Goal: Information Seeking & Learning: Learn about a topic

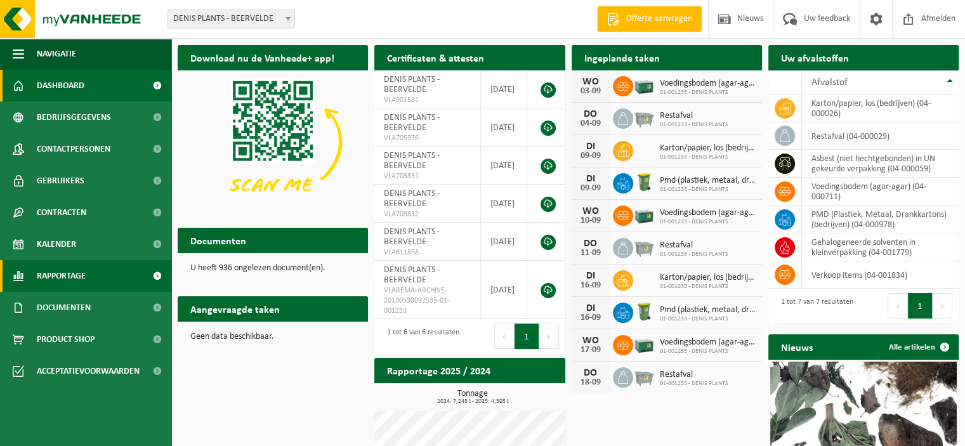
click at [58, 282] on span "Rapportage" at bounding box center [61, 276] width 49 height 32
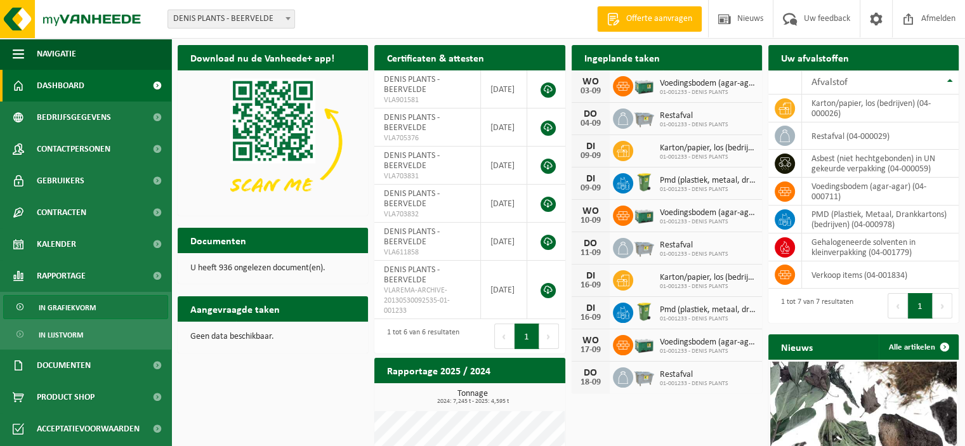
click at [67, 303] on span "In grafiekvorm" at bounding box center [67, 308] width 57 height 24
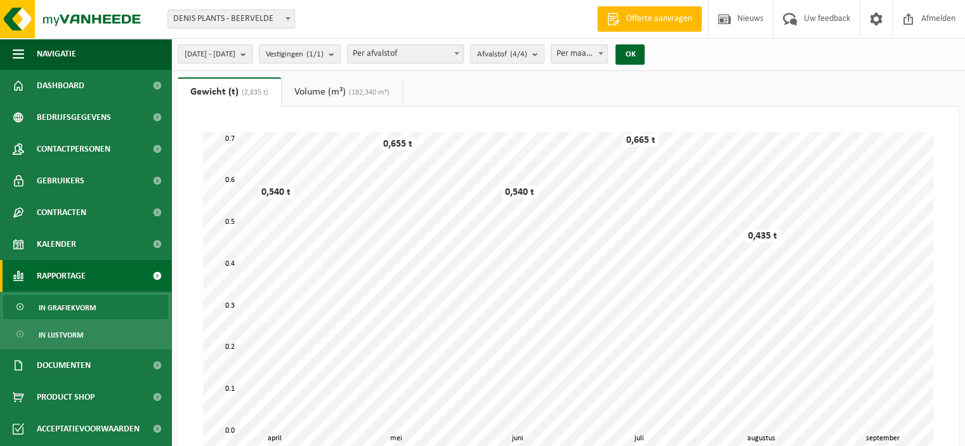
click at [252, 49] on b "submit" at bounding box center [245, 54] width 11 height 18
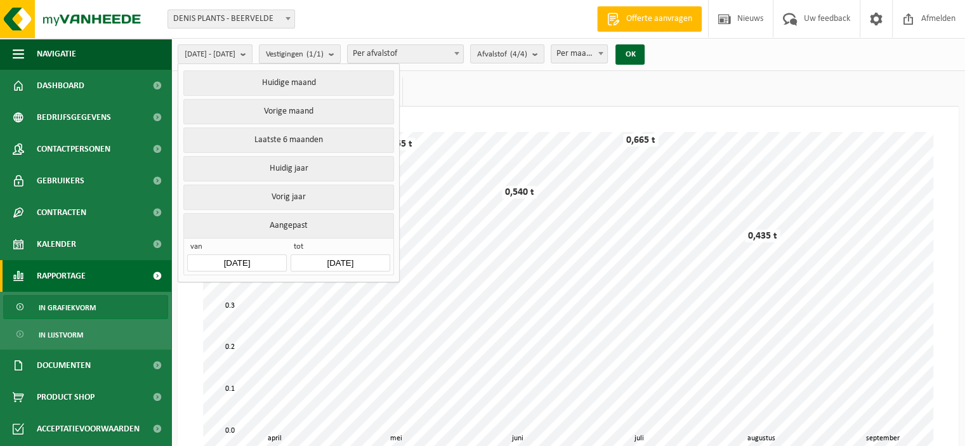
click at [235, 258] on input "[DATE]" at bounding box center [236, 262] width 99 height 17
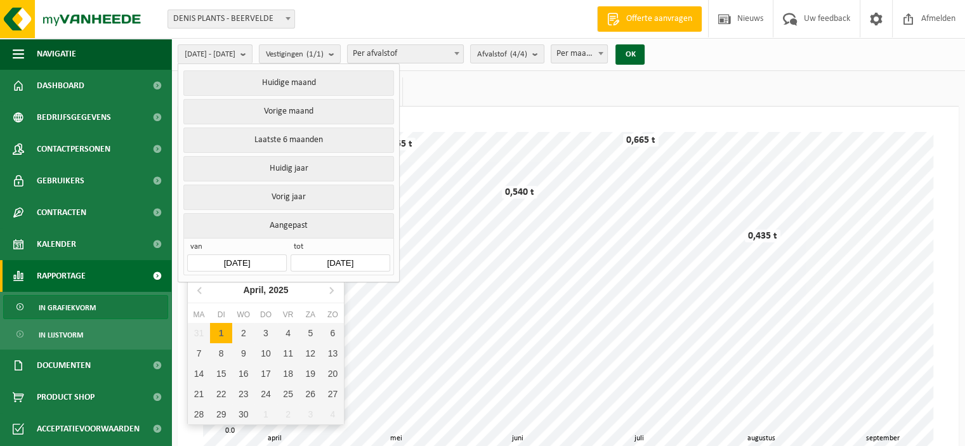
click at [233, 258] on input "[DATE]" at bounding box center [236, 262] width 99 height 17
click at [271, 258] on input "[DATE]" at bounding box center [236, 262] width 99 height 17
click at [270, 258] on input "2025-04-01" at bounding box center [236, 262] width 99 height 17
click at [195, 284] on icon at bounding box center [200, 290] width 20 height 20
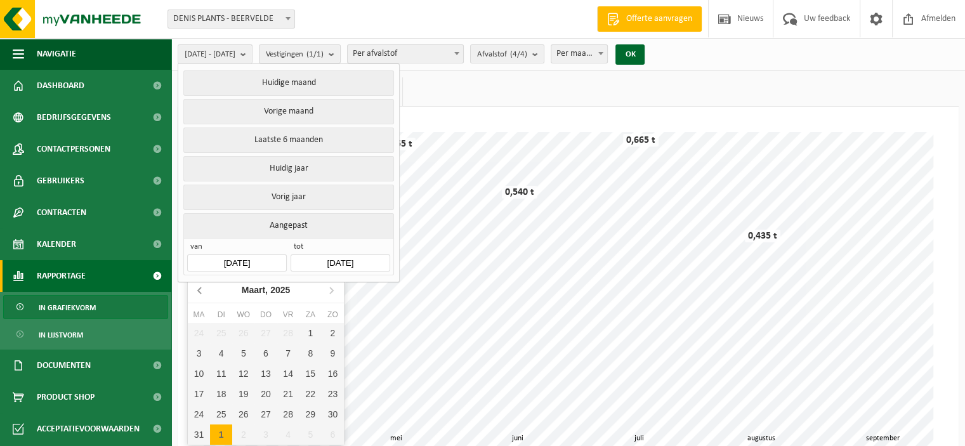
click at [195, 284] on icon at bounding box center [200, 290] width 20 height 20
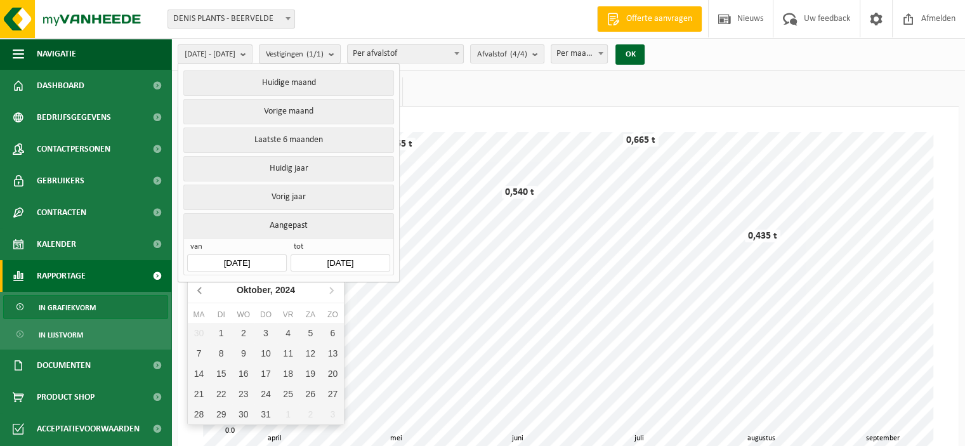
click at [195, 284] on icon at bounding box center [200, 290] width 20 height 20
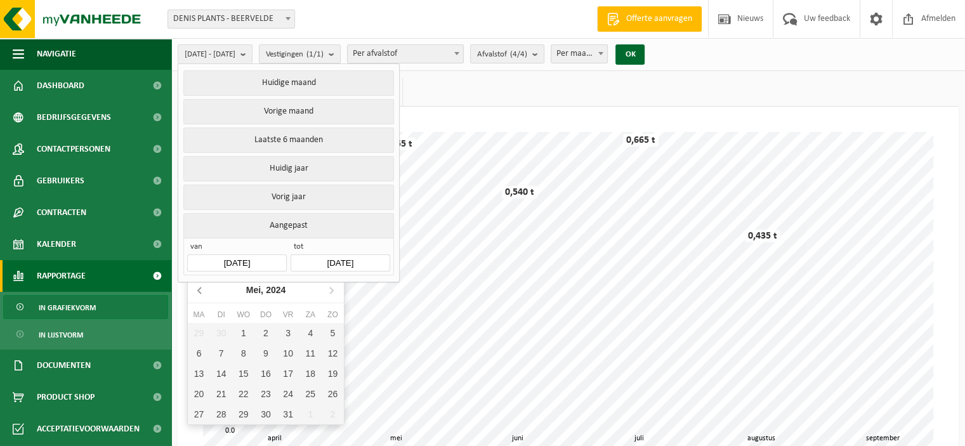
click at [195, 284] on icon at bounding box center [200, 290] width 20 height 20
click at [194, 332] on div "1" at bounding box center [199, 333] width 22 height 20
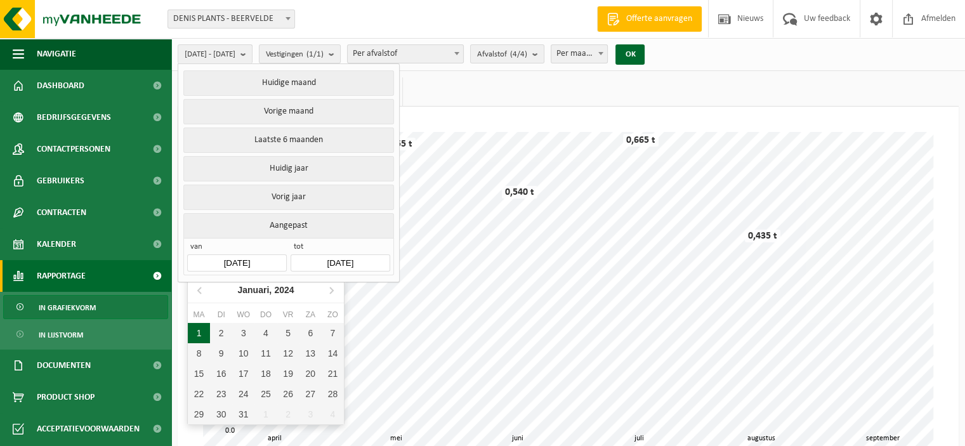
type input "2024-01-01"
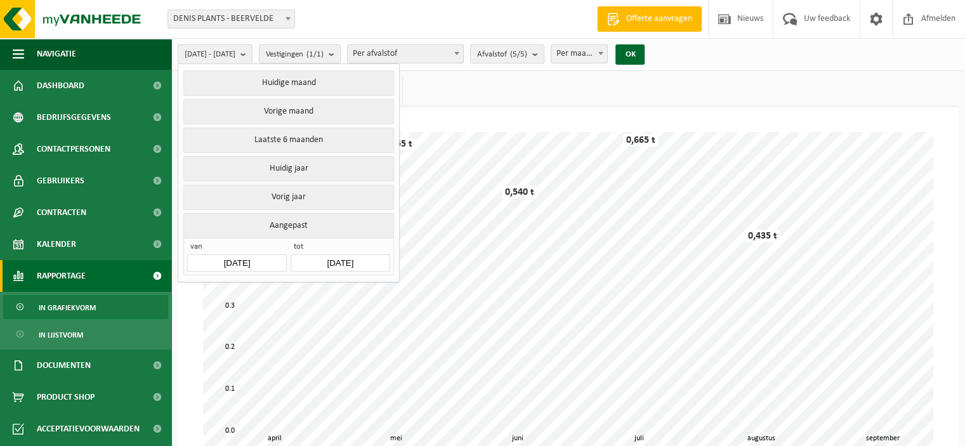
click at [355, 256] on input "2025-09-03" at bounding box center [340, 262] width 99 height 17
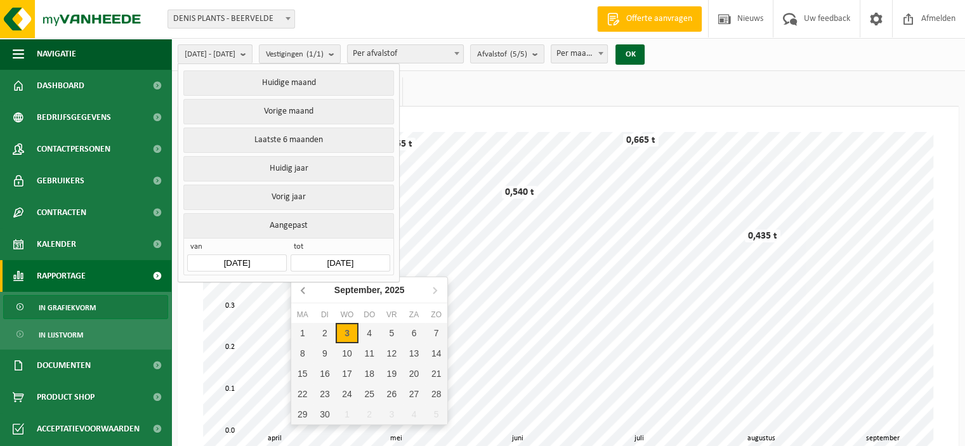
click at [299, 291] on icon at bounding box center [304, 290] width 20 height 20
click at [300, 291] on icon at bounding box center [304, 290] width 20 height 20
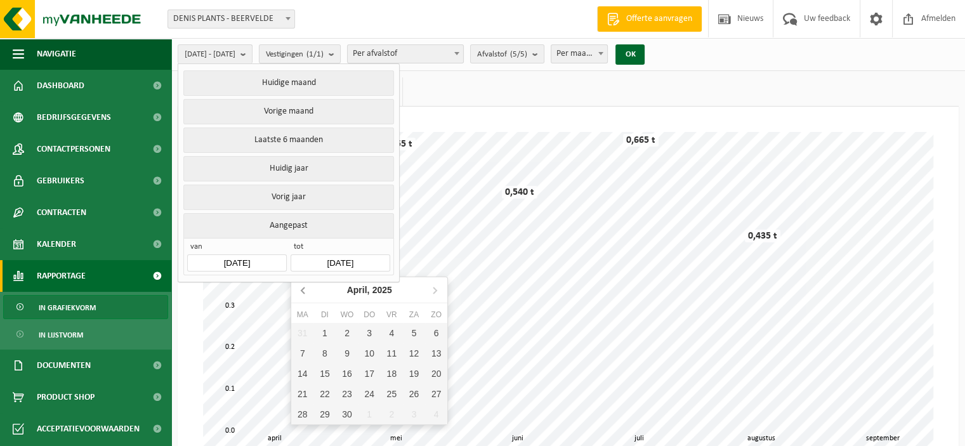
click at [300, 291] on icon at bounding box center [304, 290] width 20 height 20
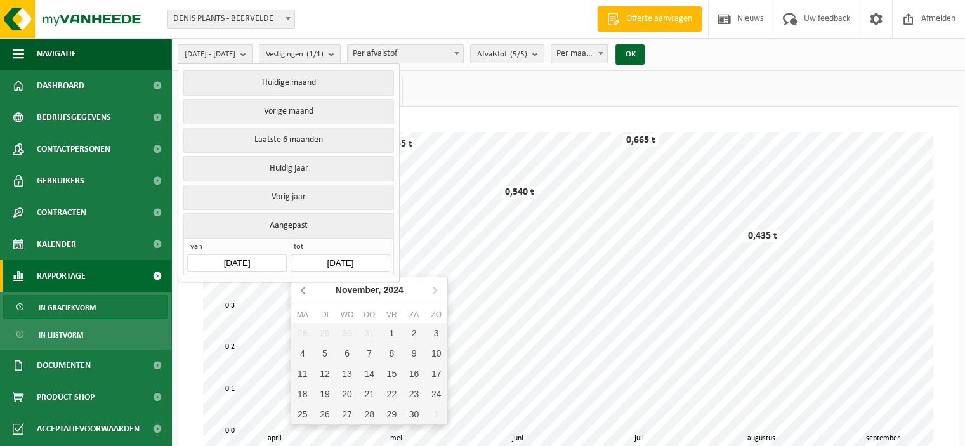
click at [300, 291] on icon at bounding box center [304, 290] width 20 height 20
click at [417, 412] on div "31" at bounding box center [414, 414] width 22 height 20
type input "2024-08-31"
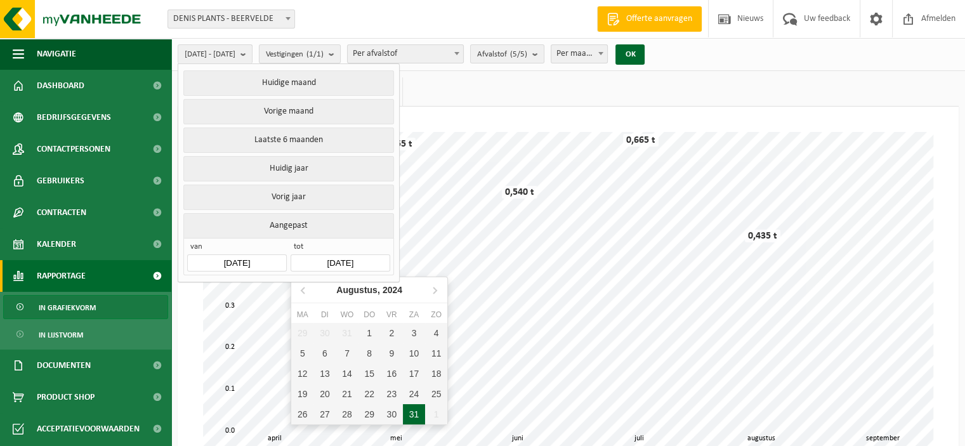
type input "2024-01-01"
click at [369, 261] on input "2024-08-31" at bounding box center [340, 262] width 99 height 17
click at [369, 260] on input "2024-08-31" at bounding box center [340, 262] width 99 height 17
click at [329, 228] on button "Aangepast" at bounding box center [288, 225] width 210 height 25
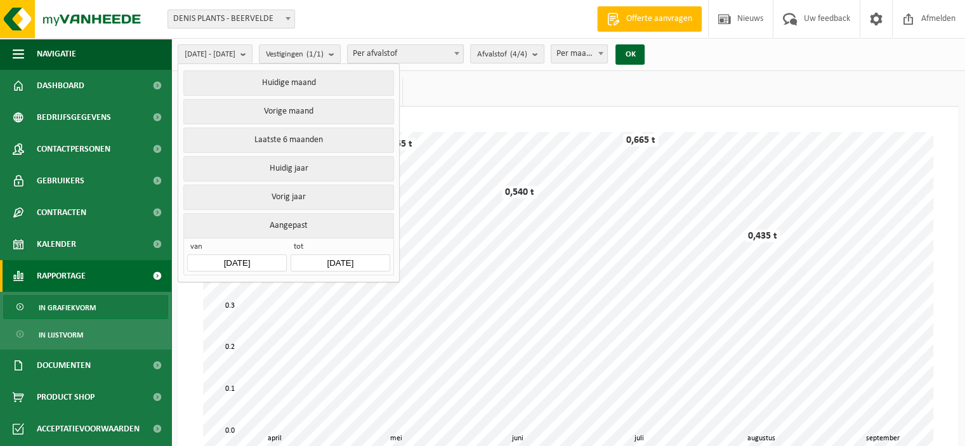
click at [302, 218] on button "Aangepast" at bounding box center [288, 225] width 210 height 25
click at [183, 213] on button "Aangepast" at bounding box center [288, 225] width 210 height 25
click at [493, 93] on ul "Gewicht (t) (2,835 t) Volume (m³) (182,340 m³)" at bounding box center [568, 91] width 781 height 29
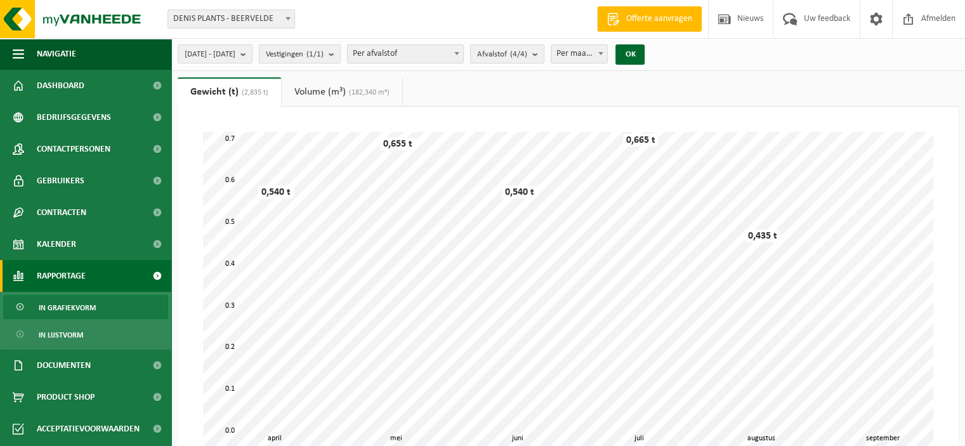
click at [603, 53] on b at bounding box center [600, 53] width 5 height 3
click at [645, 56] on button "OK" at bounding box center [629, 54] width 29 height 20
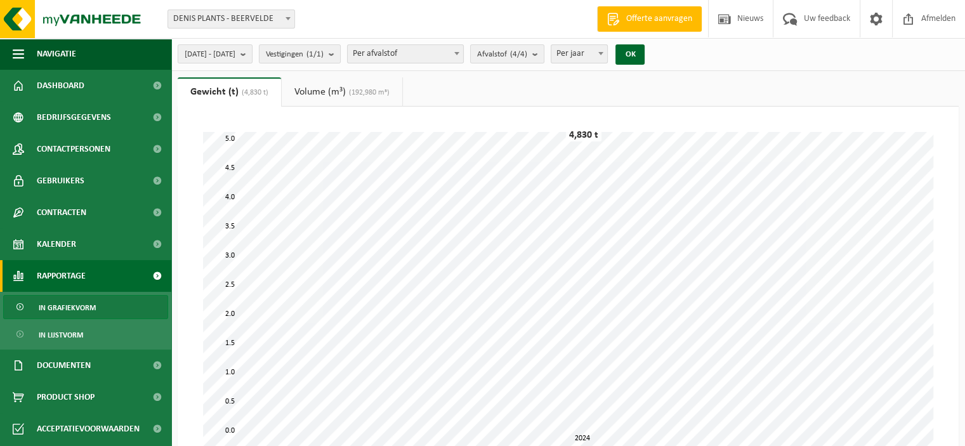
click at [356, 91] on span "(192,980 m³)" at bounding box center [368, 93] width 44 height 8
click at [608, 48] on span "Per jaar" at bounding box center [579, 54] width 56 height 18
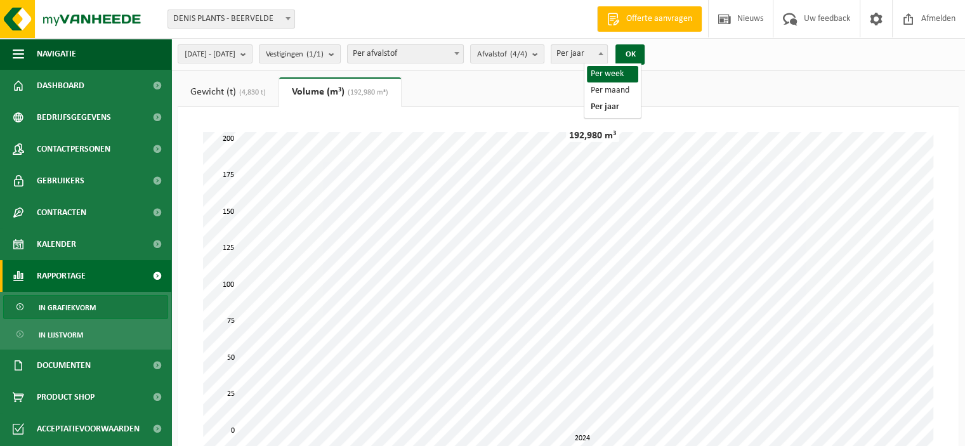
select select "1"
click at [645, 55] on button "OK" at bounding box center [629, 54] width 29 height 20
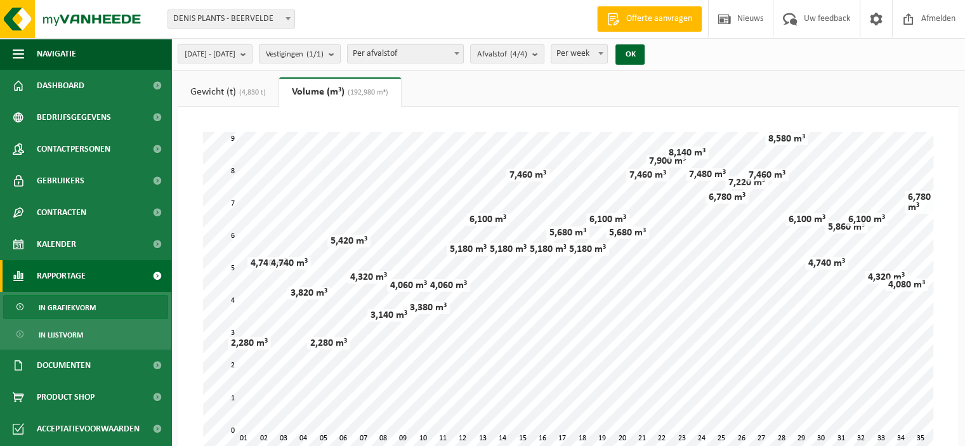
click at [454, 57] on span "Per afvalstof" at bounding box center [405, 54] width 115 height 18
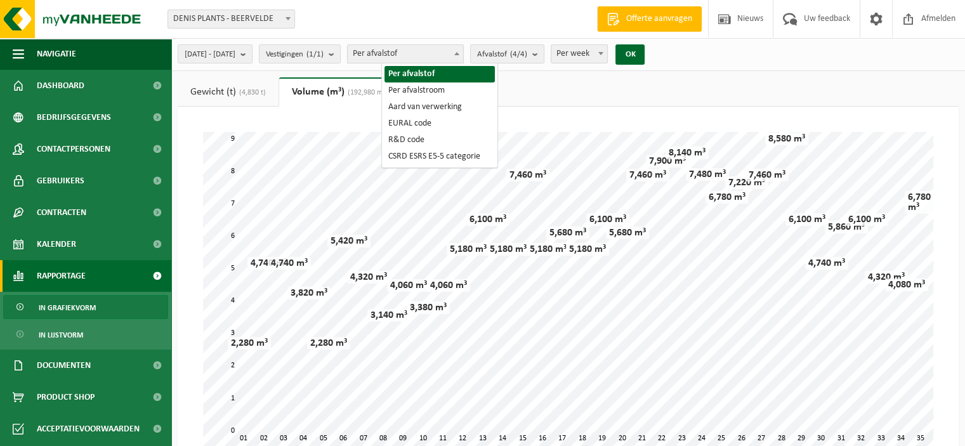
click at [442, 53] on span "Per afvalstof" at bounding box center [405, 54] width 115 height 18
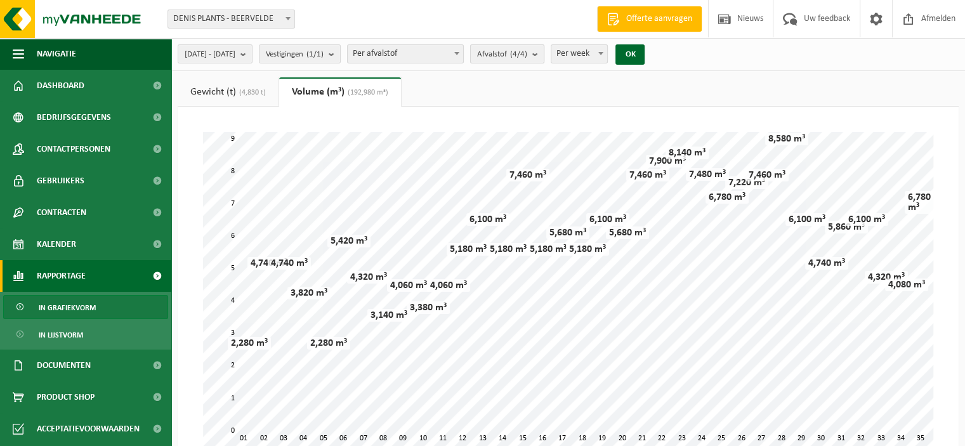
click at [544, 56] on b "submit" at bounding box center [537, 54] width 11 height 18
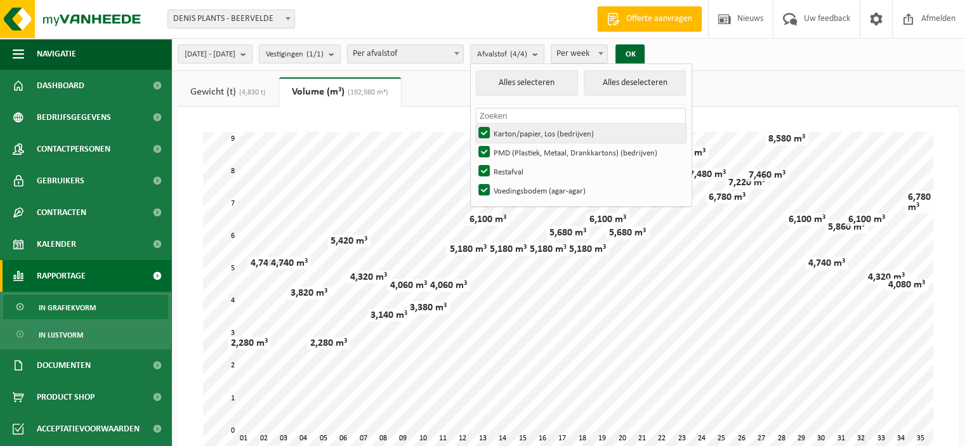
click at [546, 129] on label "Karton/papier, Los (bedrijven)" at bounding box center [581, 133] width 210 height 19
click at [474, 124] on input "Karton/papier, Los (bedrijven)" at bounding box center [473, 123] width 1 height 1
click at [522, 131] on label "Karton/papier, Los (bedrijven)" at bounding box center [581, 133] width 210 height 19
click at [474, 124] on input "Karton/papier, Los (bedrijven)" at bounding box center [473, 123] width 1 height 1
click at [522, 131] on label "Karton/papier, Los (bedrijven)" at bounding box center [581, 133] width 210 height 19
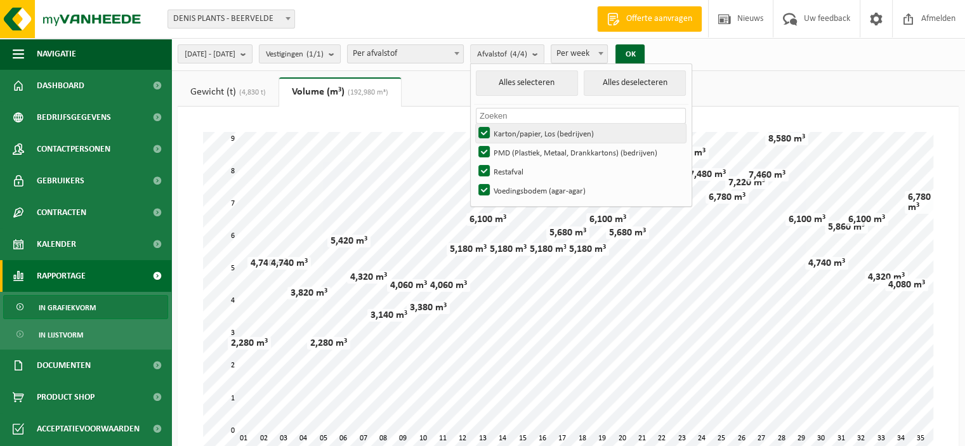
click at [474, 124] on input "Karton/papier, Los (bedrijven)" at bounding box center [473, 123] width 1 height 1
checkbox input "false"
click at [520, 147] on label "PMD (Plastiek, Metaal, Drankkartons) (bedrijven)" at bounding box center [581, 152] width 210 height 19
click at [474, 143] on input "PMD (Plastiek, Metaal, Drankkartons) (bedrijven)" at bounding box center [473, 142] width 1 height 1
checkbox input "false"
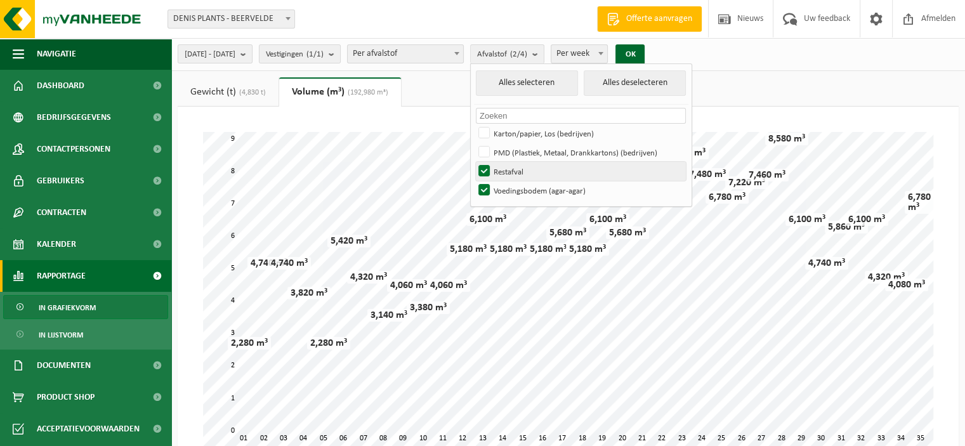
click at [518, 164] on label "Restafval" at bounding box center [581, 171] width 210 height 19
click at [474, 162] on input "Restafval" at bounding box center [473, 161] width 1 height 1
checkbox input "false"
click at [513, 188] on label "Voedingsbodem (agar-agar)" at bounding box center [581, 190] width 210 height 19
click at [474, 181] on input "Voedingsbodem (agar-agar)" at bounding box center [473, 180] width 1 height 1
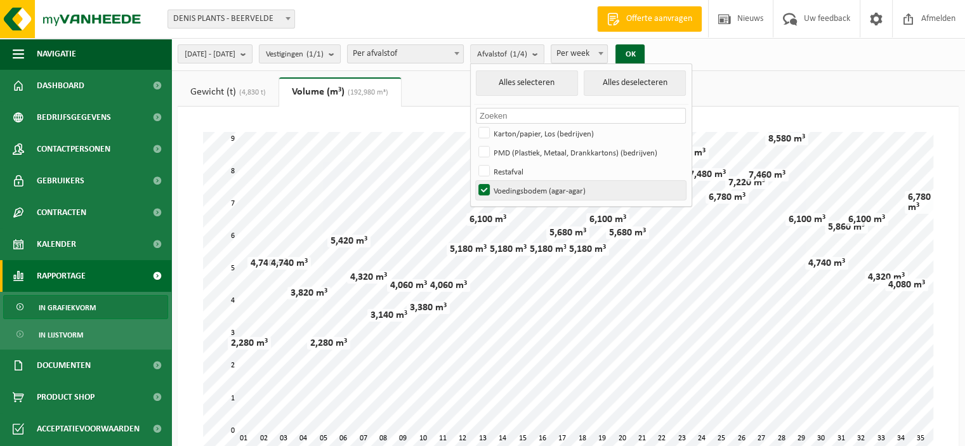
checkbox input "false"
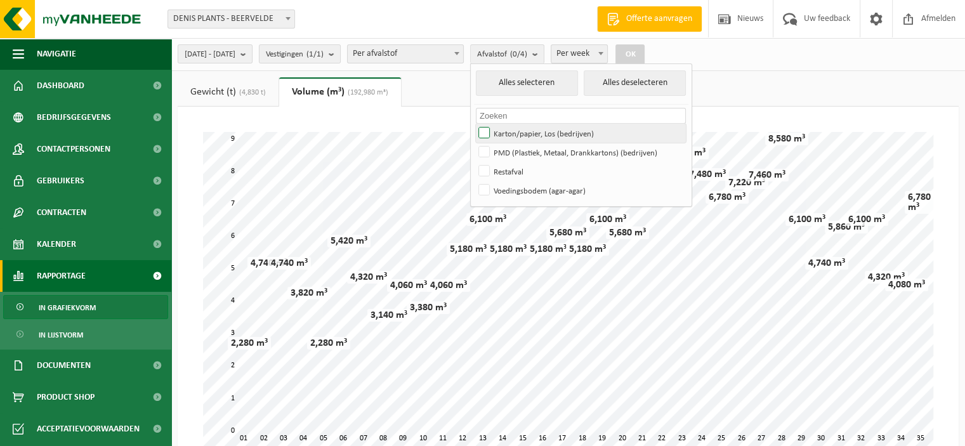
click at [519, 130] on label "Karton/papier, Los (bedrijven)" at bounding box center [581, 133] width 210 height 19
click at [474, 124] on input "Karton/papier, Los (bedrijven)" at bounding box center [473, 123] width 1 height 1
checkbox input "true"
click at [645, 48] on button "OK" at bounding box center [629, 54] width 29 height 20
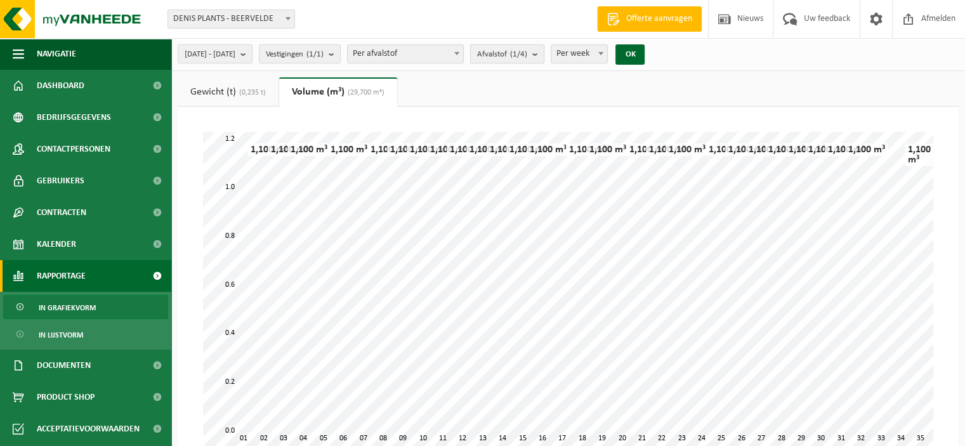
click at [544, 51] on b "submit" at bounding box center [537, 54] width 11 height 18
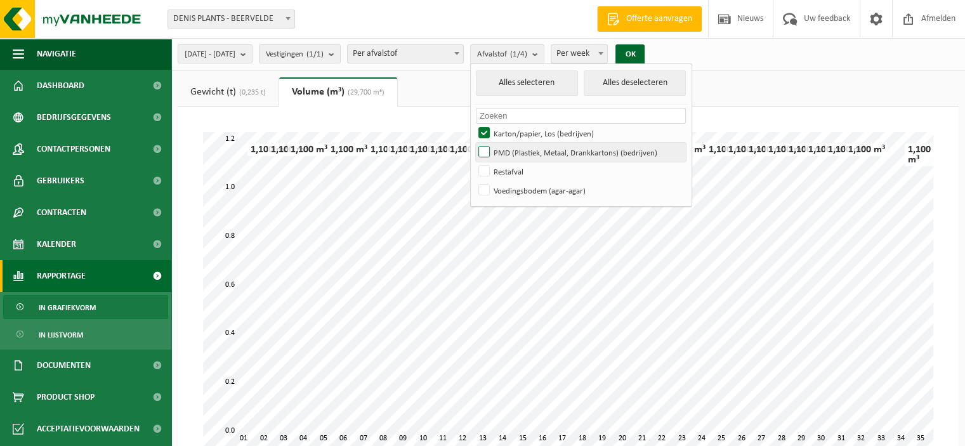
click at [516, 148] on label "PMD (Plastiek, Metaal, Drankkartons) (bedrijven)" at bounding box center [581, 152] width 210 height 19
click at [474, 143] on input "PMD (Plastiek, Metaal, Drankkartons) (bedrijven)" at bounding box center [473, 142] width 1 height 1
click at [516, 148] on label "PMD (Plastiek, Metaal, Drankkartons) (bedrijven)" at bounding box center [581, 152] width 210 height 19
click at [474, 143] on input "PMD (Plastiek, Metaal, Drankkartons) (bedrijven)" at bounding box center [473, 142] width 1 height 1
click at [520, 147] on label "PMD (Plastiek, Metaal, Drankkartons) (bedrijven)" at bounding box center [581, 152] width 210 height 19
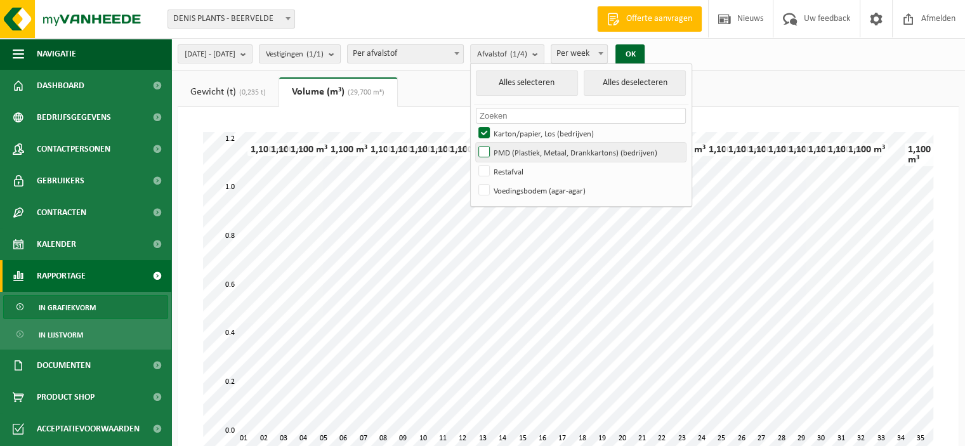
click at [474, 143] on input "PMD (Plastiek, Metaal, Drankkartons) (bedrijven)" at bounding box center [473, 142] width 1 height 1
checkbox input "true"
click at [518, 129] on label "Karton/papier, Los (bedrijven)" at bounding box center [581, 133] width 210 height 19
click at [474, 124] on input "Karton/papier, Los (bedrijven)" at bounding box center [473, 123] width 1 height 1
checkbox input "false"
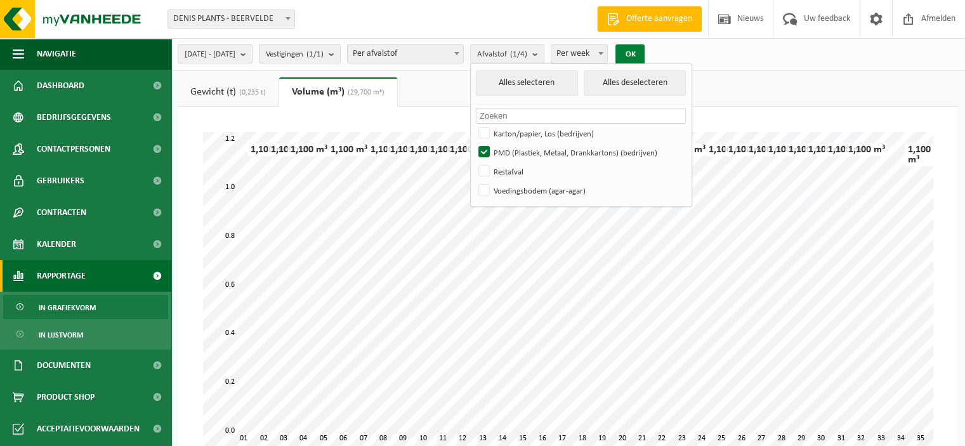
click at [645, 55] on button "OK" at bounding box center [629, 54] width 29 height 20
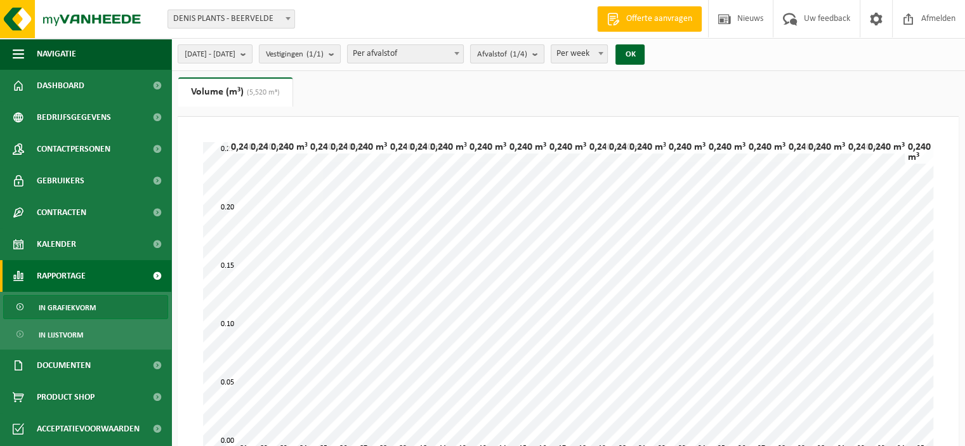
click at [527, 55] on count "(1/4)" at bounding box center [518, 54] width 17 height 8
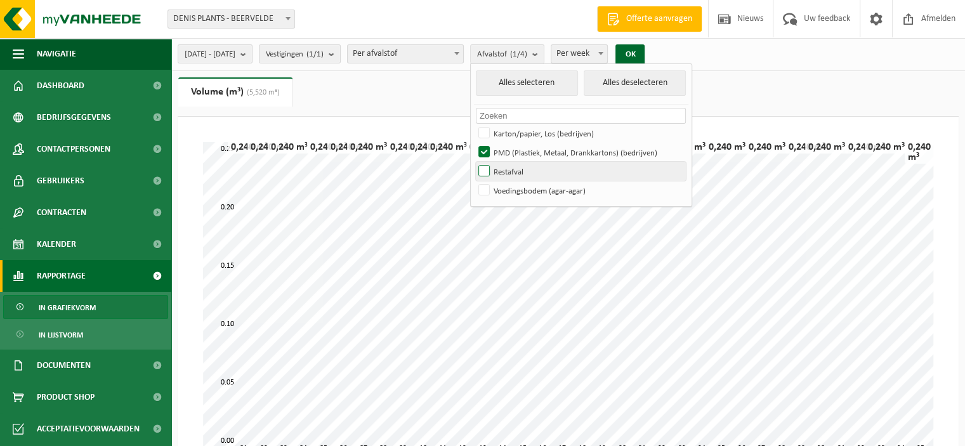
click at [520, 172] on label "Restafval" at bounding box center [581, 171] width 210 height 19
click at [474, 162] on input "Restafval" at bounding box center [473, 161] width 1 height 1
checkbox input "true"
click at [519, 145] on label "PMD (Plastiek, Metaal, Drankkartons) (bedrijven)" at bounding box center [581, 152] width 210 height 19
click at [474, 143] on input "PMD (Plastiek, Metaal, Drankkartons) (bedrijven)" at bounding box center [473, 142] width 1 height 1
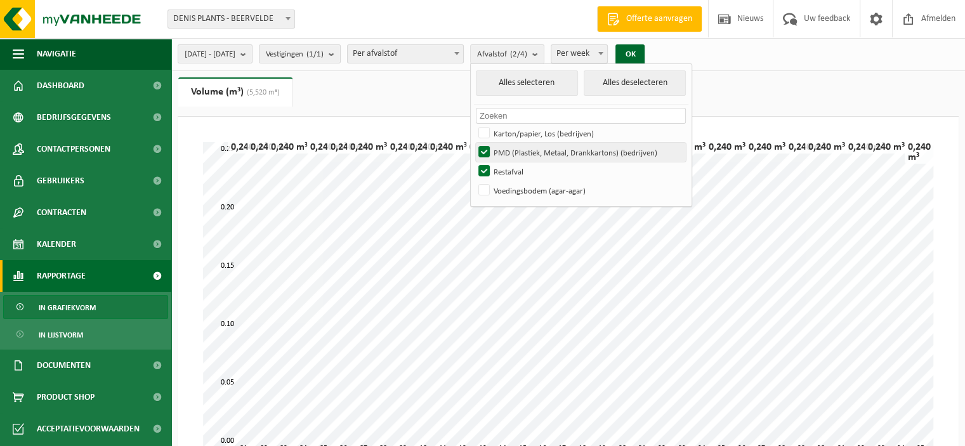
checkbox input "false"
click at [645, 50] on button "OK" at bounding box center [629, 54] width 29 height 20
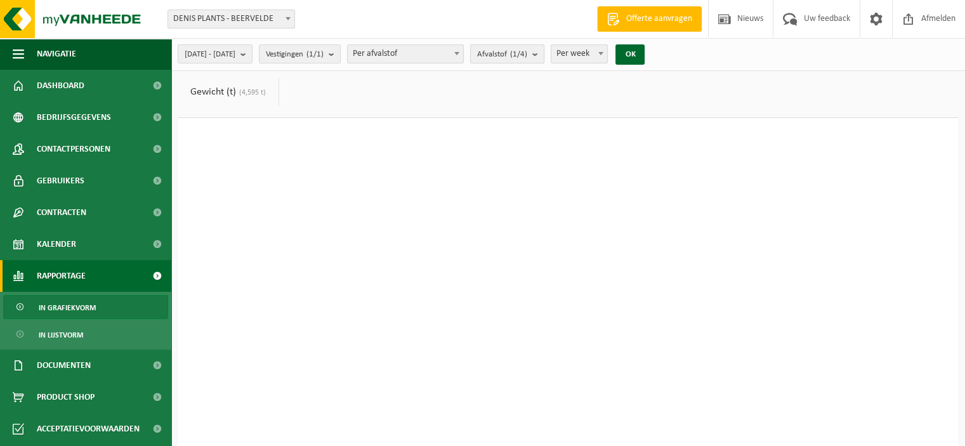
click at [544, 50] on b "submit" at bounding box center [537, 54] width 11 height 18
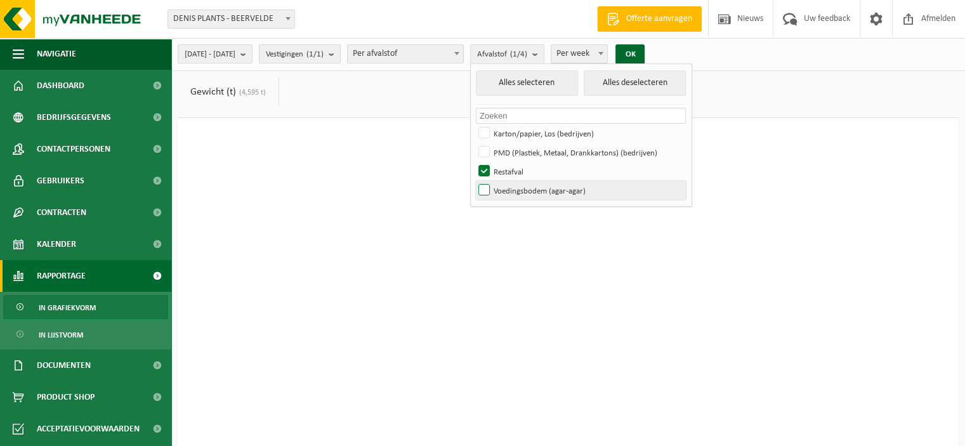
click at [518, 189] on label "Voedingsbodem (agar-agar)" at bounding box center [581, 190] width 210 height 19
click at [474, 181] on input "Voedingsbodem (agar-agar)" at bounding box center [473, 180] width 1 height 1
checkbox input "true"
click at [518, 169] on label "Restafval" at bounding box center [581, 171] width 210 height 19
click at [474, 162] on input "Restafval" at bounding box center [473, 161] width 1 height 1
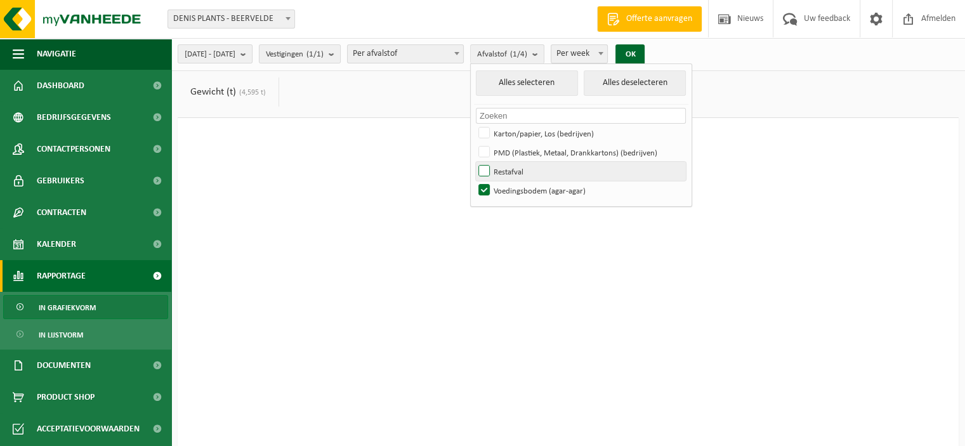
click at [518, 168] on label "Restafval" at bounding box center [581, 171] width 210 height 19
click at [474, 162] on input "Restafval" at bounding box center [473, 161] width 1 height 1
click at [518, 168] on label "Restafval" at bounding box center [581, 171] width 210 height 19
click at [474, 162] on input "Restafval" at bounding box center [473, 161] width 1 height 1
click at [645, 48] on button "OK" at bounding box center [629, 54] width 29 height 20
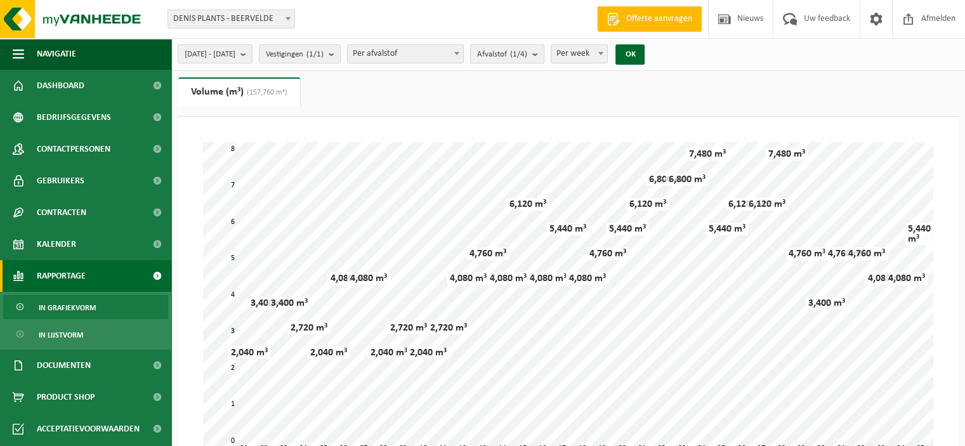
click at [527, 53] on count "(1/4)" at bounding box center [518, 54] width 17 height 8
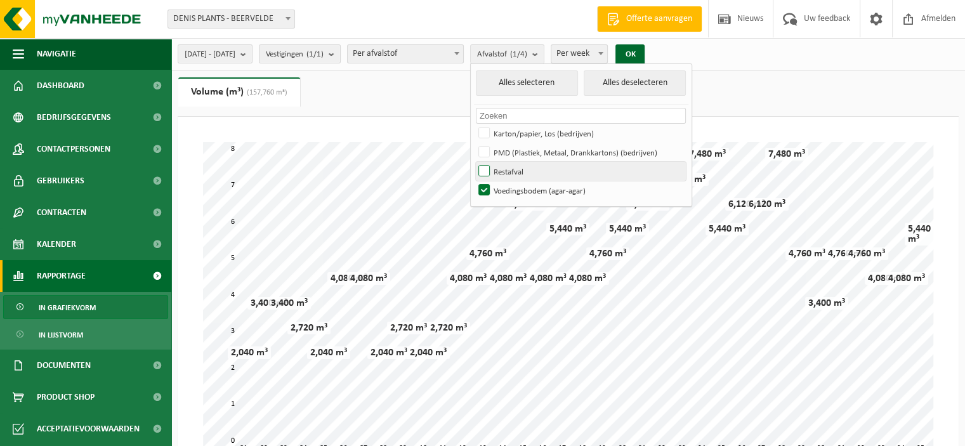
click at [518, 172] on label "Restafval" at bounding box center [581, 171] width 210 height 19
click at [474, 162] on input "Restafval" at bounding box center [473, 161] width 1 height 1
checkbox input "true"
click at [516, 185] on label "Voedingsbodem (agar-agar)" at bounding box center [581, 190] width 210 height 19
click at [474, 181] on input "Voedingsbodem (agar-agar)" at bounding box center [473, 180] width 1 height 1
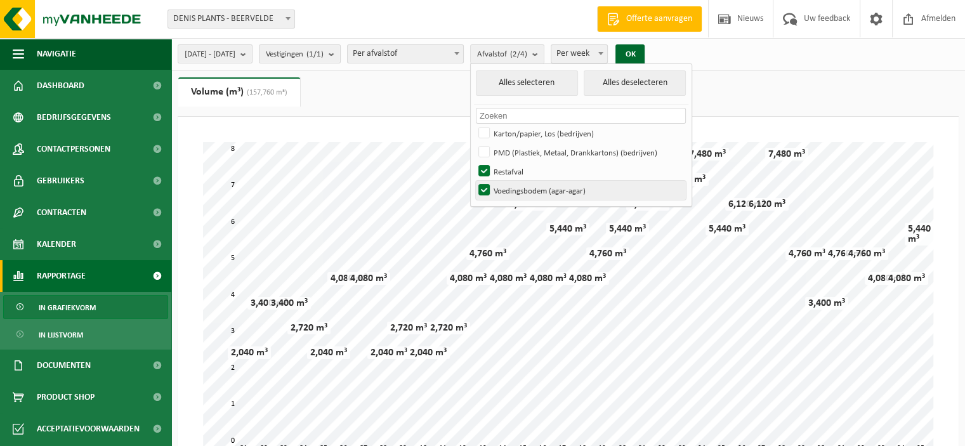
checkbox input "false"
click at [645, 51] on button "OK" at bounding box center [629, 54] width 29 height 20
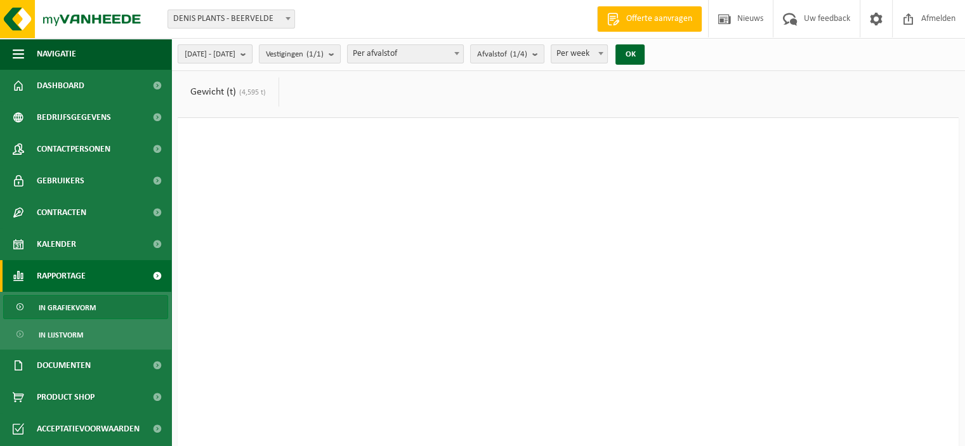
click at [252, 58] on b "submit" at bounding box center [245, 54] width 11 height 18
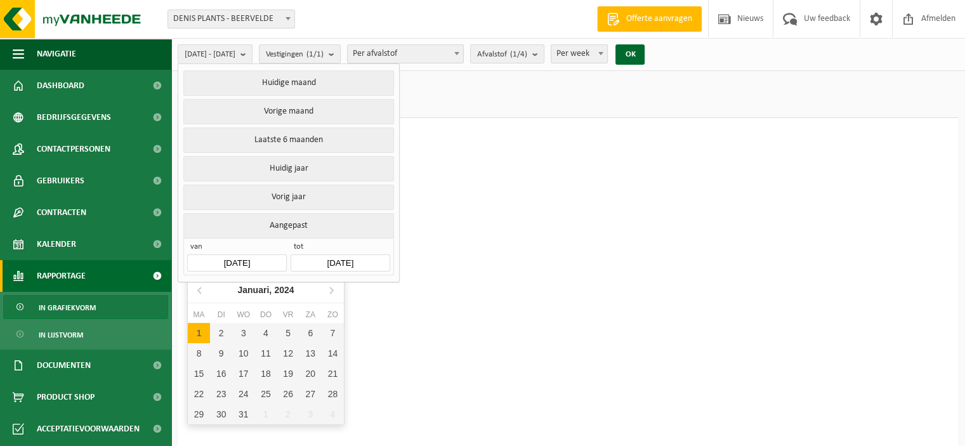
click at [230, 258] on input "2024-01-01" at bounding box center [236, 262] width 99 height 17
click at [333, 292] on icon at bounding box center [331, 290] width 20 height 20
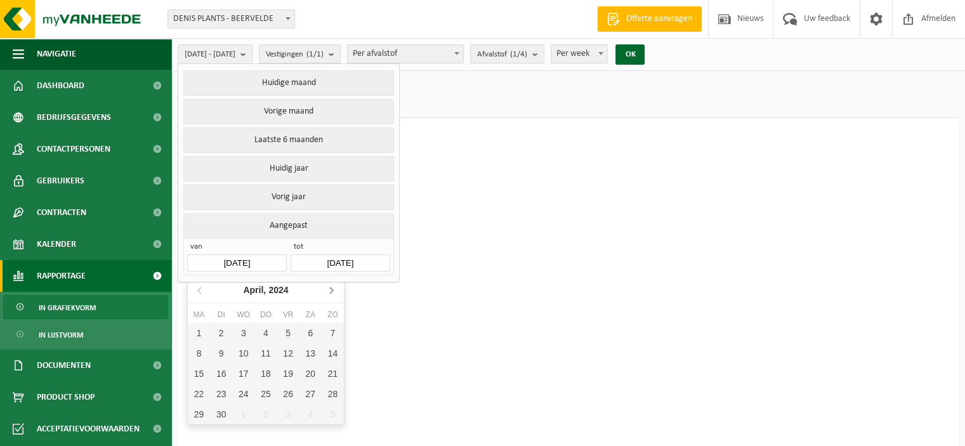
click at [333, 292] on icon at bounding box center [331, 290] width 20 height 20
click at [333, 292] on nav "Augustus, 2024" at bounding box center [266, 290] width 156 height 26
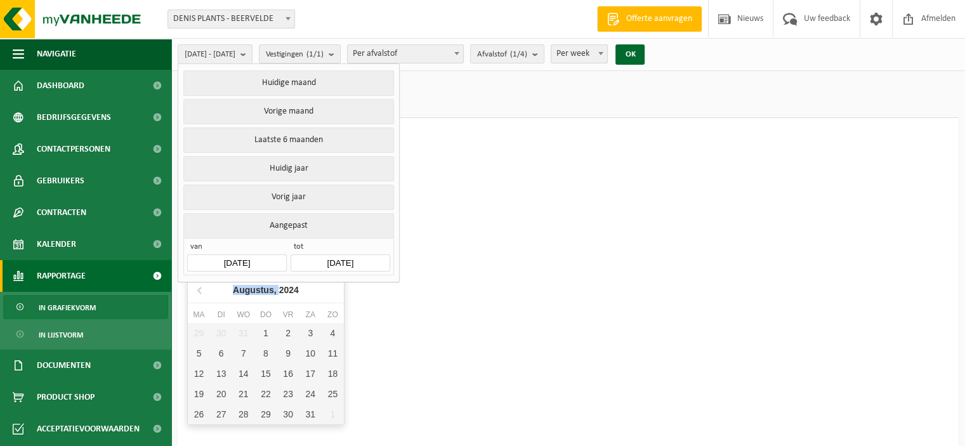
click at [333, 292] on nav "Augustus, 2024" at bounding box center [266, 290] width 156 height 26
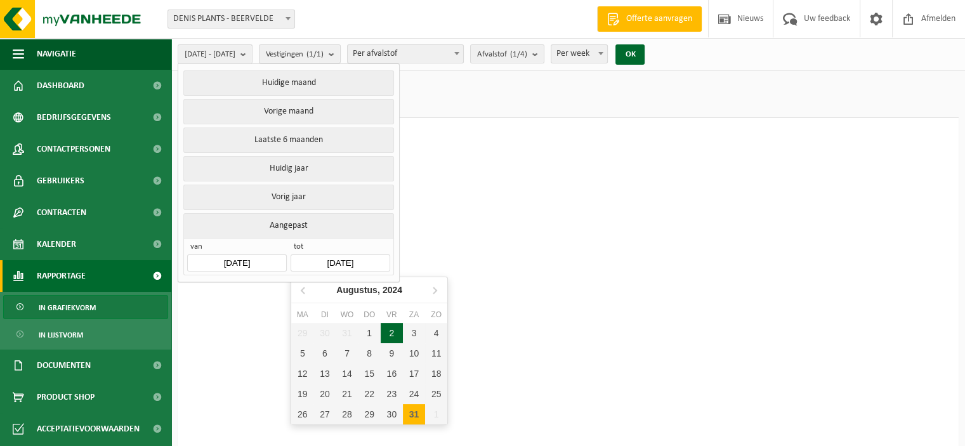
click at [350, 259] on input "2024-08-31" at bounding box center [340, 262] width 99 height 17
click at [433, 289] on icon at bounding box center [434, 290] width 20 height 20
click at [435, 289] on icon at bounding box center [434, 290] width 20 height 20
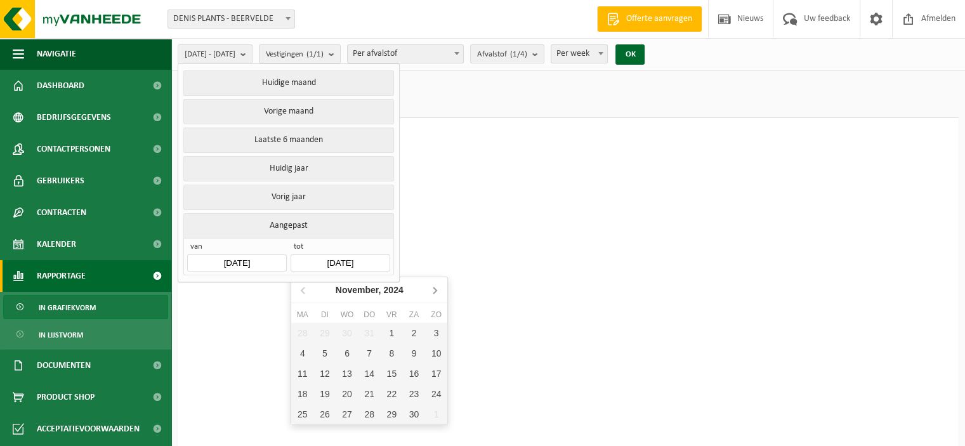
click at [435, 289] on icon at bounding box center [434, 290] width 20 height 20
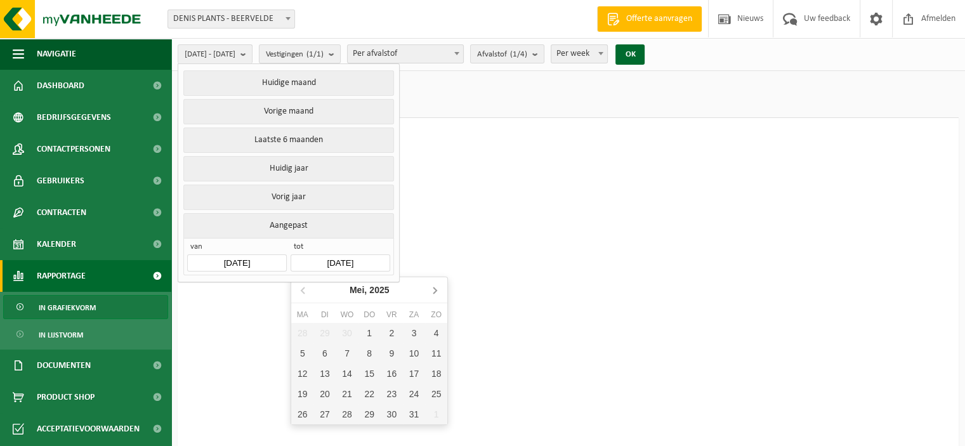
click at [435, 289] on icon at bounding box center [434, 290] width 20 height 20
click at [430, 418] on div "31" at bounding box center [436, 414] width 22 height 20
type input "[DATE]"
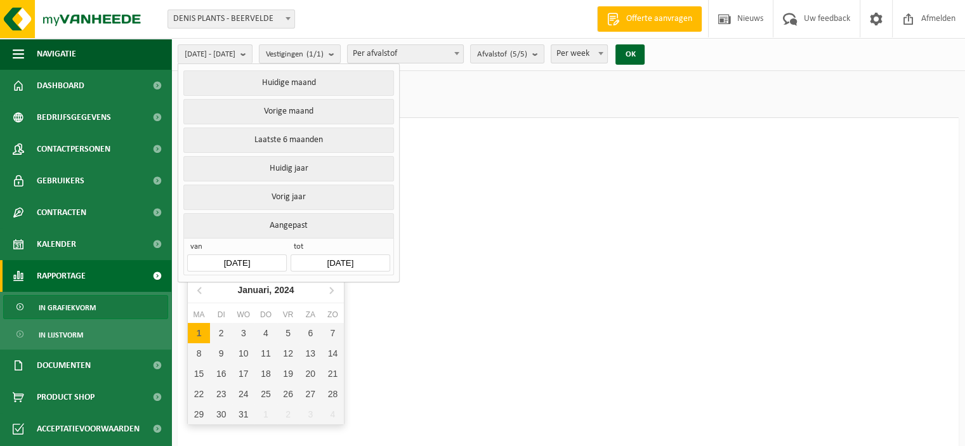
click at [257, 261] on input "2024-01-01" at bounding box center [236, 262] width 99 height 17
click at [338, 292] on icon at bounding box center [331, 290] width 20 height 20
click at [337, 291] on icon at bounding box center [331, 290] width 20 height 20
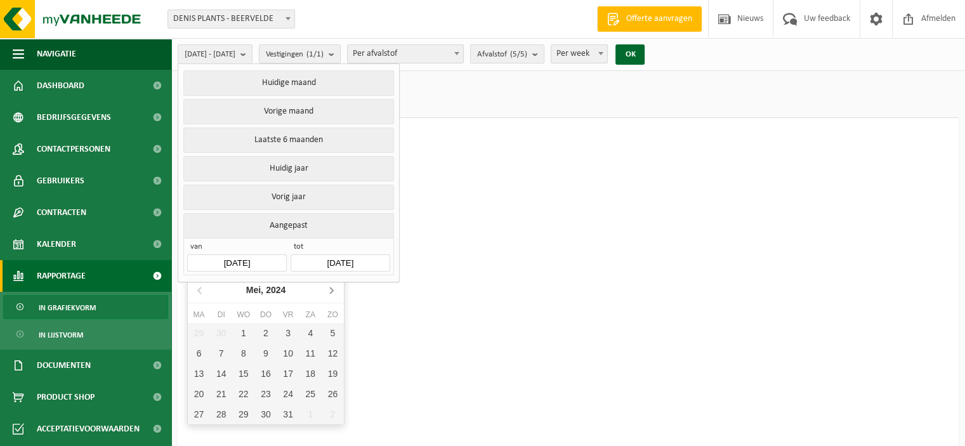
click at [337, 291] on icon at bounding box center [331, 290] width 20 height 20
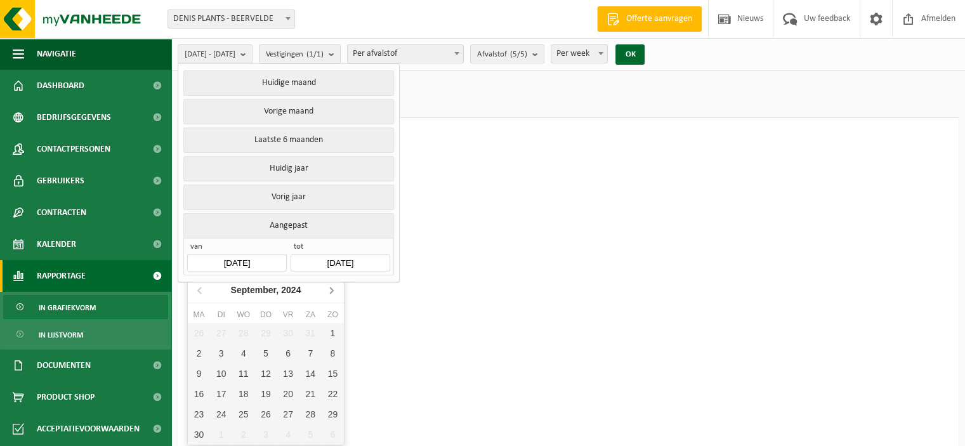
click at [337, 291] on icon at bounding box center [331, 290] width 20 height 20
click at [247, 333] on div "1" at bounding box center [243, 333] width 22 height 20
type input "[DATE]"
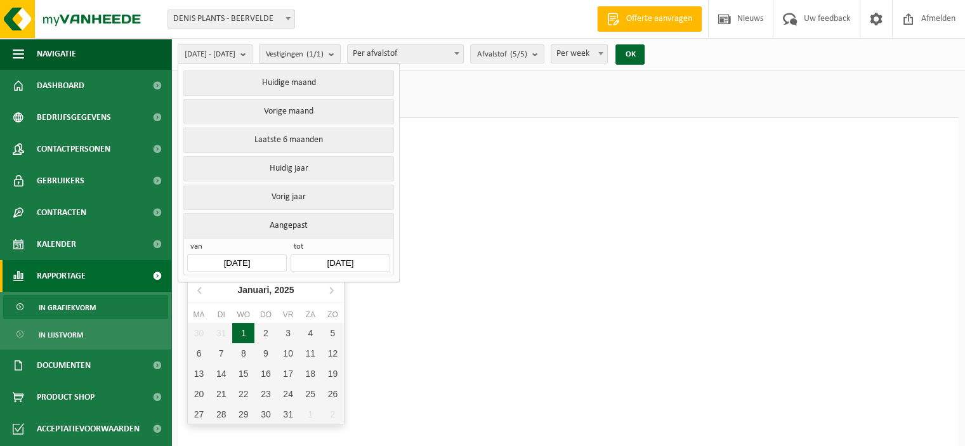
type input "[DATE]"
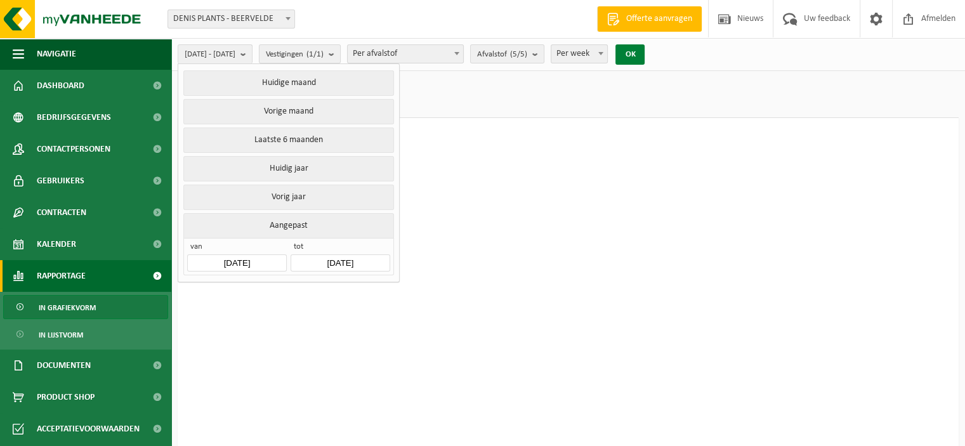
click at [645, 57] on button "OK" at bounding box center [629, 54] width 29 height 20
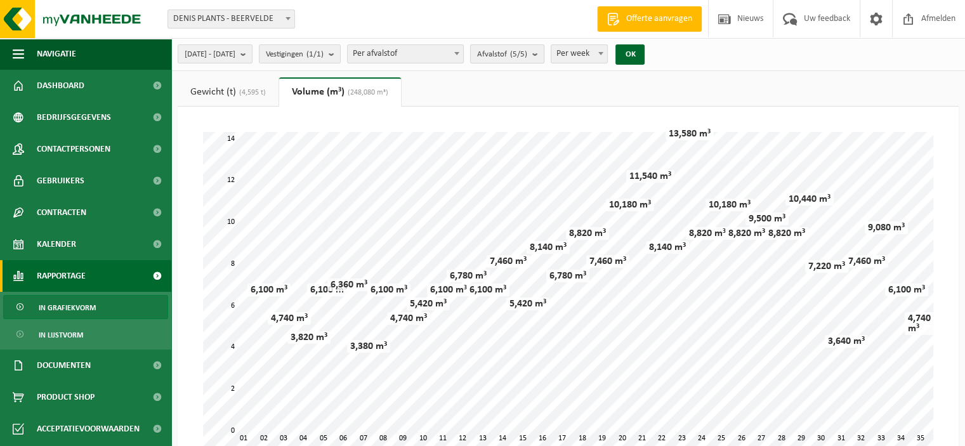
click at [544, 54] on button "Afvalstof (5/5)" at bounding box center [507, 53] width 74 height 19
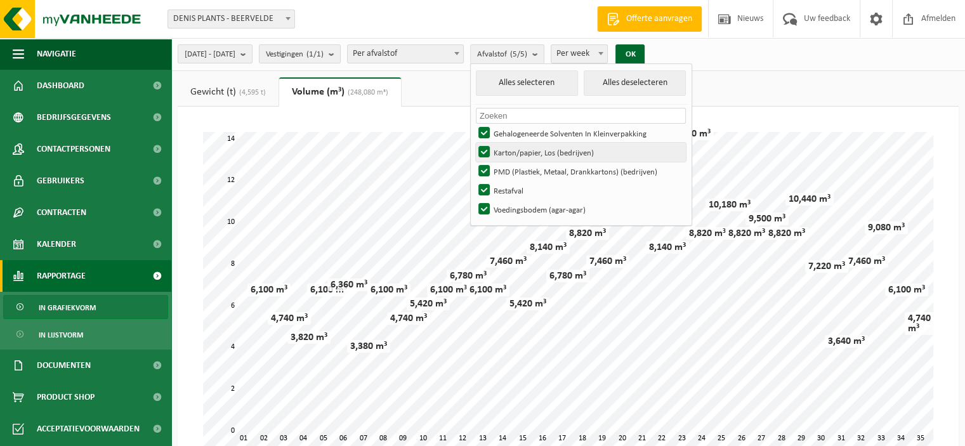
click at [515, 154] on label "Karton/papier, Los (bedrijven)" at bounding box center [581, 152] width 210 height 19
click at [474, 143] on input "Karton/papier, Los (bedrijven)" at bounding box center [473, 142] width 1 height 1
checkbox input "false"
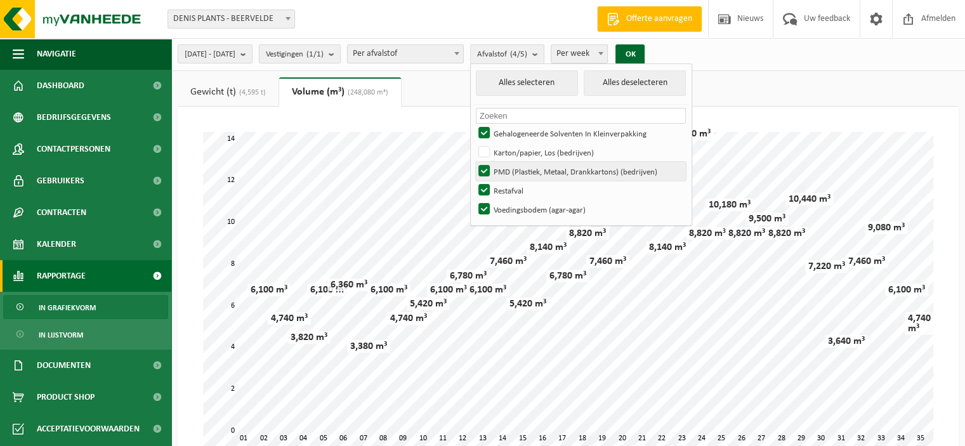
click at [518, 164] on label "PMD (Plastiek, Metaal, Drankkartons) (bedrijven)" at bounding box center [581, 171] width 210 height 19
click at [474, 162] on input "PMD (Plastiek, Metaal, Drankkartons) (bedrijven)" at bounding box center [473, 161] width 1 height 1
checkbox input "false"
click at [522, 193] on label "Restafval" at bounding box center [581, 190] width 210 height 19
click at [474, 181] on input "Restafval" at bounding box center [473, 180] width 1 height 1
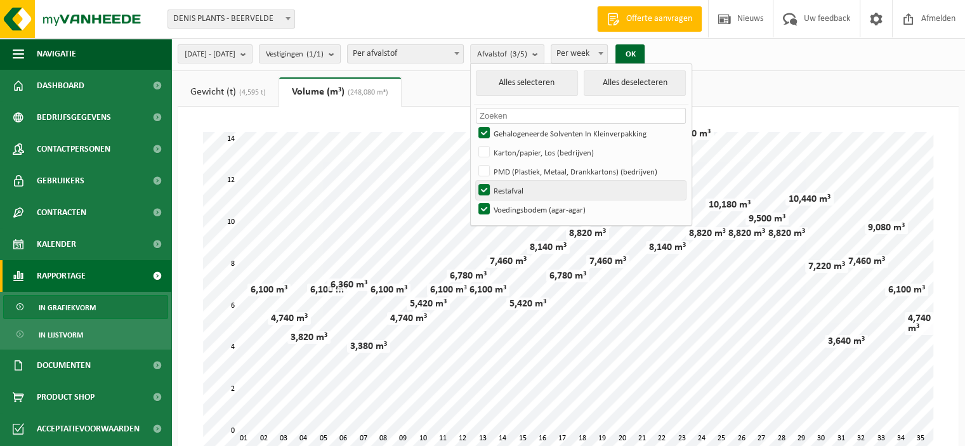
checkbox input "false"
click at [520, 204] on label "Voedingsbodem (agar-agar)" at bounding box center [581, 209] width 210 height 19
click at [474, 200] on input "Voedingsbodem (agar-agar)" at bounding box center [473, 199] width 1 height 1
checkbox input "false"
click at [645, 57] on button "OK" at bounding box center [629, 54] width 29 height 20
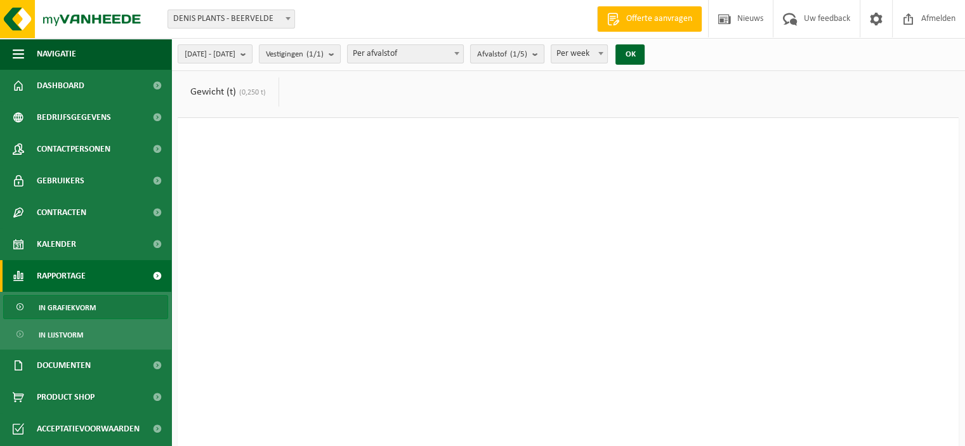
click at [527, 51] on count "(1/5)" at bounding box center [518, 54] width 17 height 8
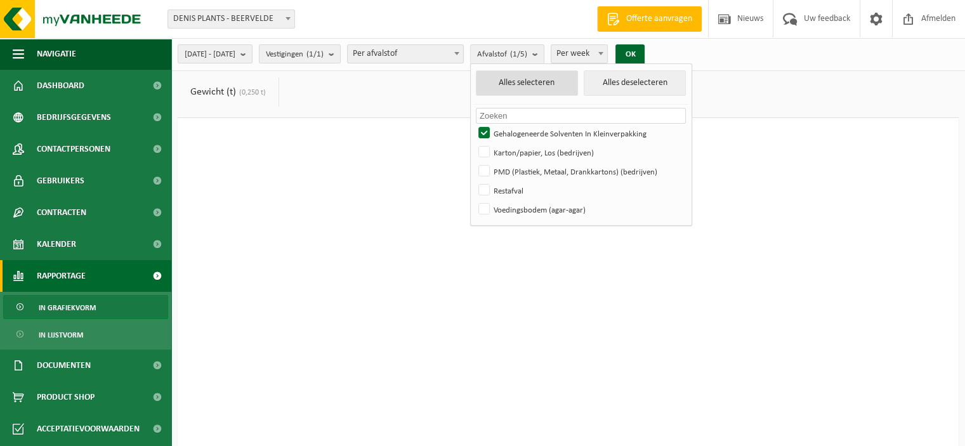
click at [539, 89] on button "Alles selecteren" at bounding box center [527, 82] width 102 height 25
checkbox input "true"
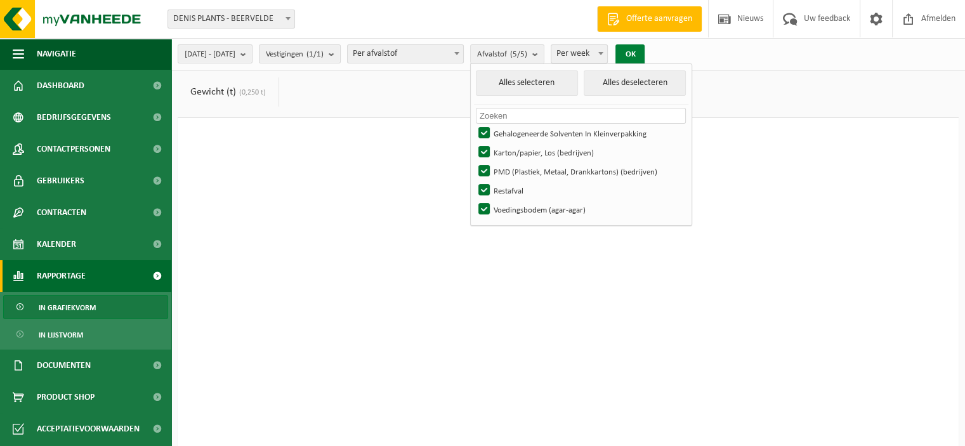
click at [645, 54] on button "OK" at bounding box center [629, 54] width 29 height 20
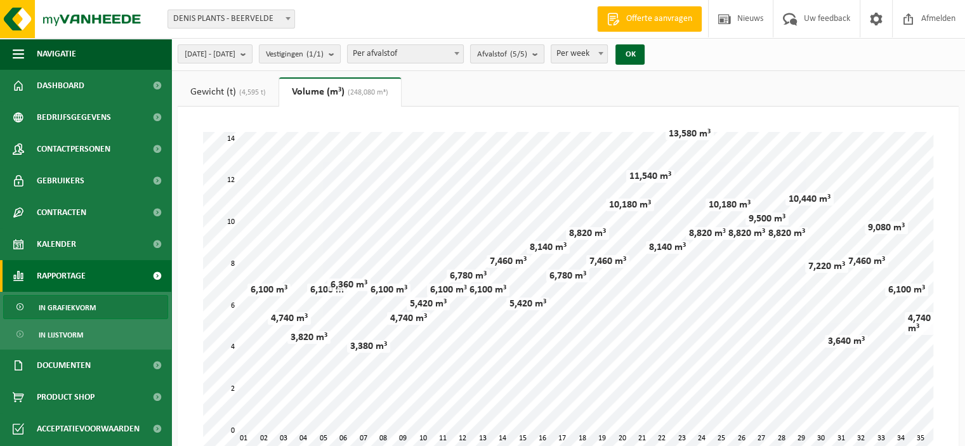
click at [527, 55] on span "Afvalstof (5/5)" at bounding box center [502, 54] width 50 height 19
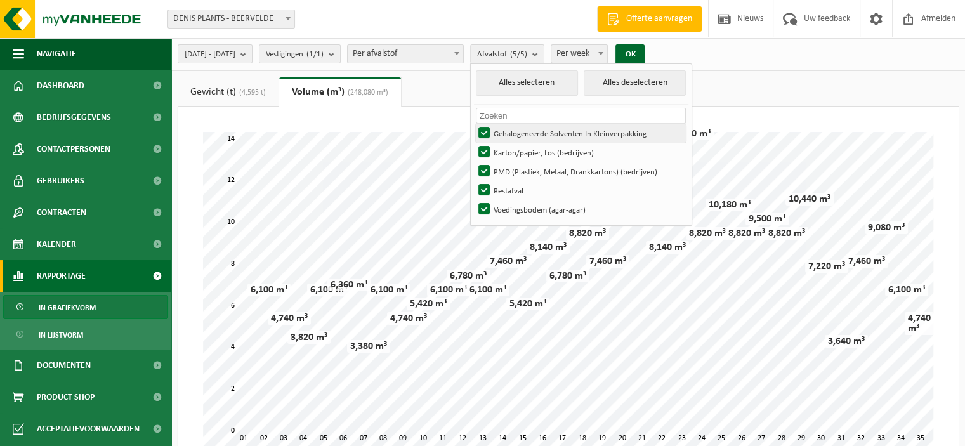
click at [523, 133] on label "Gehalogeneerde Solventen In Kleinverpakking" at bounding box center [581, 133] width 210 height 19
click at [474, 124] on input "Gehalogeneerde Solventen In Kleinverpakking" at bounding box center [473, 123] width 1 height 1
click at [523, 133] on label "Gehalogeneerde Solventen In Kleinverpakking" at bounding box center [581, 133] width 210 height 19
click at [474, 124] on input "Gehalogeneerde Solventen In Kleinverpakking" at bounding box center [473, 123] width 1 height 1
click at [643, 78] on button "Alles deselecteren" at bounding box center [635, 82] width 102 height 25
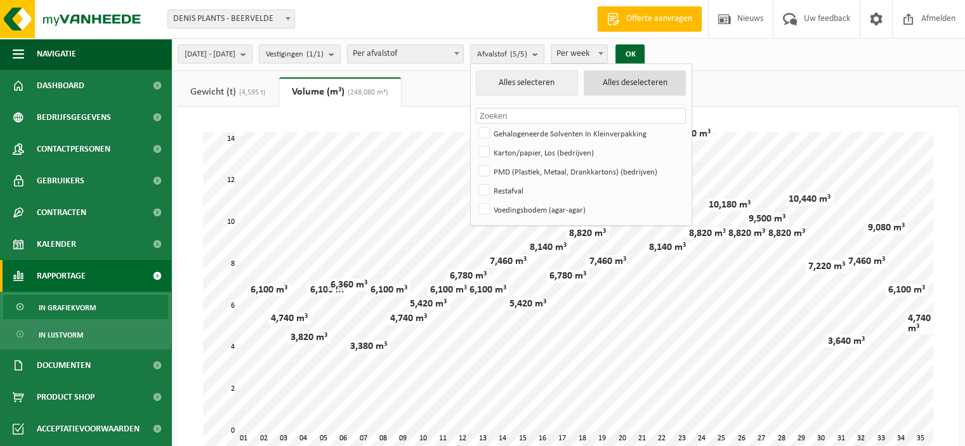
checkbox input "false"
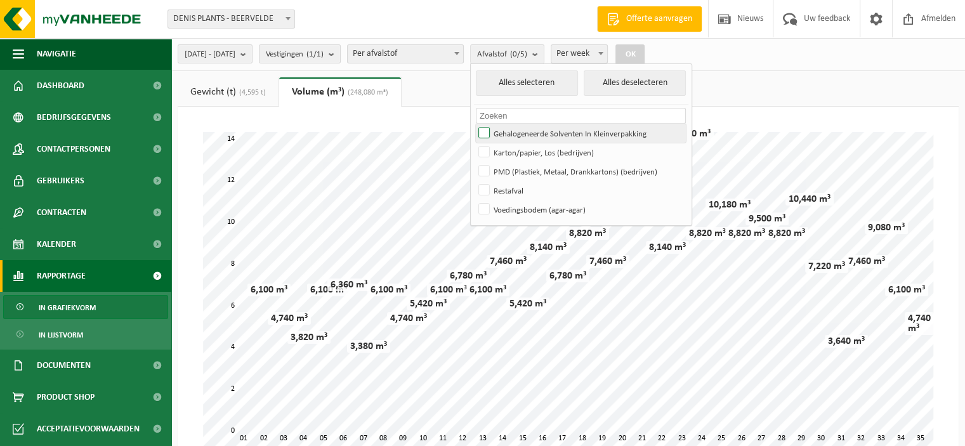
click at [520, 131] on label "Gehalogeneerde Solventen In Kleinverpakking" at bounding box center [581, 133] width 210 height 19
click at [474, 124] on input "Gehalogeneerde Solventen In Kleinverpakking" at bounding box center [473, 123] width 1 height 1
checkbox input "true"
click at [645, 55] on button "OK" at bounding box center [629, 54] width 29 height 20
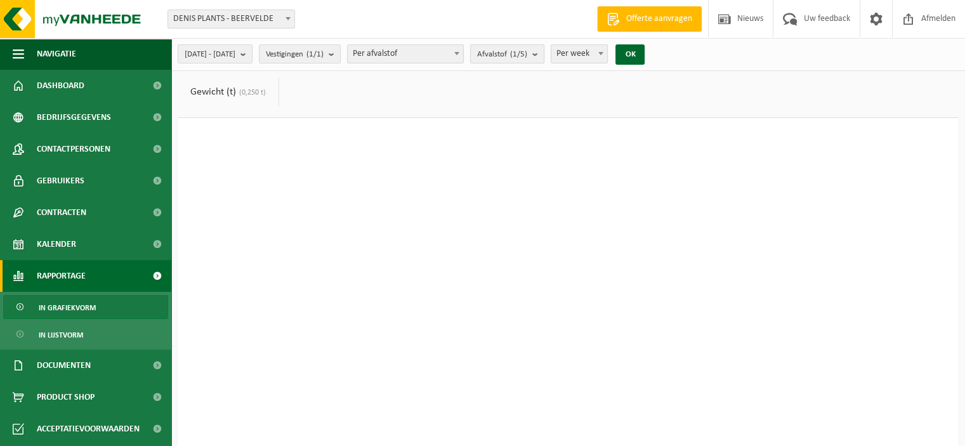
click at [544, 50] on button "Afvalstof (1/5)" at bounding box center [507, 53] width 74 height 19
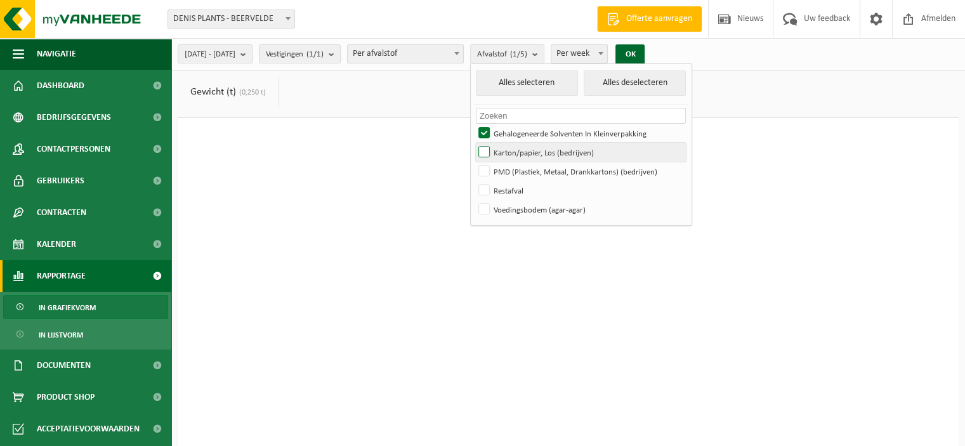
click at [521, 149] on label "Karton/papier, Los (bedrijven)" at bounding box center [581, 152] width 210 height 19
click at [474, 143] on input "Karton/papier, Los (bedrijven)" at bounding box center [473, 142] width 1 height 1
checkbox input "true"
drag, startPoint x: 518, startPoint y: 129, endPoint x: 545, endPoint y: 108, distance: 34.0
click at [518, 129] on label "Gehalogeneerde Solventen In Kleinverpakking" at bounding box center [581, 133] width 210 height 19
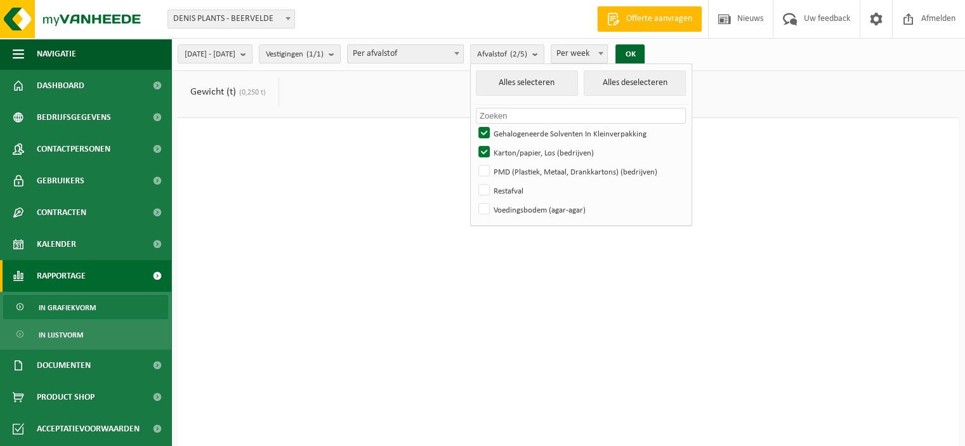
click at [474, 124] on input "Gehalogeneerde Solventen In Kleinverpakking" at bounding box center [473, 123] width 1 height 1
checkbox input "false"
click at [645, 52] on button "OK" at bounding box center [629, 54] width 29 height 20
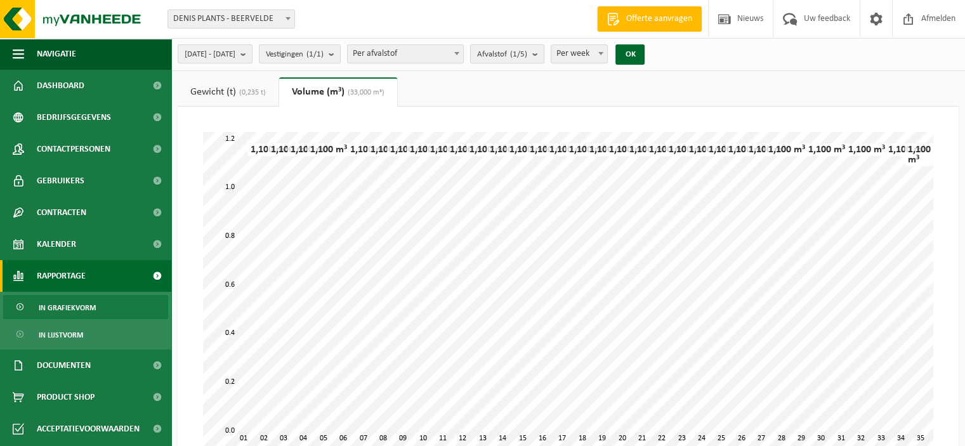
click at [527, 58] on span "Afvalstof (1/5)" at bounding box center [502, 54] width 50 height 19
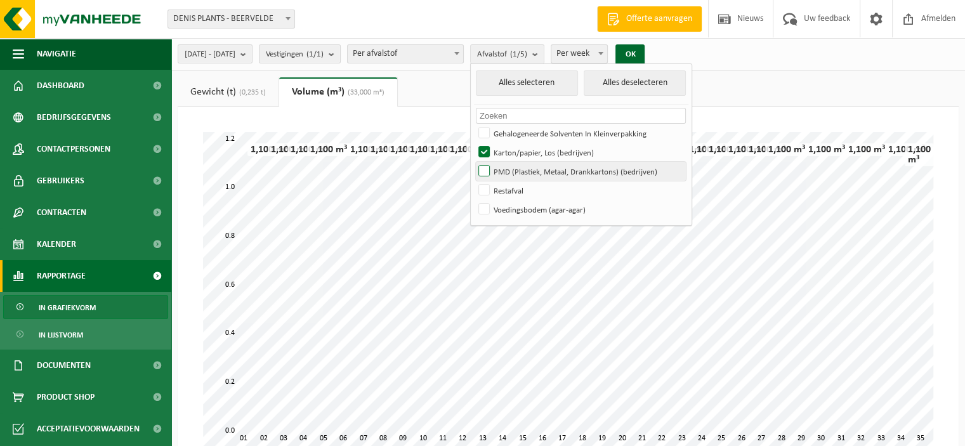
drag, startPoint x: 522, startPoint y: 172, endPoint x: 522, endPoint y: 161, distance: 11.4
click at [521, 171] on label "PMD (Plastiek, Metaal, Drankkartons) (bedrijven)" at bounding box center [581, 171] width 210 height 19
click at [474, 162] on input "PMD (Plastiek, Metaal, Drankkartons) (bedrijven)" at bounding box center [473, 161] width 1 height 1
checkbox input "true"
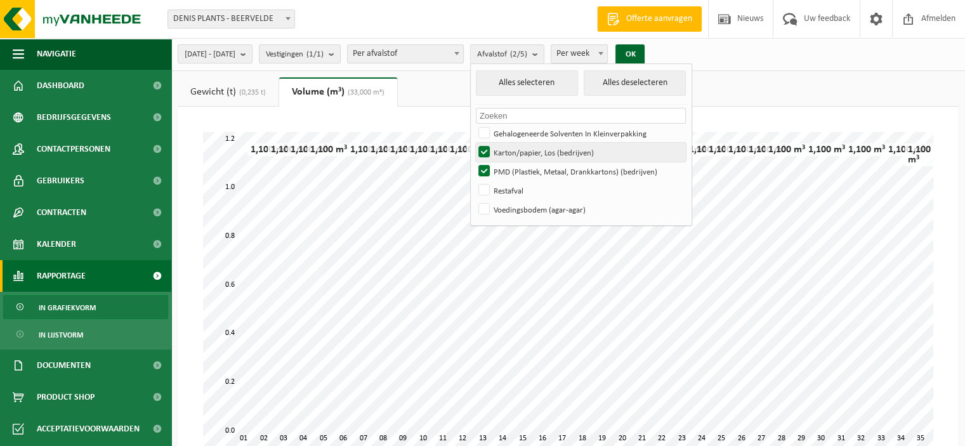
click at [523, 148] on label "Karton/papier, Los (bedrijven)" at bounding box center [581, 152] width 210 height 19
click at [474, 143] on input "Karton/papier, Los (bedrijven)" at bounding box center [473, 142] width 1 height 1
checkbox input "false"
click at [645, 53] on button "OK" at bounding box center [629, 54] width 29 height 20
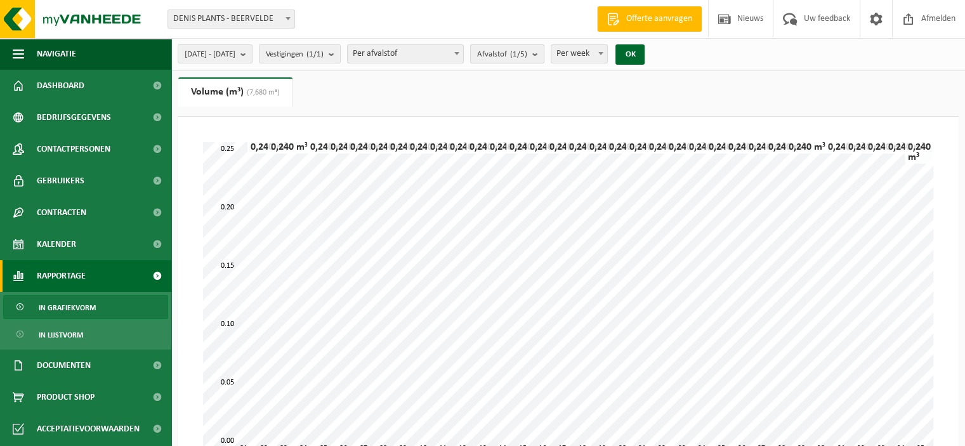
click at [544, 49] on button "Afvalstof (1/5)" at bounding box center [507, 53] width 74 height 19
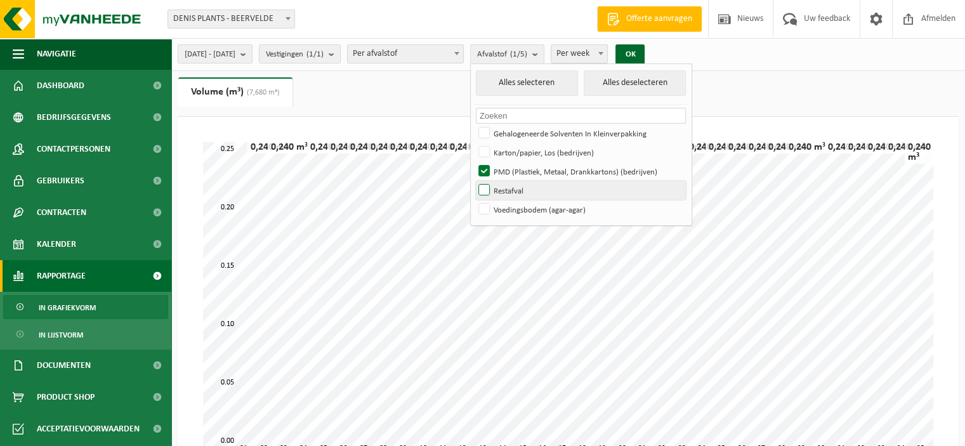
click at [523, 183] on label "Restafval" at bounding box center [581, 190] width 210 height 19
click at [474, 181] on input "Restafval" at bounding box center [473, 180] width 1 height 1
checkbox input "true"
click at [518, 167] on label "PMD (Plastiek, Metaal, Drankkartons) (bedrijven)" at bounding box center [581, 171] width 210 height 19
click at [474, 162] on input "PMD (Plastiek, Metaal, Drankkartons) (bedrijven)" at bounding box center [473, 161] width 1 height 1
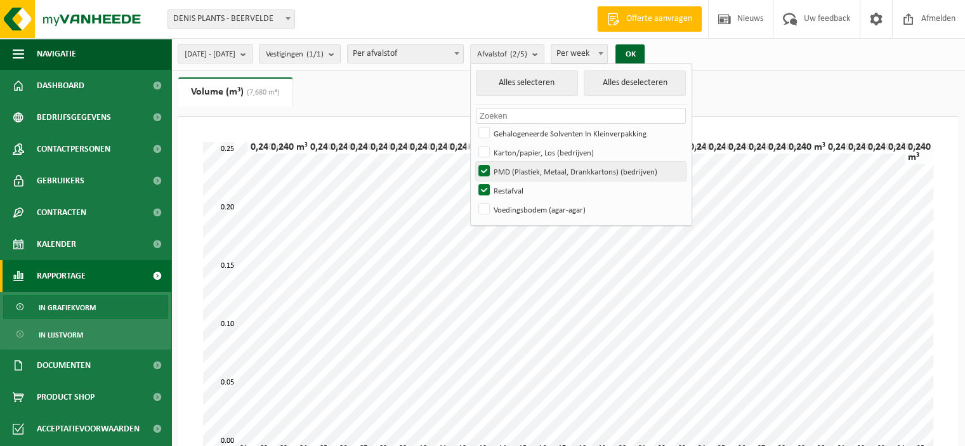
checkbox input "false"
click at [645, 50] on button "OK" at bounding box center [629, 54] width 29 height 20
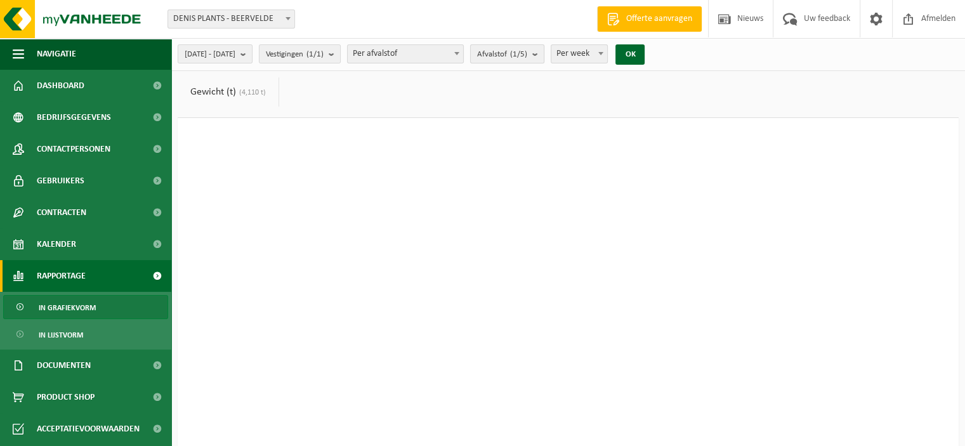
click at [544, 51] on b "submit" at bounding box center [537, 54] width 11 height 18
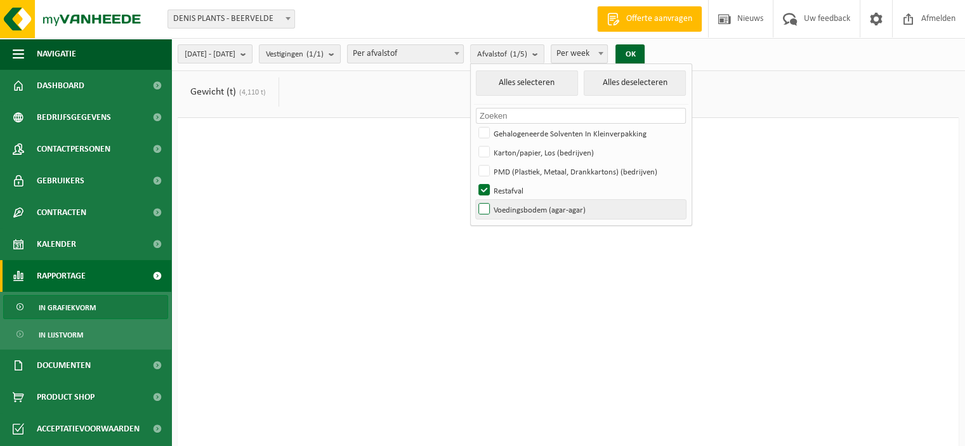
click at [521, 202] on label "Voedingsbodem (agar-agar)" at bounding box center [581, 209] width 210 height 19
click at [474, 200] on input "Voedingsbodem (agar-agar)" at bounding box center [473, 199] width 1 height 1
checkbox input "true"
click at [520, 184] on label "Restafval" at bounding box center [581, 190] width 210 height 19
click at [474, 181] on input "Restafval" at bounding box center [473, 180] width 1 height 1
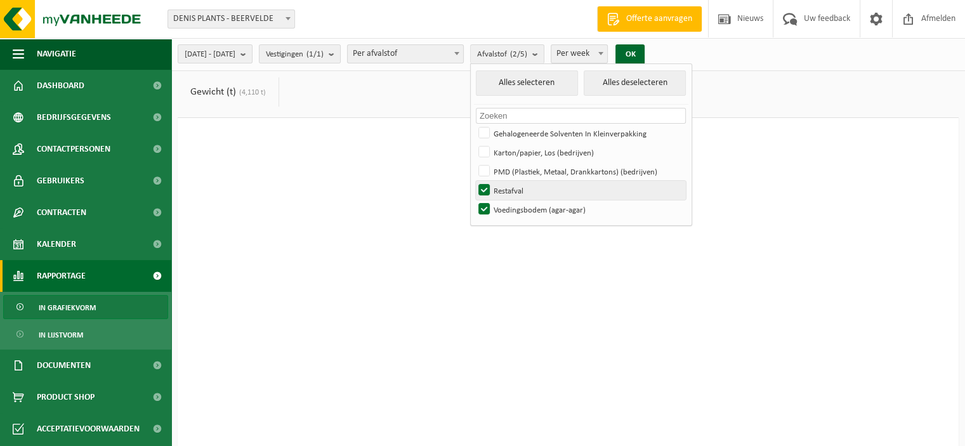
checkbox input "false"
click at [659, 42] on div "2025-01-01 - 2025-08-31 Huidige maand Vorige maand Laatste 6 maanden Huidig jaa…" at bounding box center [414, 54] width 487 height 27
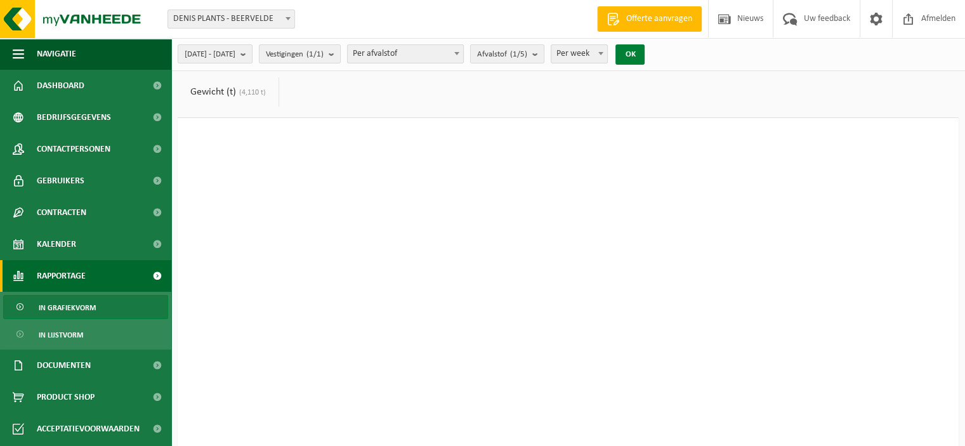
click at [645, 60] on button "OK" at bounding box center [629, 54] width 29 height 20
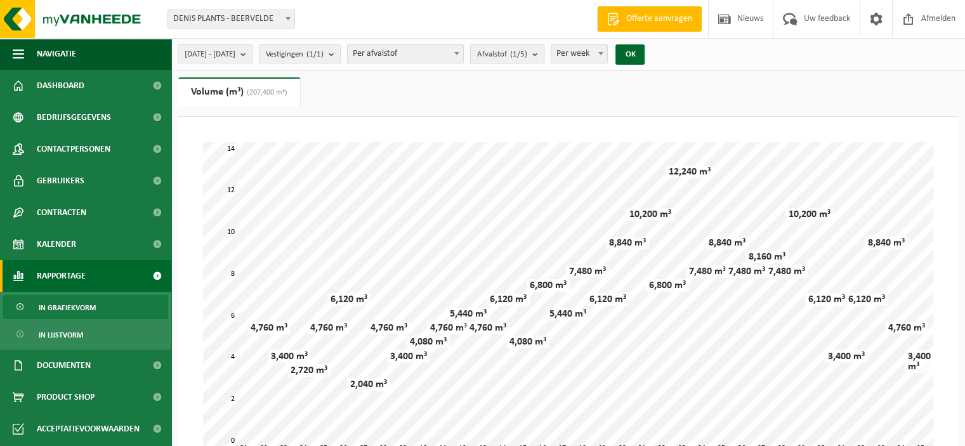
click at [544, 56] on button "Afvalstof (1/5)" at bounding box center [507, 53] width 74 height 19
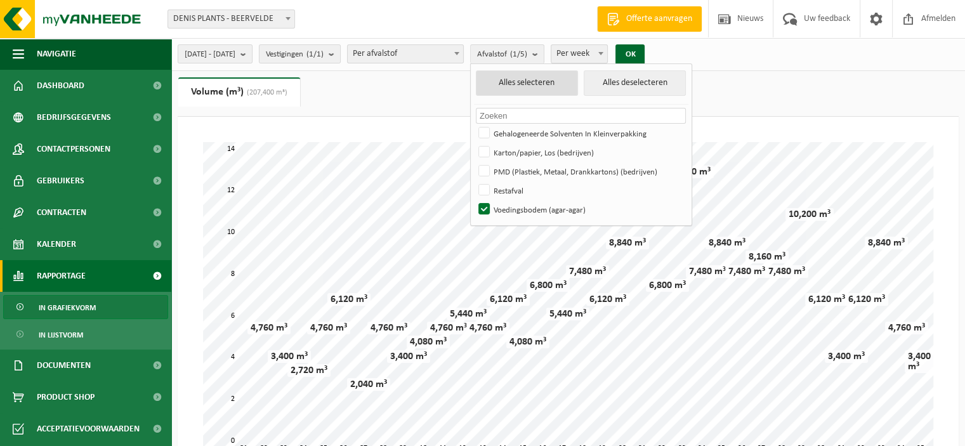
click at [548, 82] on button "Alles selecteren" at bounding box center [527, 82] width 102 height 25
checkbox input "true"
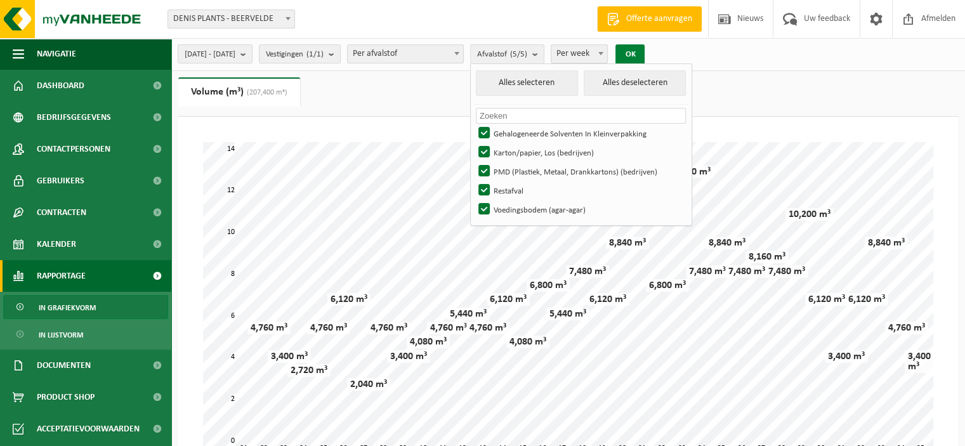
click at [645, 51] on button "OK" at bounding box center [629, 54] width 29 height 20
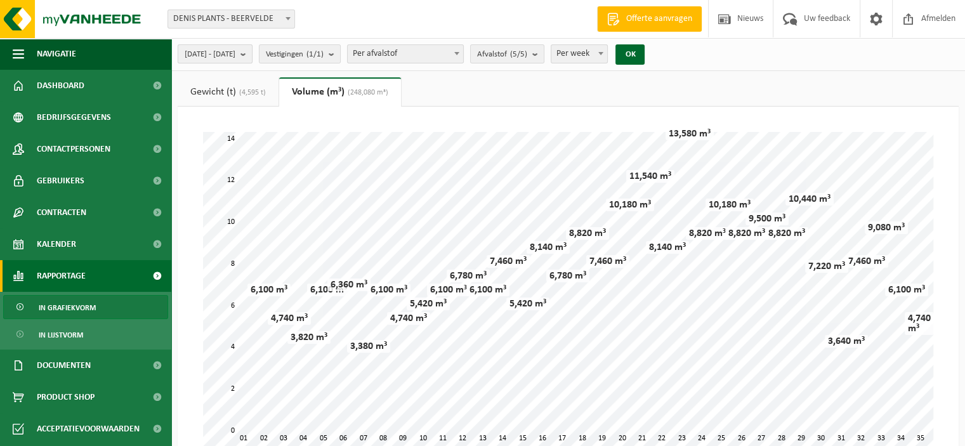
click at [235, 46] on span "[DATE] - [DATE]" at bounding box center [210, 54] width 51 height 19
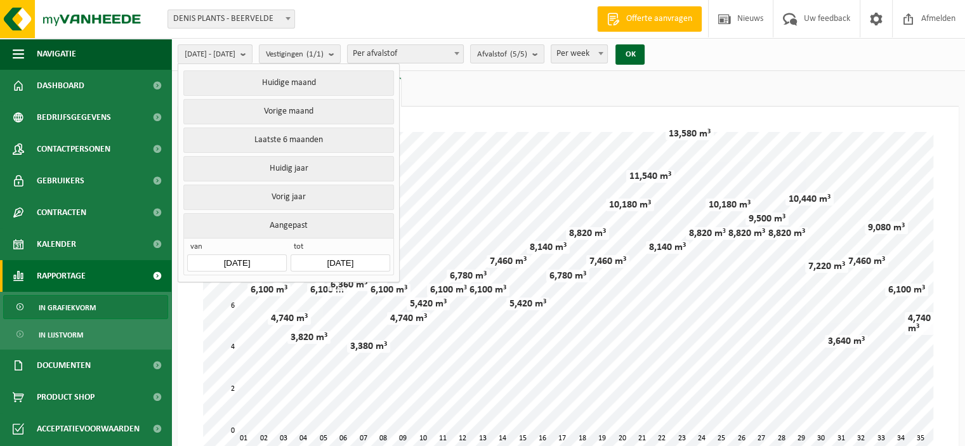
click at [245, 261] on input "[DATE]" at bounding box center [236, 262] width 99 height 17
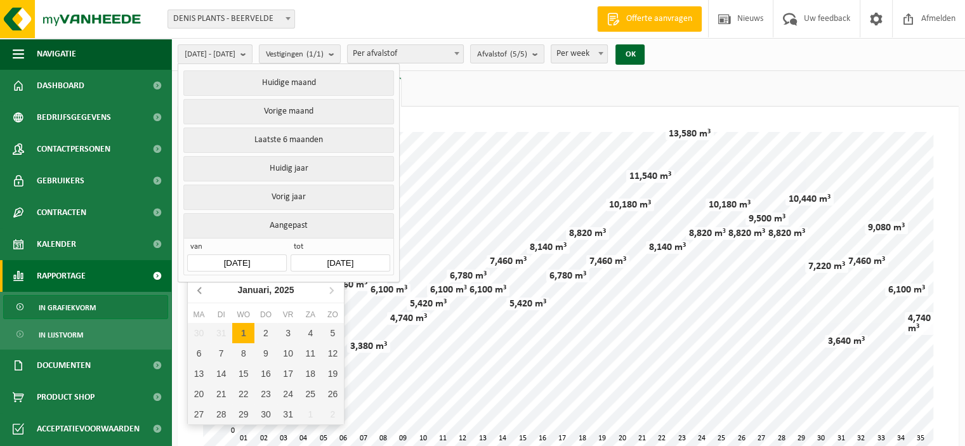
click at [198, 291] on icon at bounding box center [199, 290] width 3 height 6
click at [199, 291] on icon at bounding box center [199, 290] width 3 height 6
click at [199, 291] on icon at bounding box center [200, 290] width 20 height 20
click at [200, 291] on icon at bounding box center [200, 290] width 20 height 20
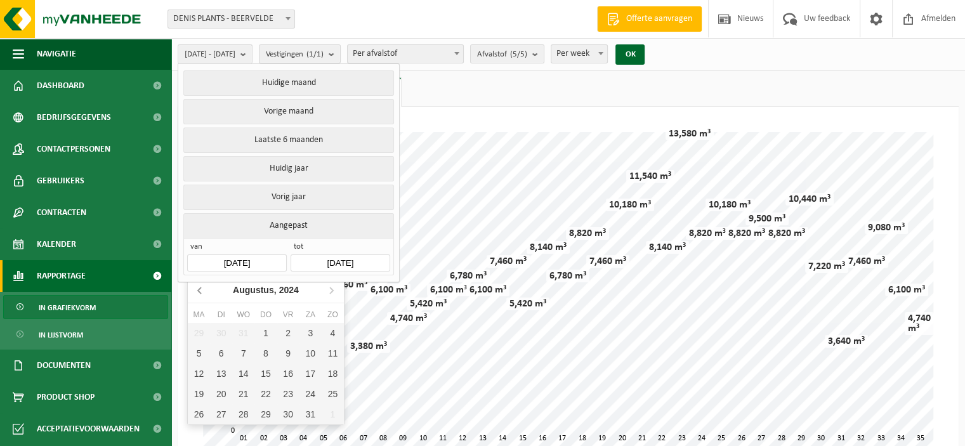
click at [200, 291] on icon at bounding box center [200, 290] width 20 height 20
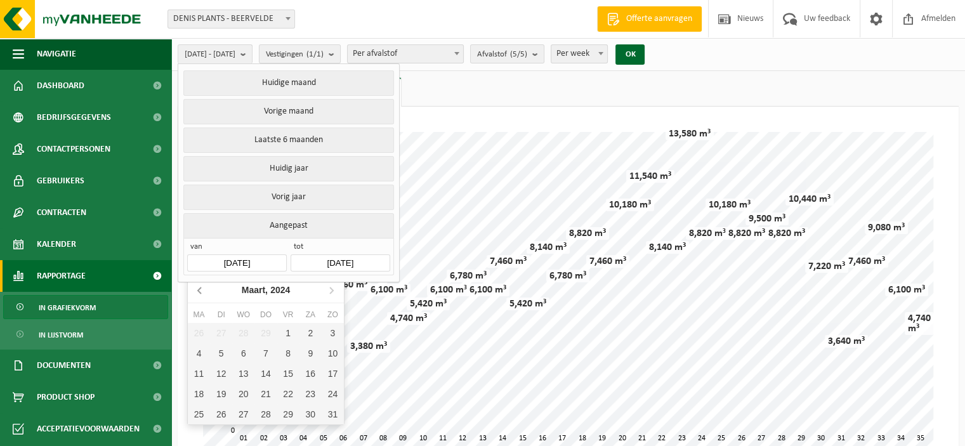
click at [200, 291] on icon at bounding box center [200, 290] width 20 height 20
click at [206, 331] on div "1" at bounding box center [199, 333] width 22 height 20
type input "2024-01-01"
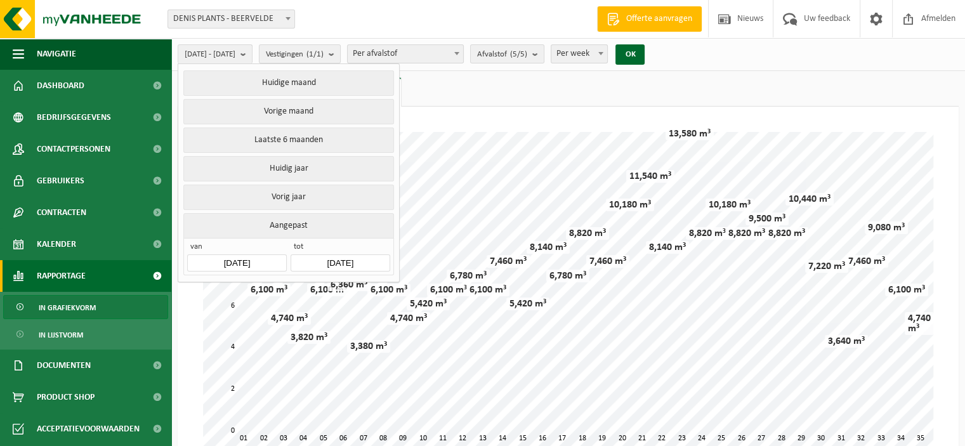
click at [332, 254] on input "[DATE]" at bounding box center [340, 262] width 99 height 17
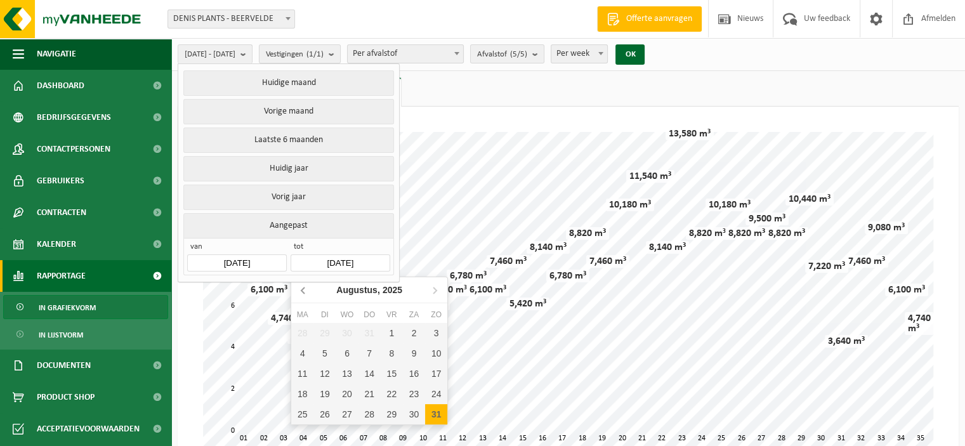
click at [306, 296] on icon at bounding box center [304, 290] width 20 height 20
click at [306, 295] on icon at bounding box center [304, 290] width 20 height 20
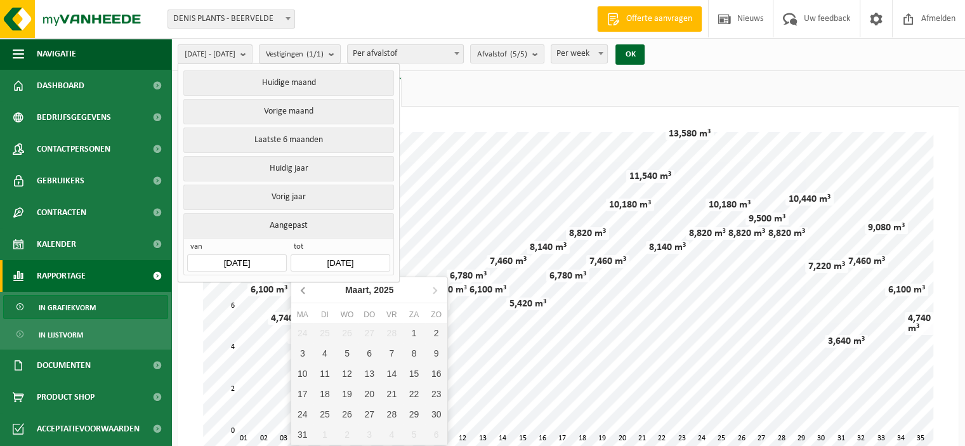
click at [306, 295] on icon at bounding box center [304, 290] width 20 height 20
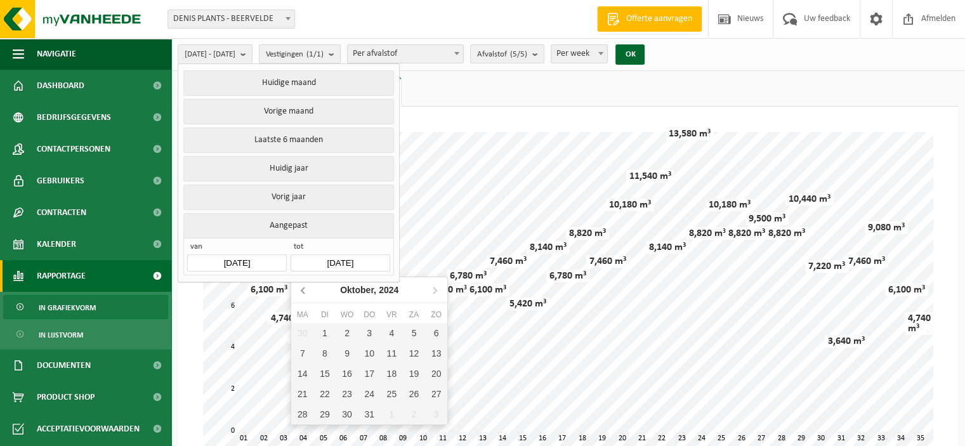
click at [306, 295] on icon at bounding box center [304, 290] width 20 height 20
click at [307, 295] on icon at bounding box center [304, 290] width 20 height 20
click at [414, 414] on div "31" at bounding box center [414, 414] width 22 height 20
type input "2024-08-31"
type input "2024-01-01"
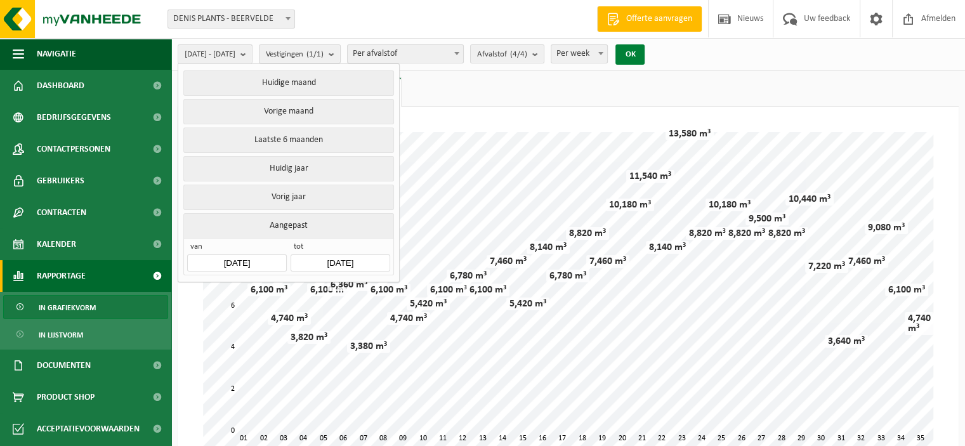
click at [645, 58] on button "OK" at bounding box center [629, 54] width 29 height 20
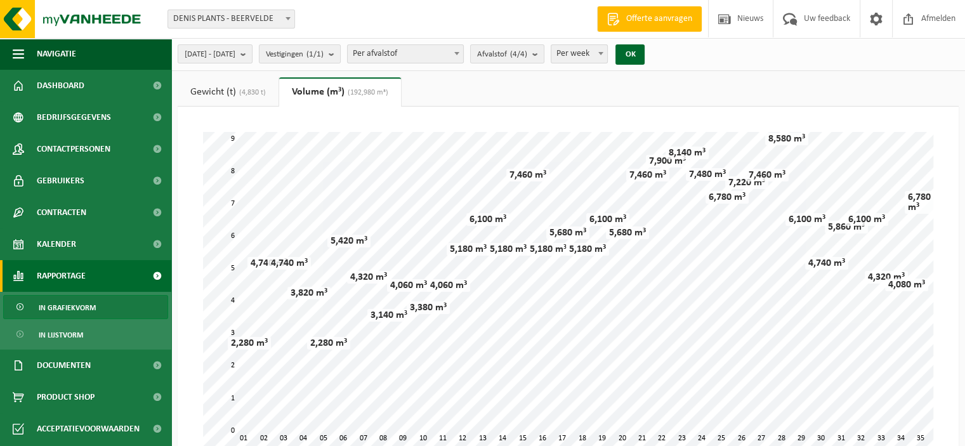
click at [240, 95] on span "(4,830 t)" at bounding box center [251, 93] width 30 height 8
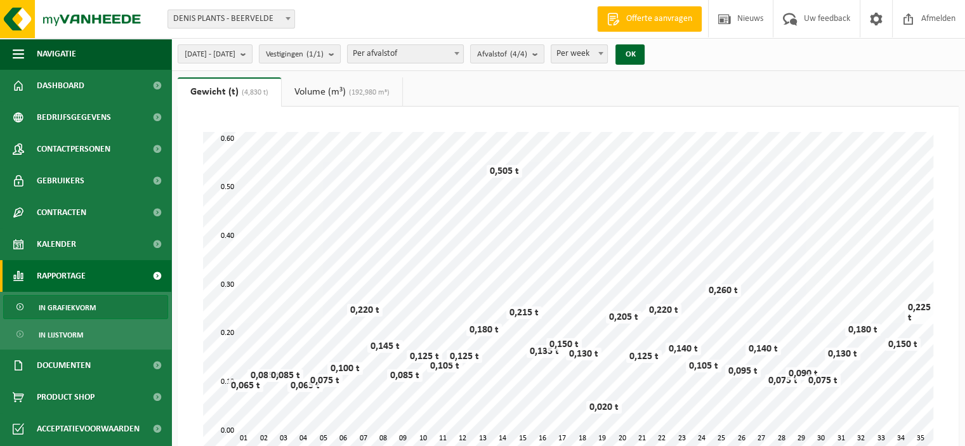
click at [327, 86] on link "Volume (m³) (192,980 m³)" at bounding box center [342, 91] width 121 height 29
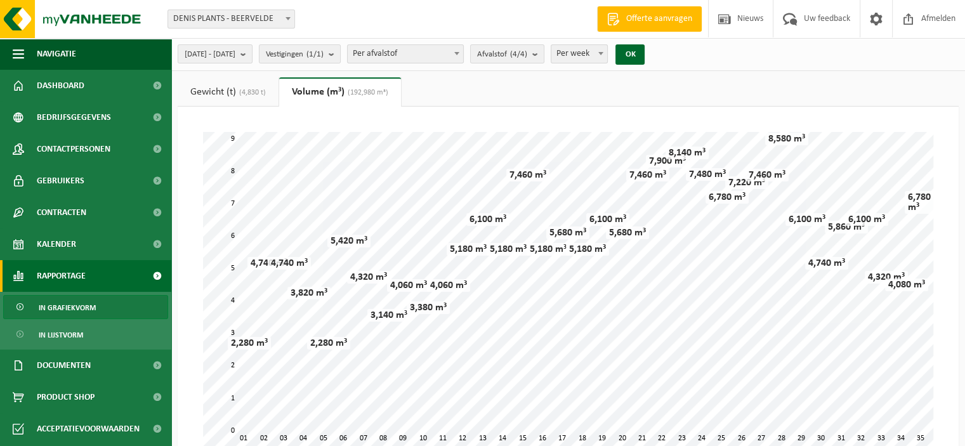
click at [247, 101] on link "Gewicht (t) (4,830 t)" at bounding box center [228, 91] width 101 height 29
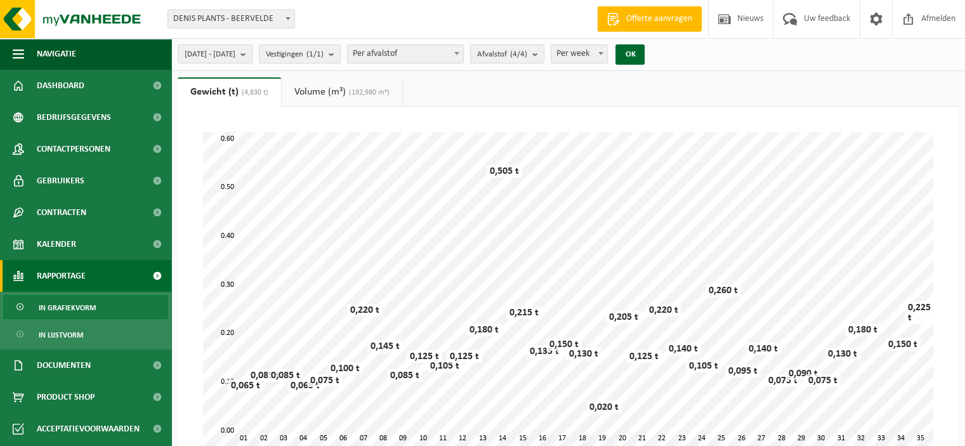
click at [343, 86] on link "Volume (m³) (192,980 m³)" at bounding box center [342, 91] width 121 height 29
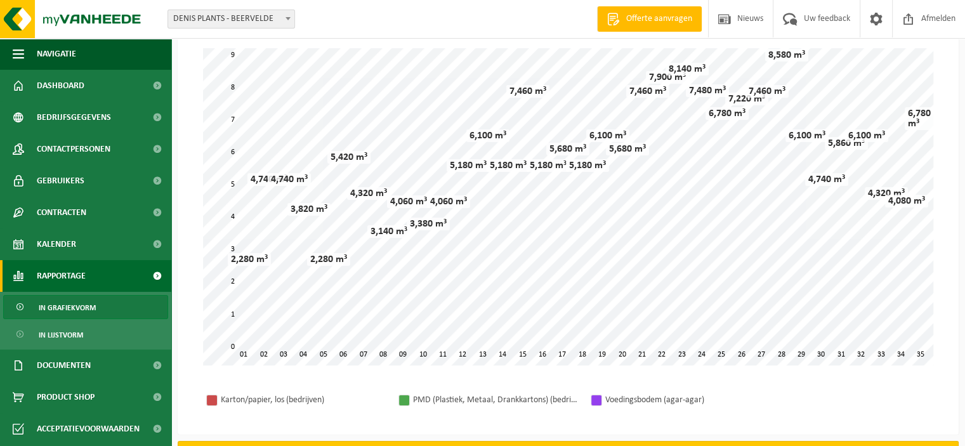
scroll to position [20, 0]
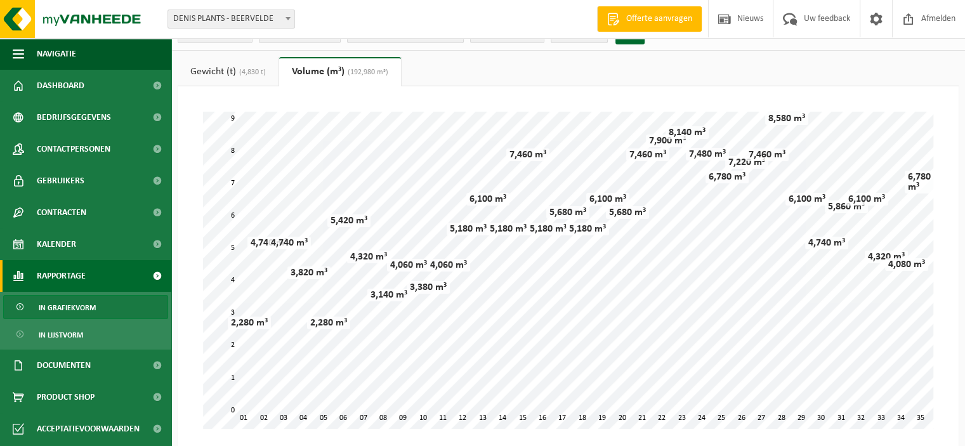
click at [256, 75] on span "(4,830 t)" at bounding box center [251, 73] width 30 height 8
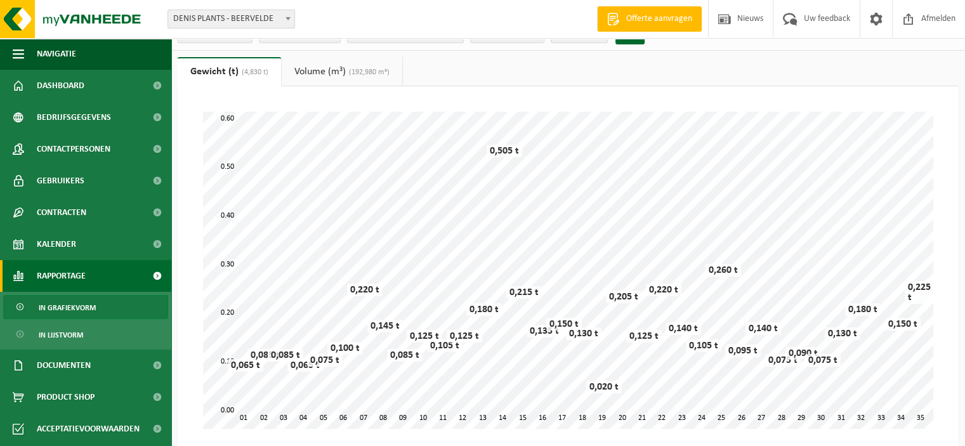
scroll to position [0, 0]
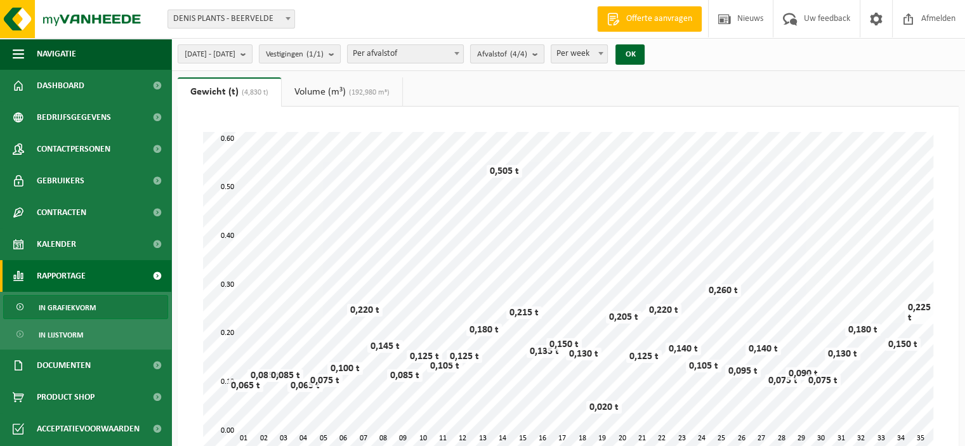
click at [527, 55] on count "(4/4)" at bounding box center [518, 54] width 17 height 8
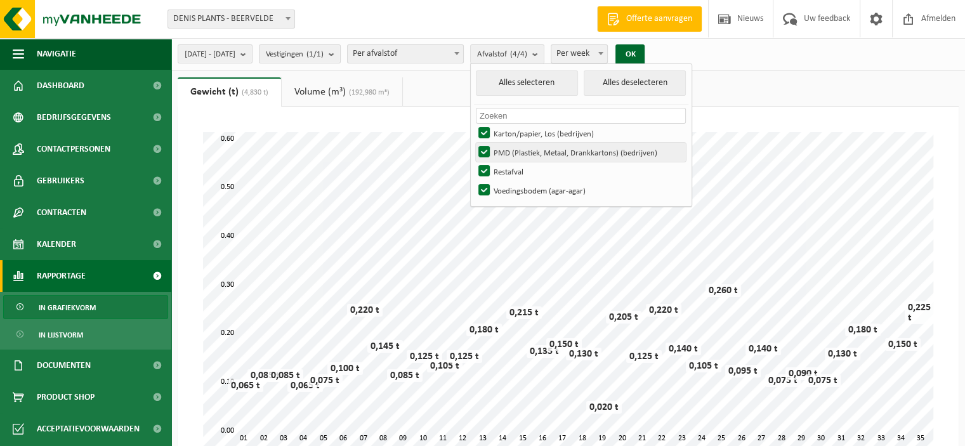
click at [515, 150] on label "PMD (Plastiek, Metaal, Drankkartons) (bedrijven)" at bounding box center [581, 152] width 210 height 19
click at [474, 143] on input "PMD (Plastiek, Metaal, Drankkartons) (bedrijven)" at bounding box center [473, 142] width 1 height 1
checkbox input "false"
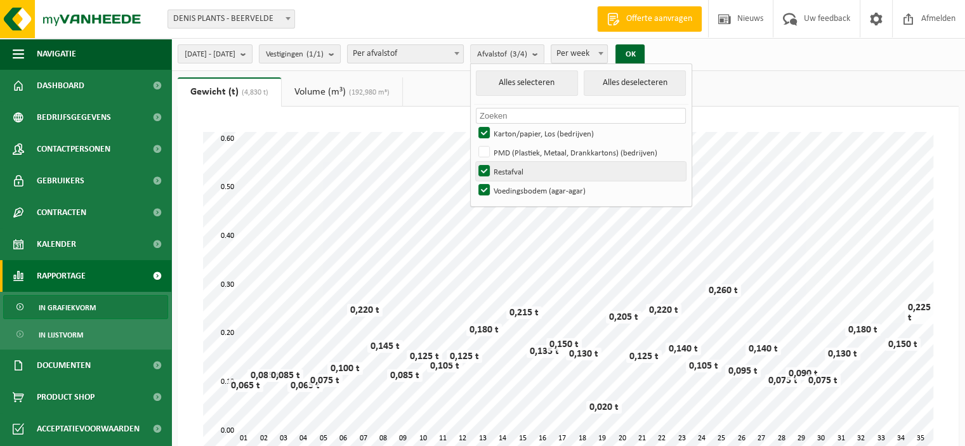
click at [512, 167] on label "Restafval" at bounding box center [581, 171] width 210 height 19
click at [474, 162] on input "Restafval" at bounding box center [473, 161] width 1 height 1
checkbox input "false"
click at [515, 193] on label "Voedingsbodem (agar-agar)" at bounding box center [581, 190] width 210 height 19
click at [474, 181] on input "Voedingsbodem (agar-agar)" at bounding box center [473, 180] width 1 height 1
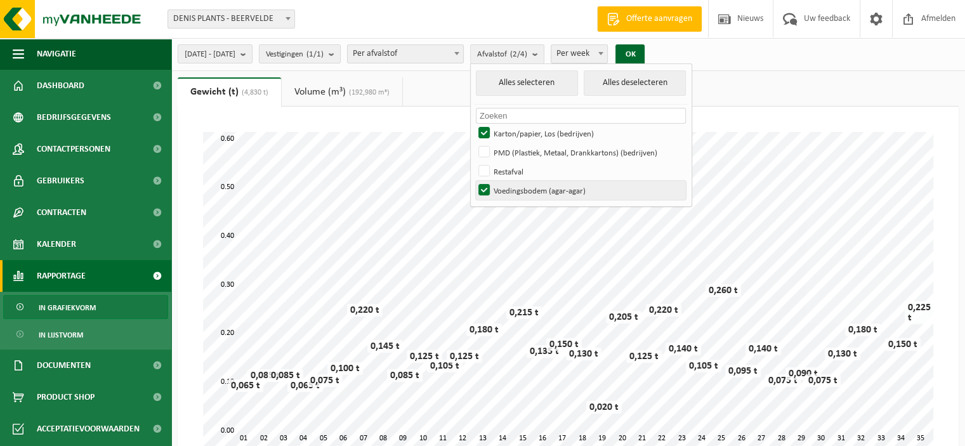
checkbox input "false"
click at [645, 50] on button "OK" at bounding box center [629, 54] width 29 height 20
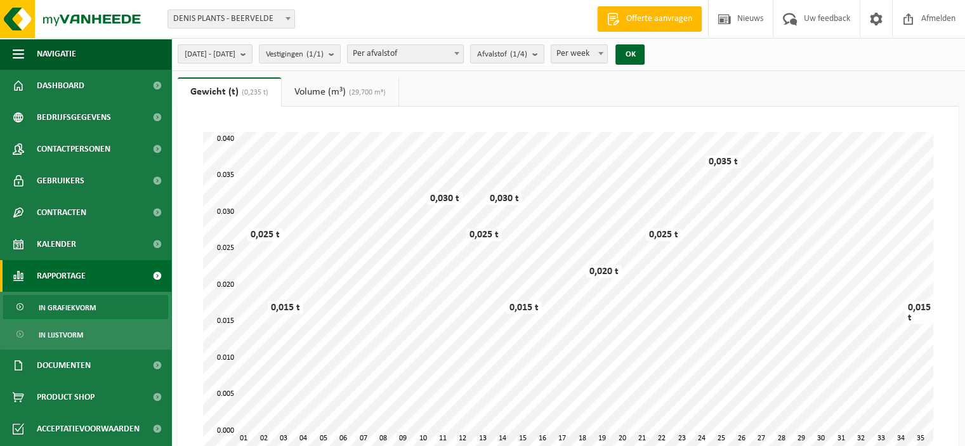
click at [235, 53] on span "2024-01-01 - 2024-08-31" at bounding box center [210, 54] width 51 height 19
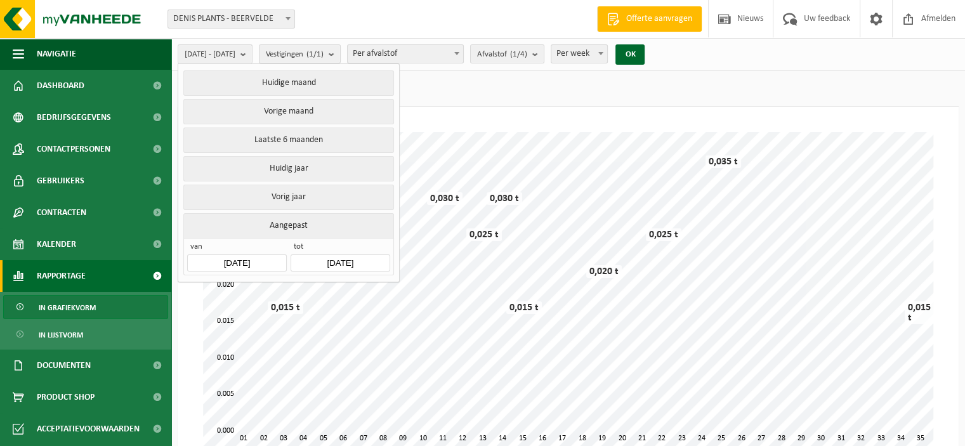
click at [246, 258] on input "2024-01-01" at bounding box center [236, 262] width 99 height 17
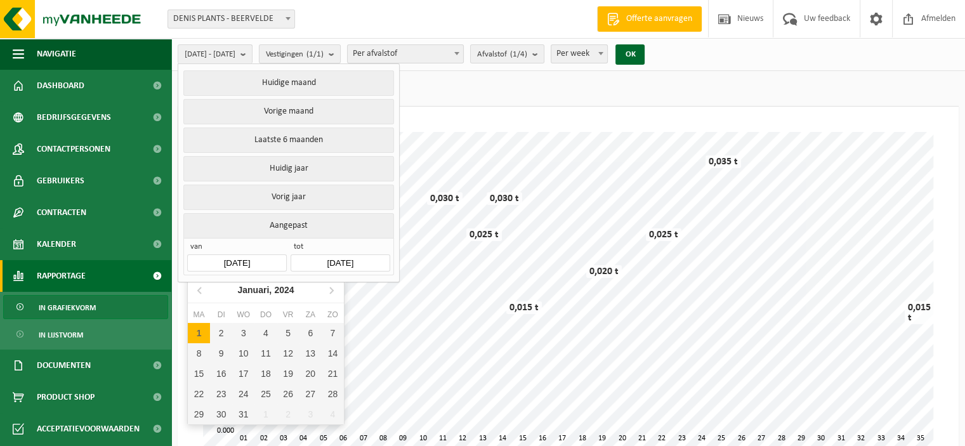
click at [350, 263] on input "2024-08-31" at bounding box center [340, 262] width 99 height 17
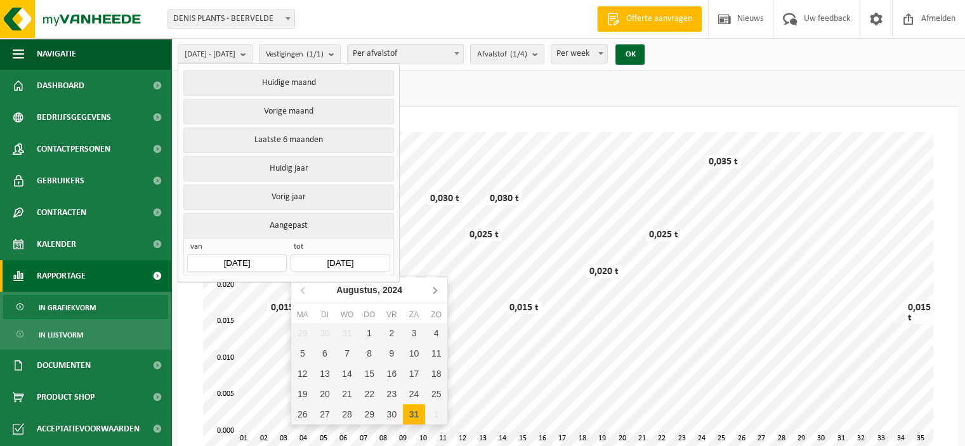
click at [436, 291] on icon at bounding box center [434, 290] width 20 height 20
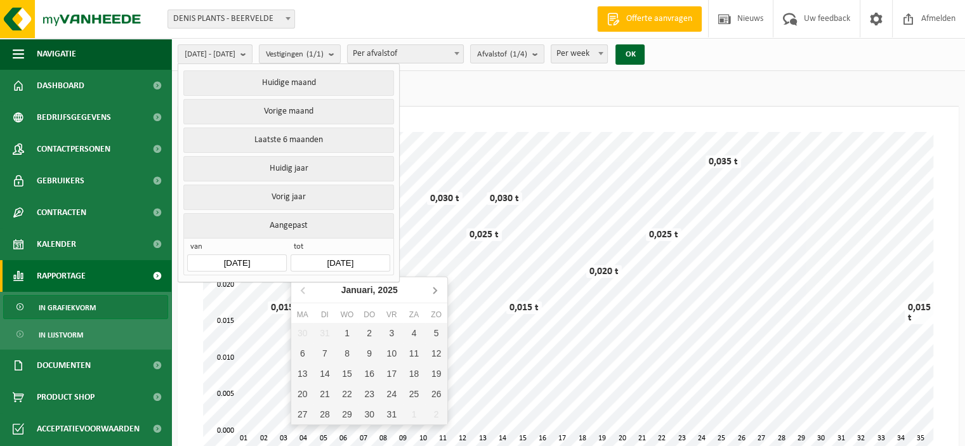
click at [436, 291] on icon at bounding box center [434, 290] width 20 height 20
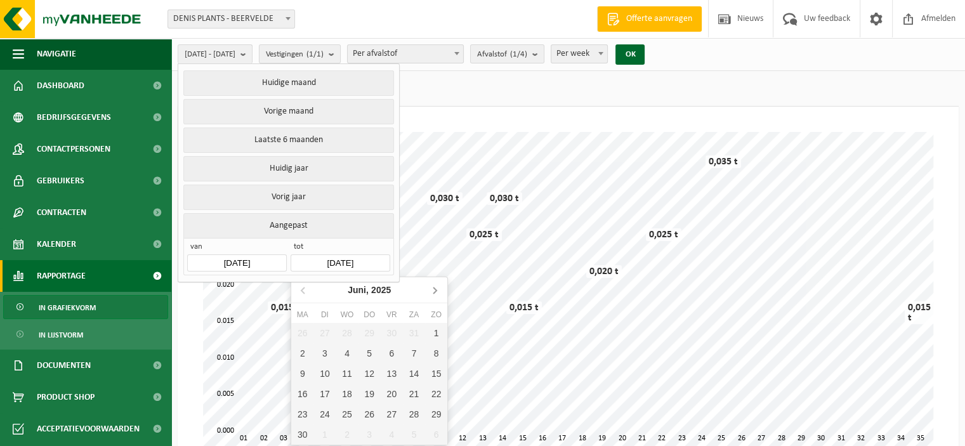
click at [436, 291] on icon at bounding box center [434, 290] width 20 height 20
click at [429, 412] on div "31" at bounding box center [436, 414] width 22 height 20
type input "[DATE]"
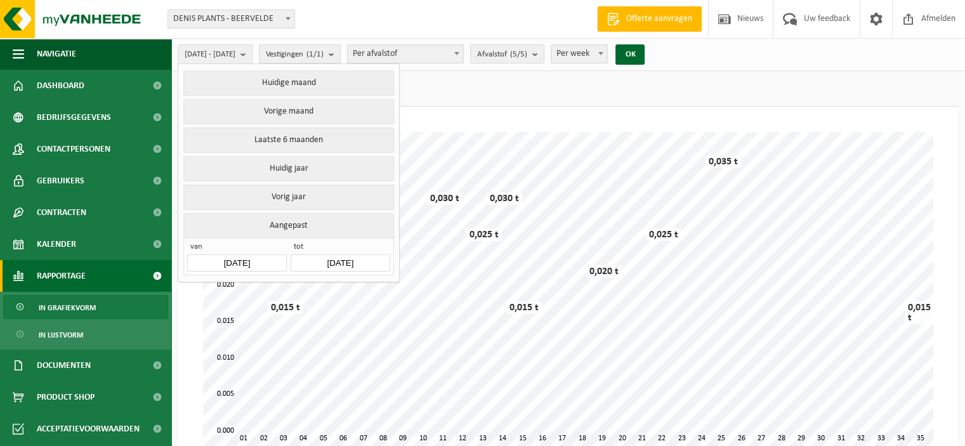
click at [246, 259] on input "2024-01-01" at bounding box center [236, 262] width 99 height 17
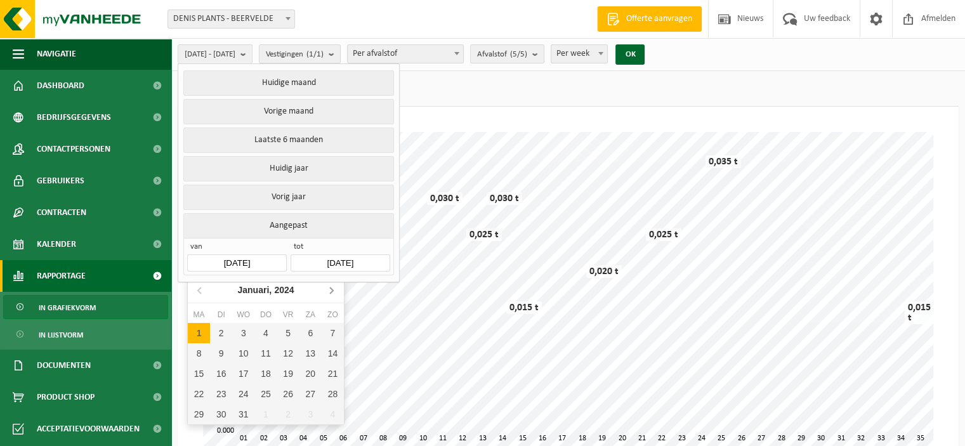
click at [329, 289] on icon at bounding box center [331, 290] width 20 height 20
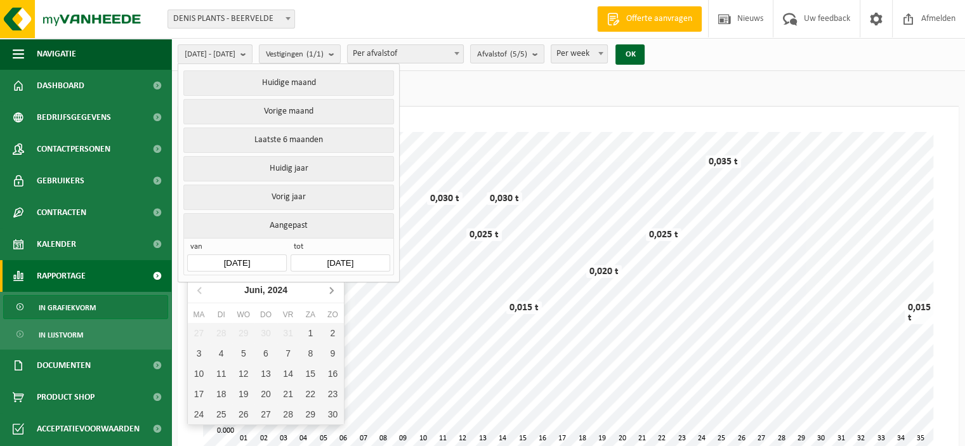
click at [329, 289] on icon at bounding box center [331, 290] width 20 height 20
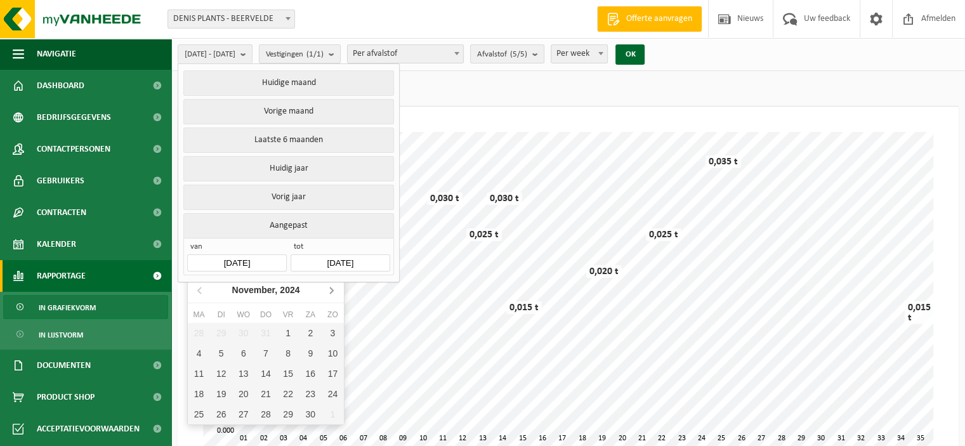
click at [329, 289] on icon at bounding box center [331, 290] width 20 height 20
click at [237, 329] on div "1" at bounding box center [243, 333] width 22 height 20
type input "[DATE]"
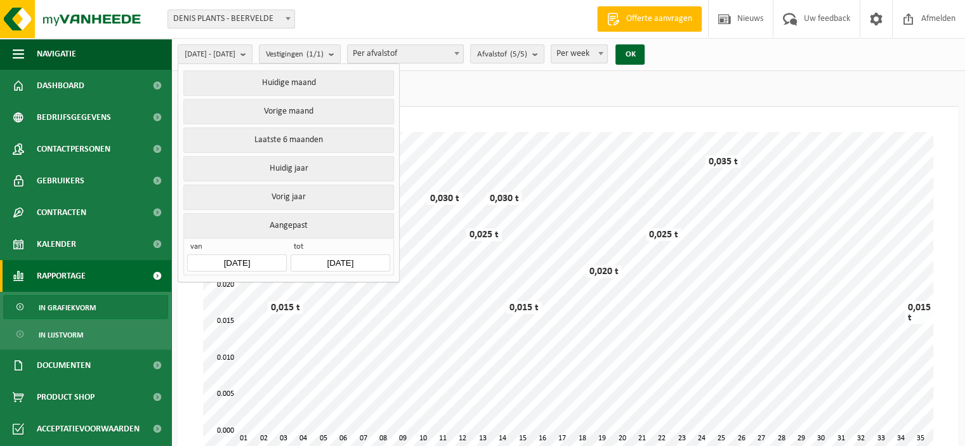
type input "[DATE]"
click at [645, 51] on button "OK" at bounding box center [629, 54] width 29 height 20
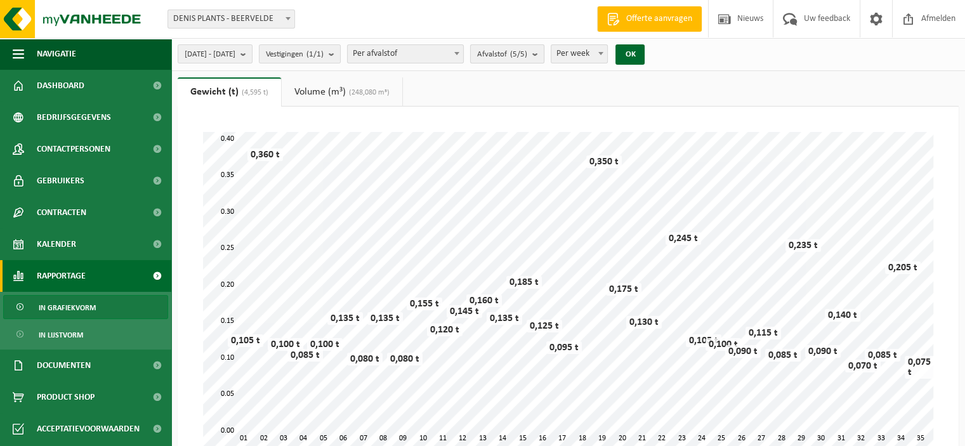
click at [544, 54] on button "Afvalstof (5/5)" at bounding box center [507, 53] width 74 height 19
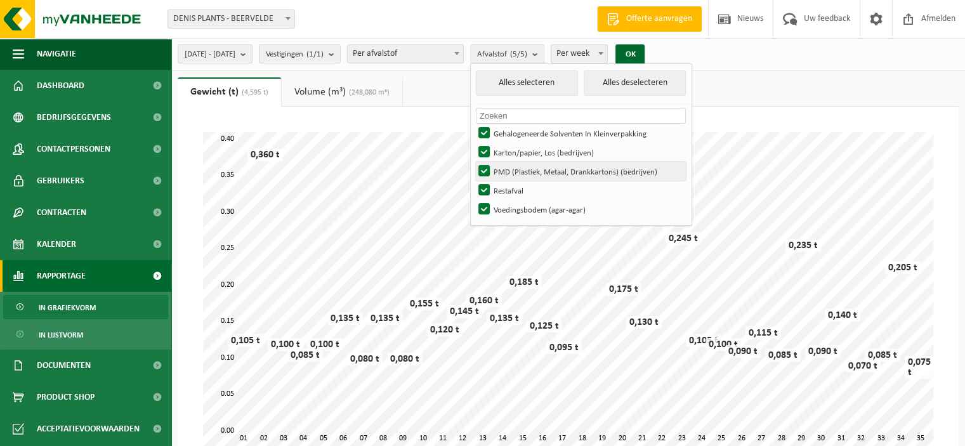
click at [517, 172] on label "PMD (Plastiek, Metaal, Drankkartons) (bedrijven)" at bounding box center [581, 171] width 210 height 19
click at [474, 162] on input "PMD (Plastiek, Metaal, Drankkartons) (bedrijven)" at bounding box center [473, 161] width 1 height 1
checkbox input "false"
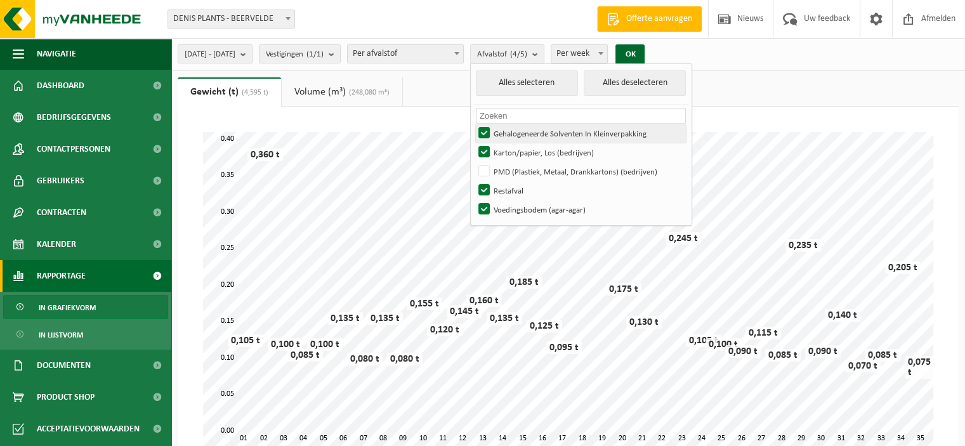
click at [520, 130] on label "Gehalogeneerde Solventen In Kleinverpakking" at bounding box center [581, 133] width 210 height 19
click at [474, 124] on input "Gehalogeneerde Solventen In Kleinverpakking" at bounding box center [473, 123] width 1 height 1
checkbox input "false"
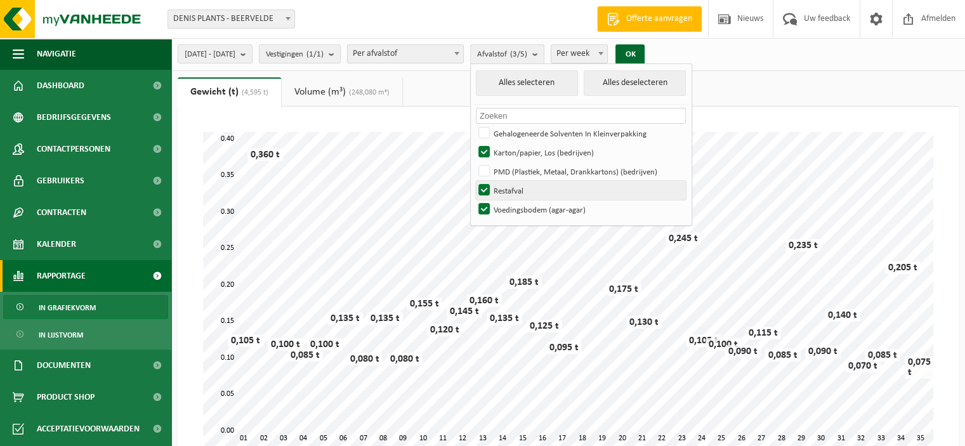
click at [516, 190] on label "Restafval" at bounding box center [581, 190] width 210 height 19
click at [474, 181] on input "Restafval" at bounding box center [473, 180] width 1 height 1
checkbox input "false"
drag, startPoint x: 518, startPoint y: 210, endPoint x: 660, endPoint y: 27, distance: 232.4
click at [518, 210] on label "Voedingsbodem (agar-agar)" at bounding box center [581, 209] width 210 height 19
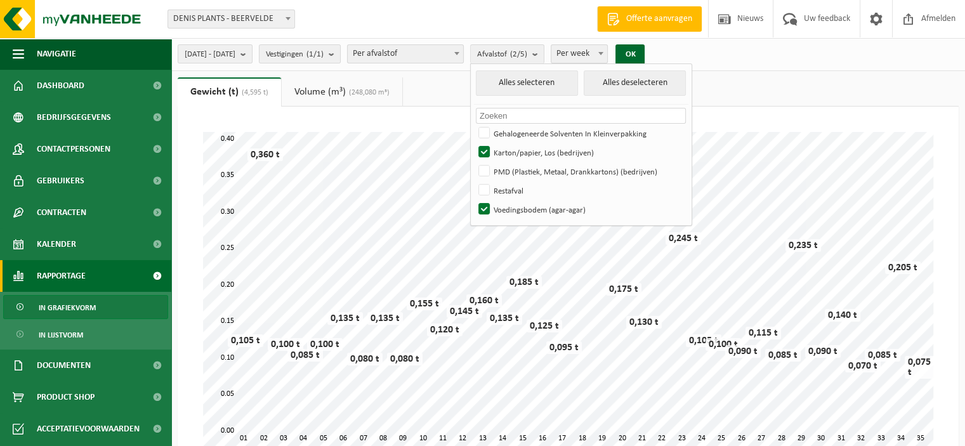
click at [474, 200] on input "Voedingsbodem (agar-agar)" at bounding box center [473, 199] width 1 height 1
checkbox input "false"
click at [645, 55] on button "OK" at bounding box center [629, 54] width 29 height 20
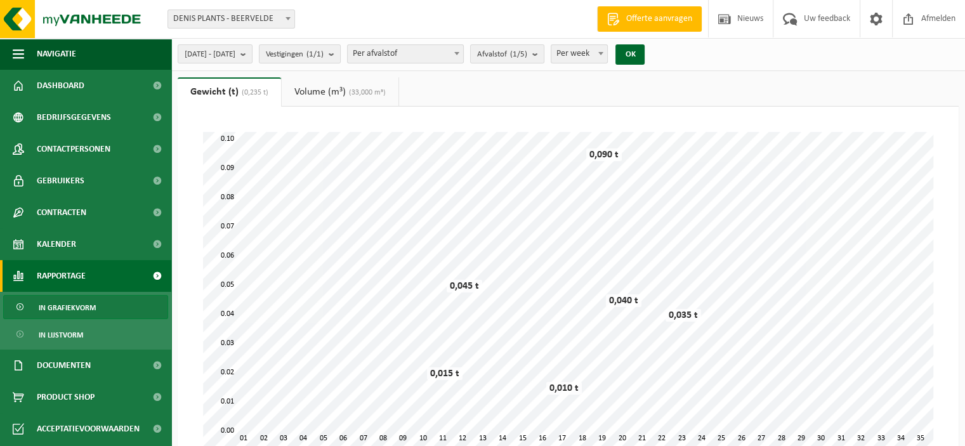
click at [332, 93] on link "Volume (m³) (33,000 m³)" at bounding box center [340, 91] width 117 height 29
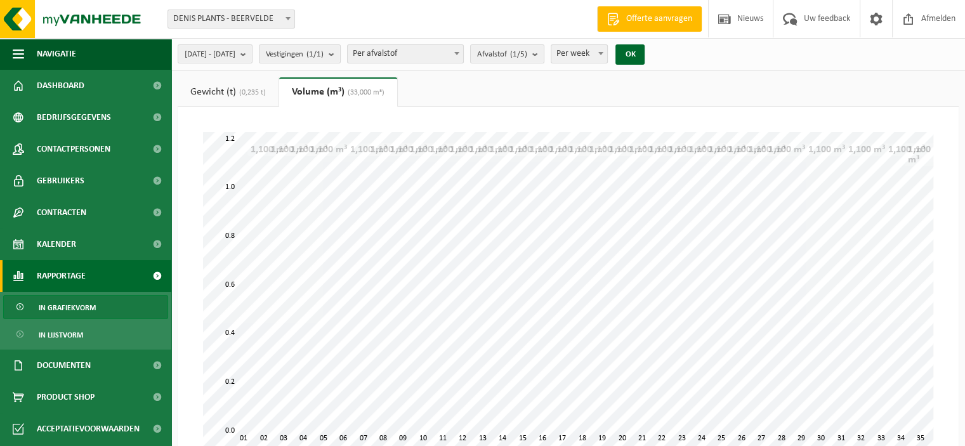
click at [234, 91] on link "Gewicht (t) (0,235 t)" at bounding box center [228, 91] width 101 height 29
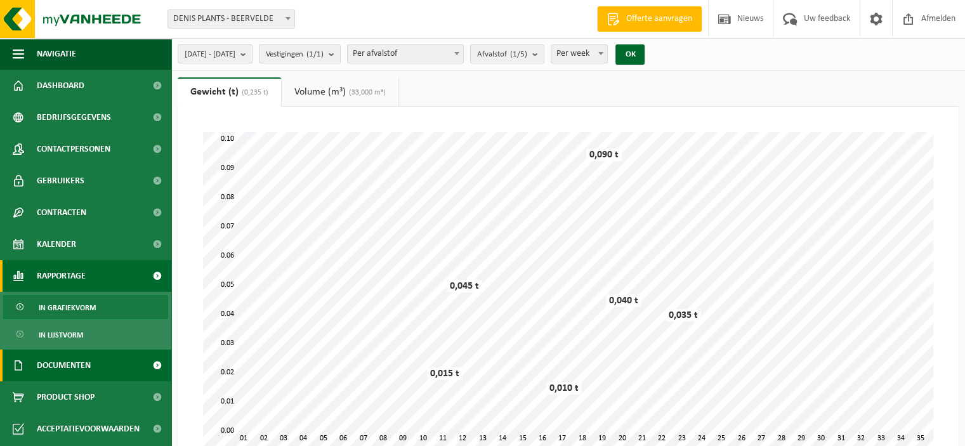
click at [88, 363] on span "Documenten" at bounding box center [64, 366] width 54 height 32
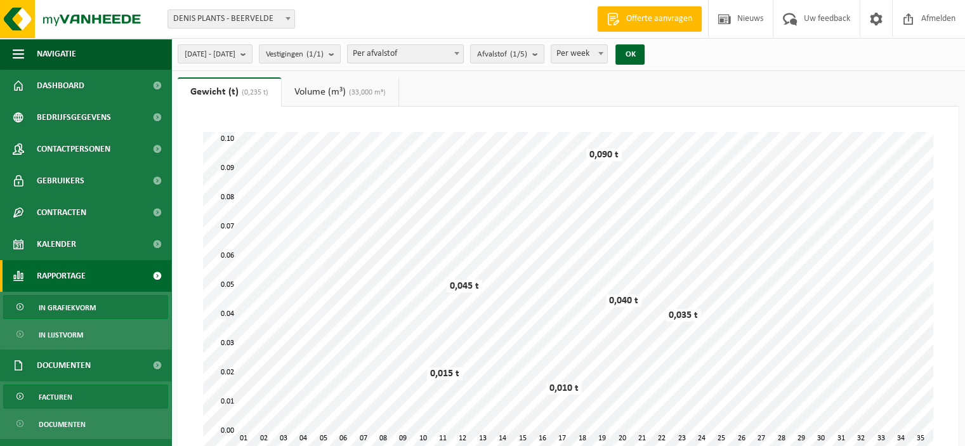
click at [56, 395] on span "Facturen" at bounding box center [56, 397] width 34 height 24
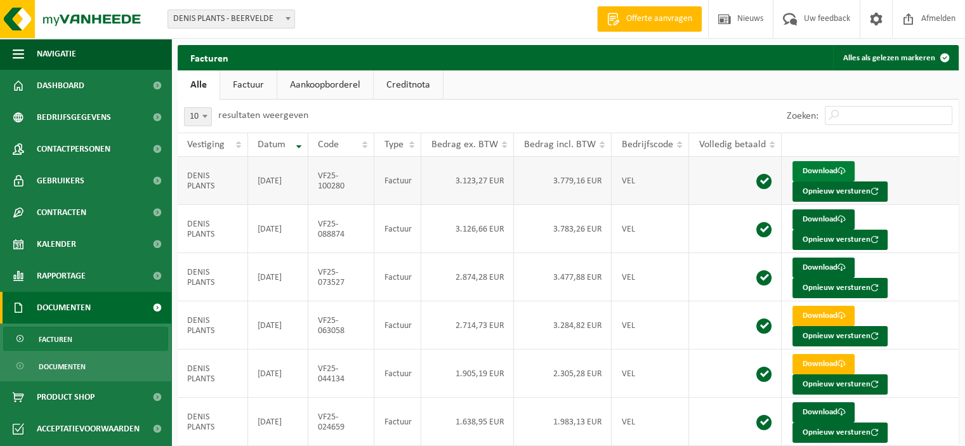
click at [813, 169] on link "Download" at bounding box center [823, 171] width 62 height 20
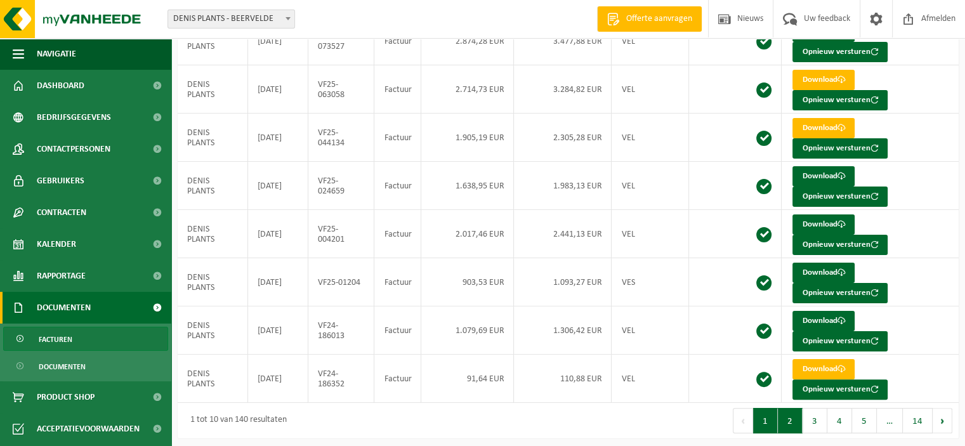
click at [797, 418] on button "2" at bounding box center [790, 420] width 25 height 25
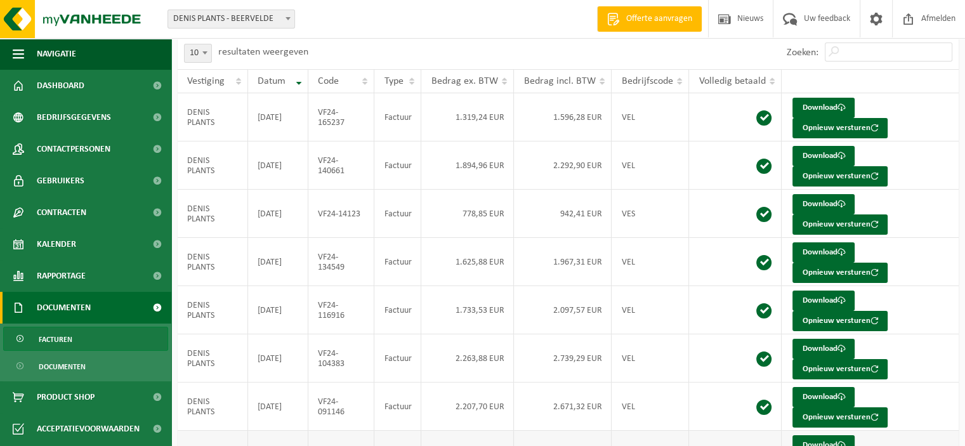
scroll to position [127, 0]
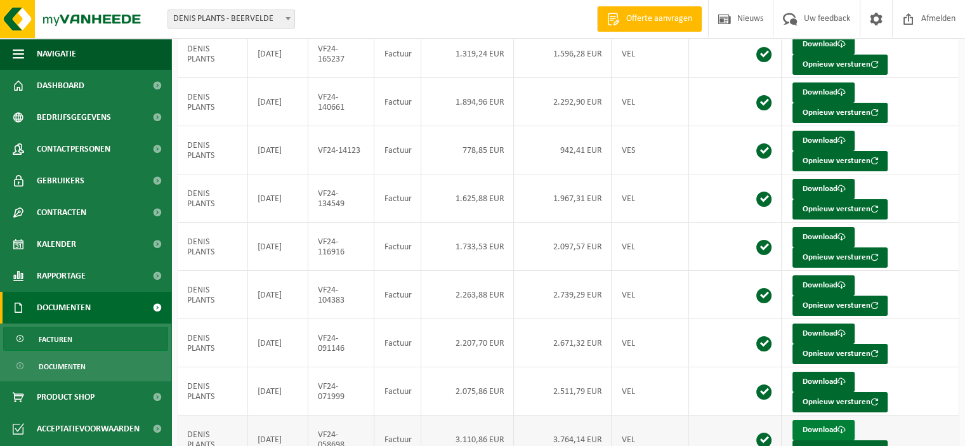
click at [817, 421] on link "Download" at bounding box center [823, 430] width 62 height 20
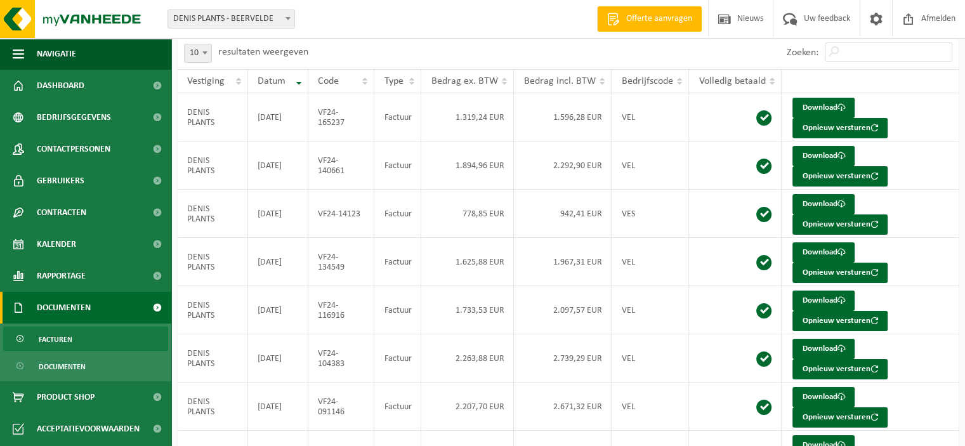
scroll to position [0, 0]
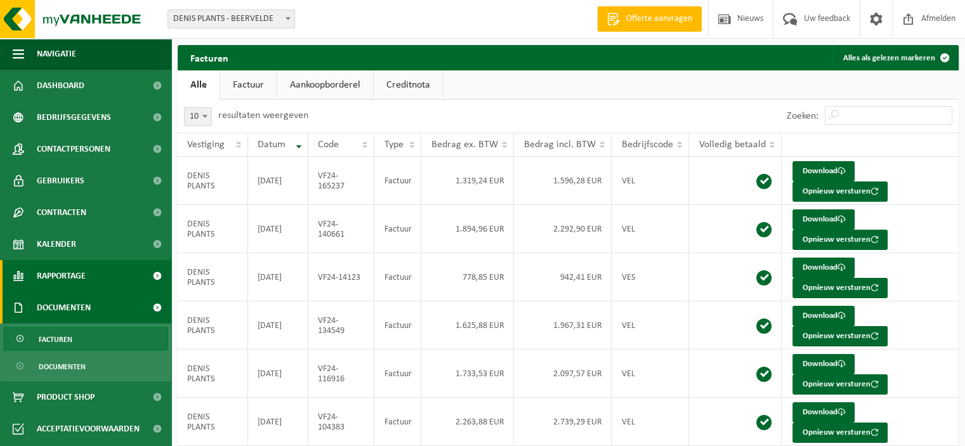
click at [72, 281] on span "Rapportage" at bounding box center [61, 276] width 49 height 32
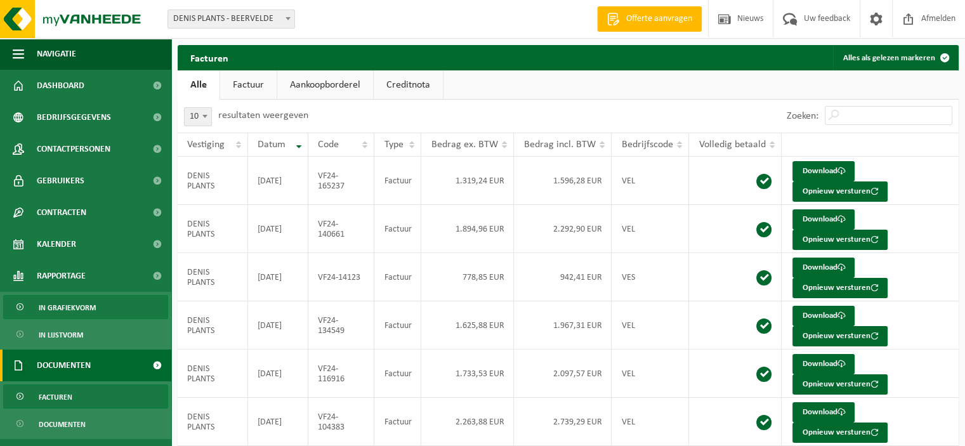
click at [81, 310] on span "In grafiekvorm" at bounding box center [67, 308] width 57 height 24
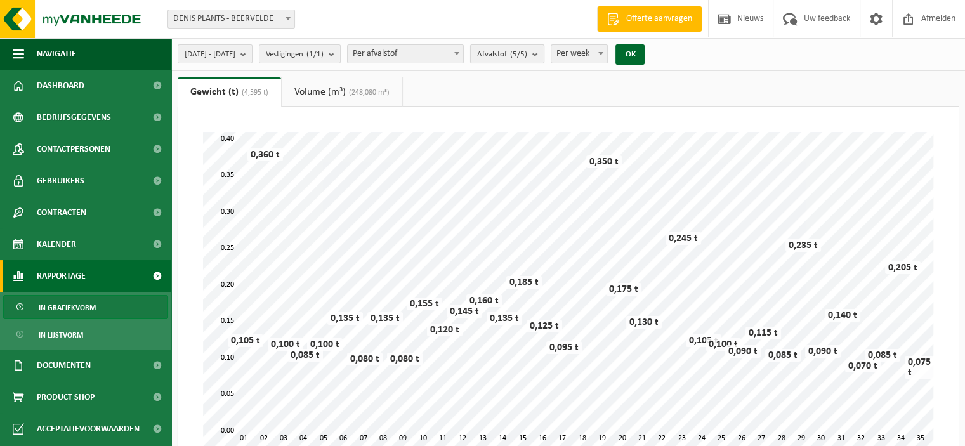
click at [527, 55] on span "Afvalstof (5/5)" at bounding box center [502, 54] width 50 height 19
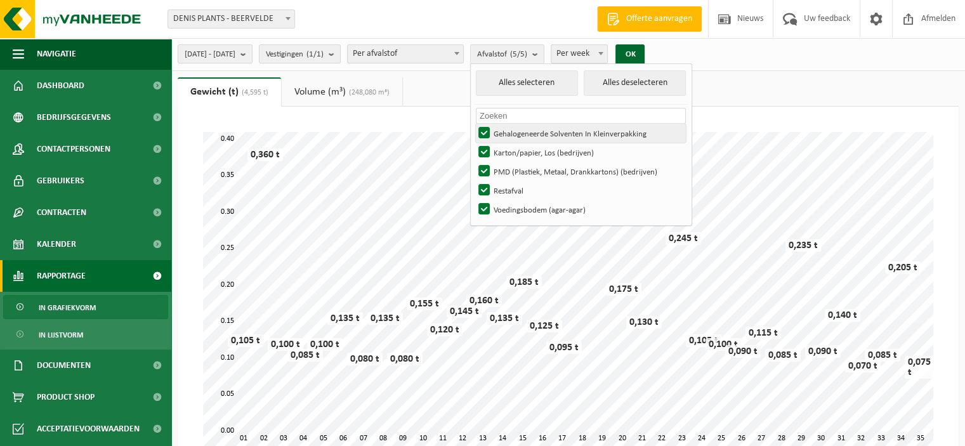
click at [578, 131] on label "Gehalogeneerde Solventen In Kleinverpakking" at bounding box center [581, 133] width 210 height 19
click at [474, 124] on input "Gehalogeneerde Solventen In Kleinverpakking" at bounding box center [473, 123] width 1 height 1
checkbox input "false"
click at [632, 79] on button "Alles deselecteren" at bounding box center [635, 82] width 102 height 25
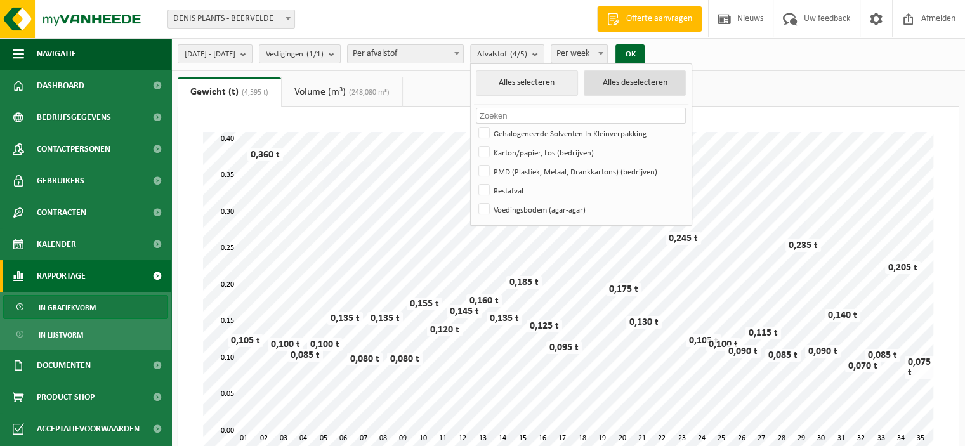
checkbox input "false"
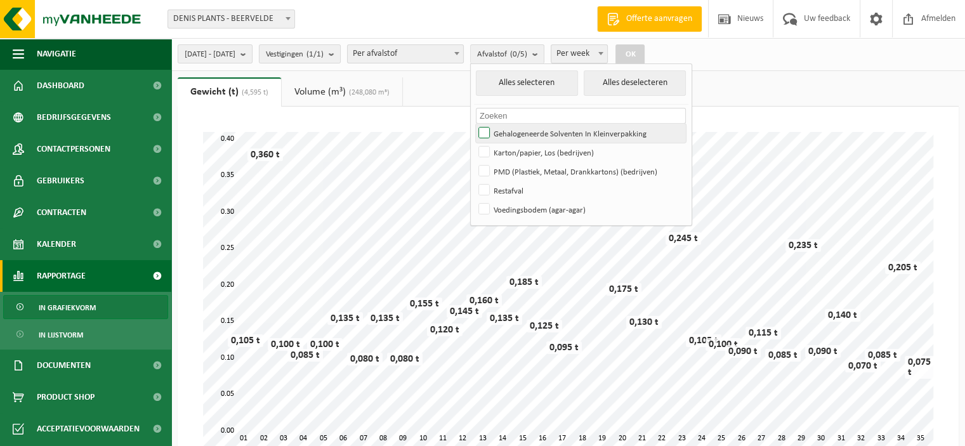
click at [521, 129] on label "Gehalogeneerde Solventen In Kleinverpakking" at bounding box center [581, 133] width 210 height 19
click at [474, 124] on input "Gehalogeneerde Solventen In Kleinverpakking" at bounding box center [473, 123] width 1 height 1
checkbox input "true"
click at [645, 53] on button "OK" at bounding box center [629, 54] width 29 height 20
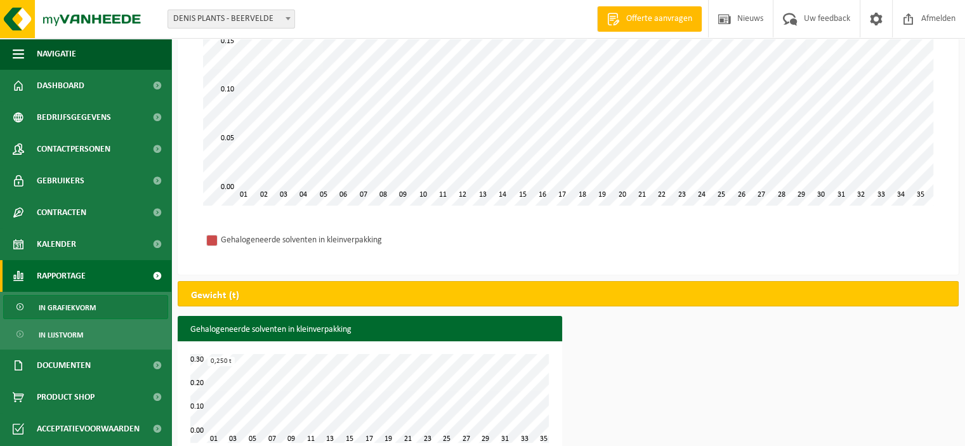
scroll to position [275, 0]
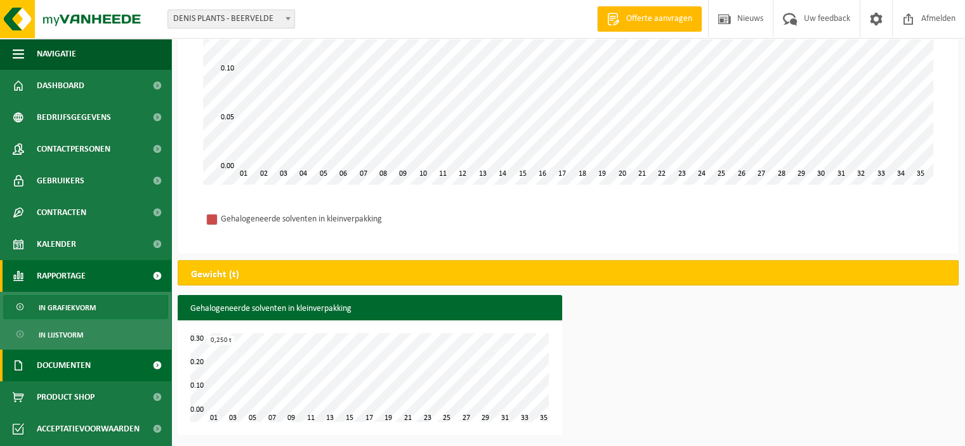
click at [79, 363] on span "Documenten" at bounding box center [64, 366] width 54 height 32
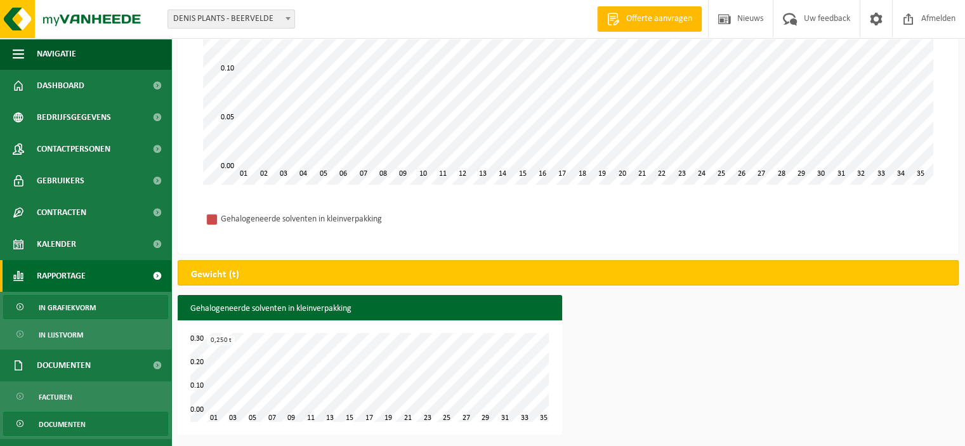
scroll to position [56, 0]
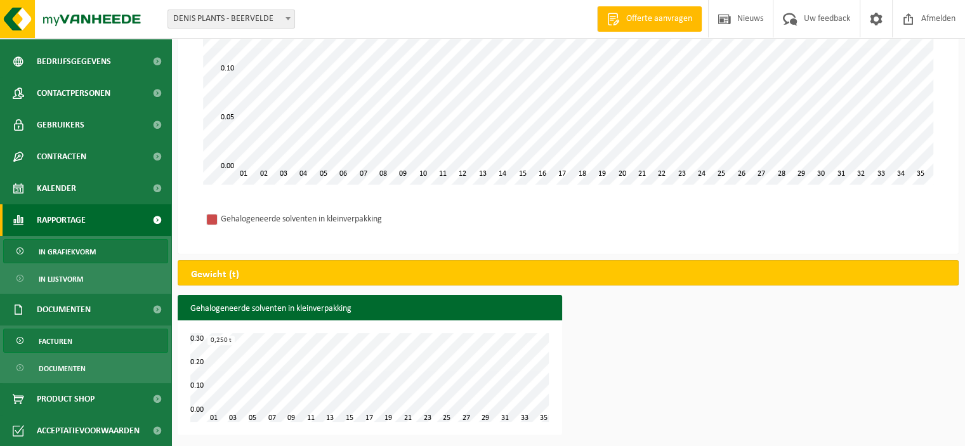
click at [69, 337] on span "Facturen" at bounding box center [56, 341] width 34 height 24
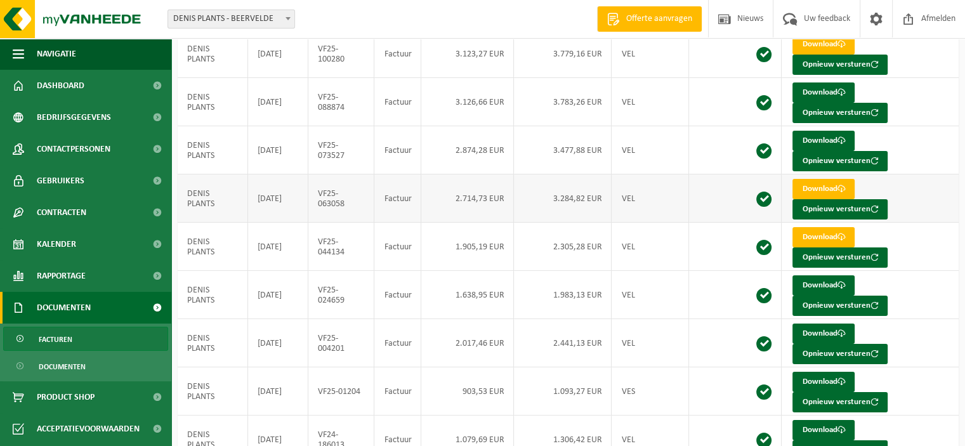
scroll to position [190, 0]
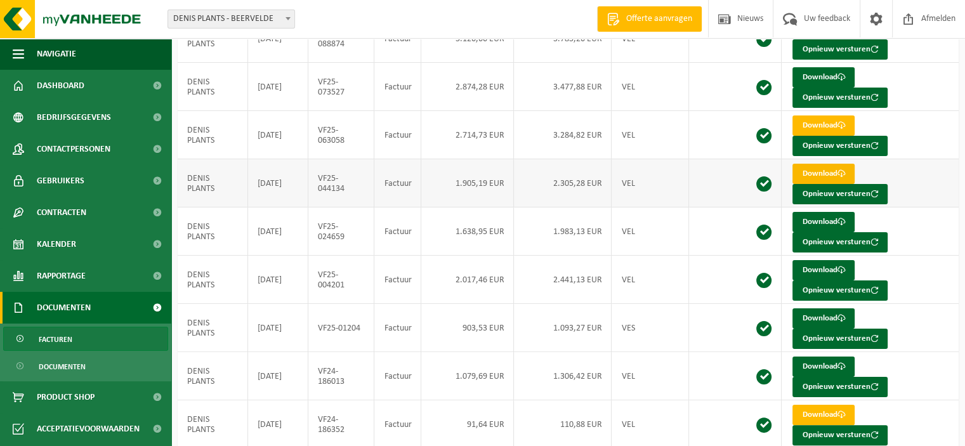
click at [830, 170] on link "Download" at bounding box center [823, 174] width 62 height 20
click at [805, 125] on link "Download" at bounding box center [823, 125] width 62 height 20
click at [810, 217] on link "Download" at bounding box center [823, 222] width 62 height 20
click at [69, 369] on span "Documenten" at bounding box center [62, 367] width 47 height 24
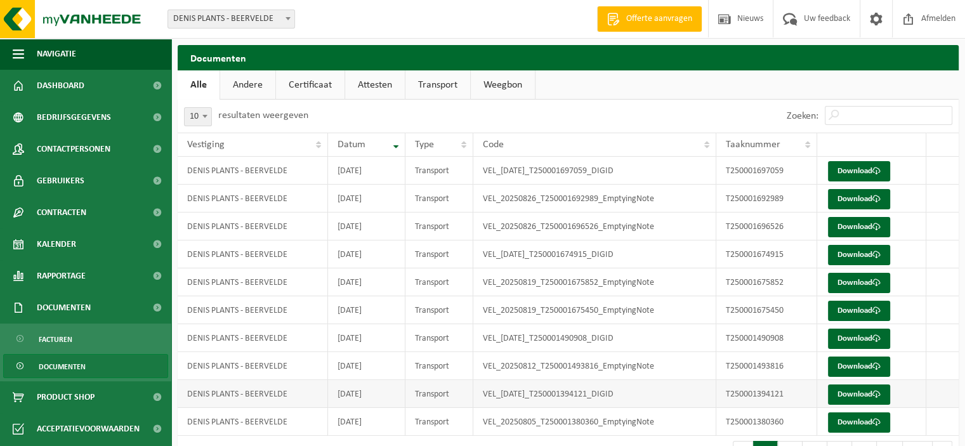
scroll to position [36, 0]
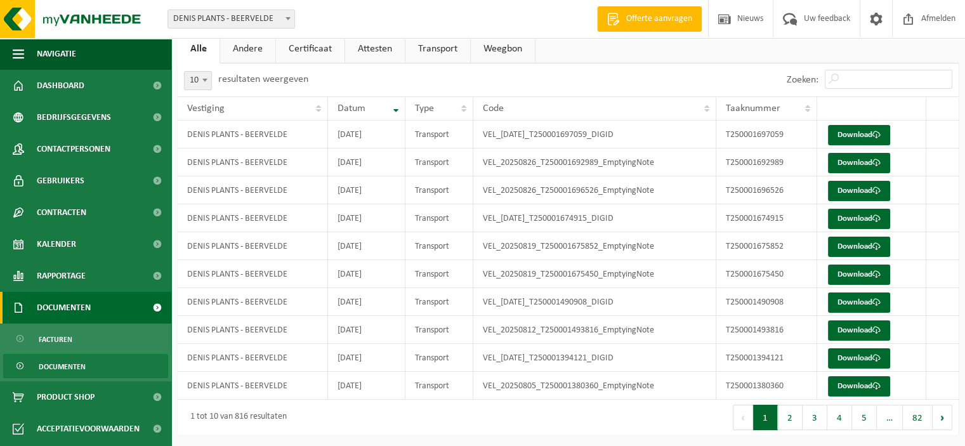
click at [89, 314] on span "Documenten" at bounding box center [64, 308] width 54 height 32
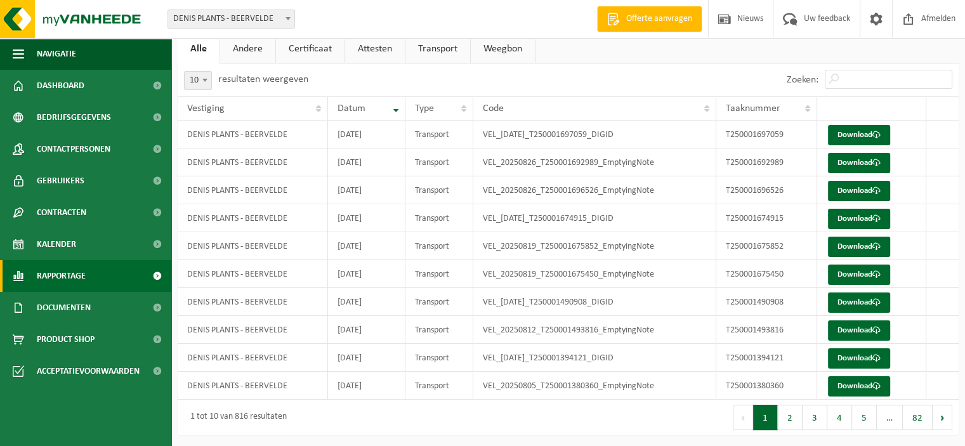
click at [91, 276] on link "Rapportage" at bounding box center [85, 276] width 171 height 32
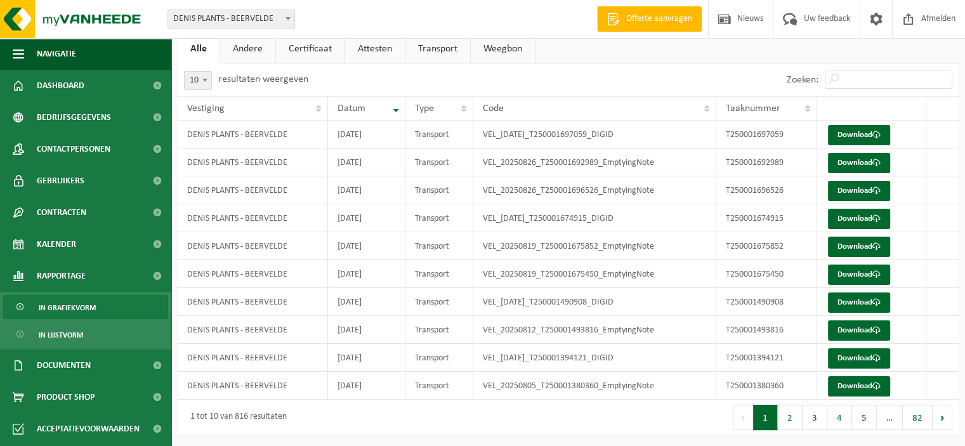
click at [87, 315] on span "In grafiekvorm" at bounding box center [67, 308] width 57 height 24
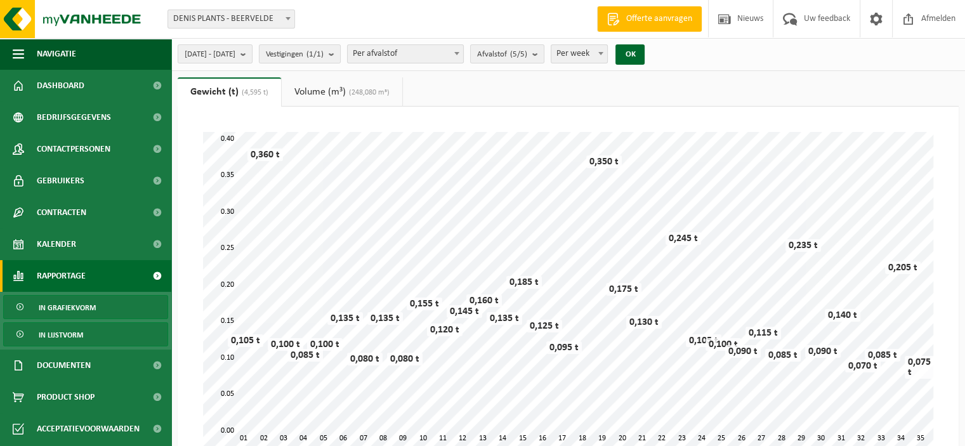
click at [70, 329] on span "In lijstvorm" at bounding box center [61, 335] width 44 height 24
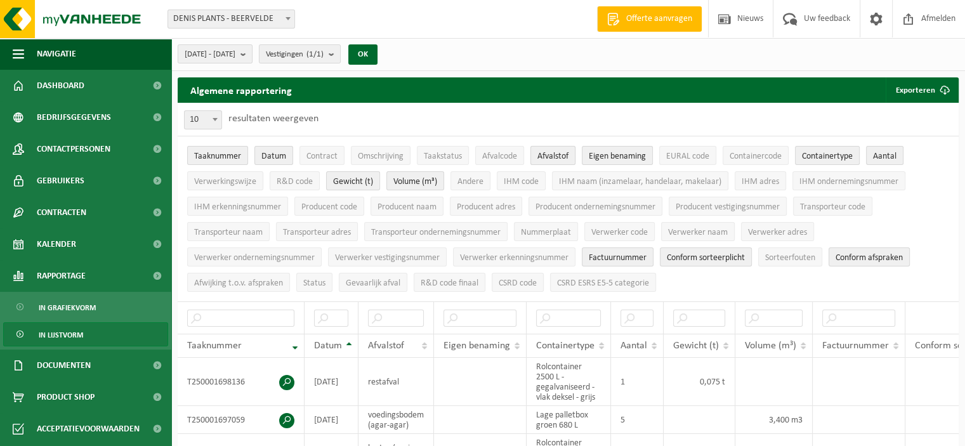
click at [548, 159] on span "Afvalstof" at bounding box center [552, 157] width 31 height 10
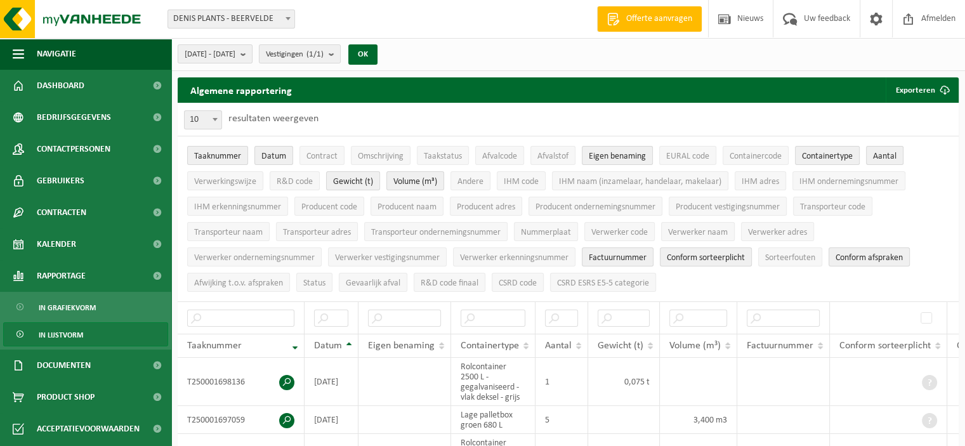
click at [53, 329] on span "In lijstvorm" at bounding box center [61, 335] width 44 height 24
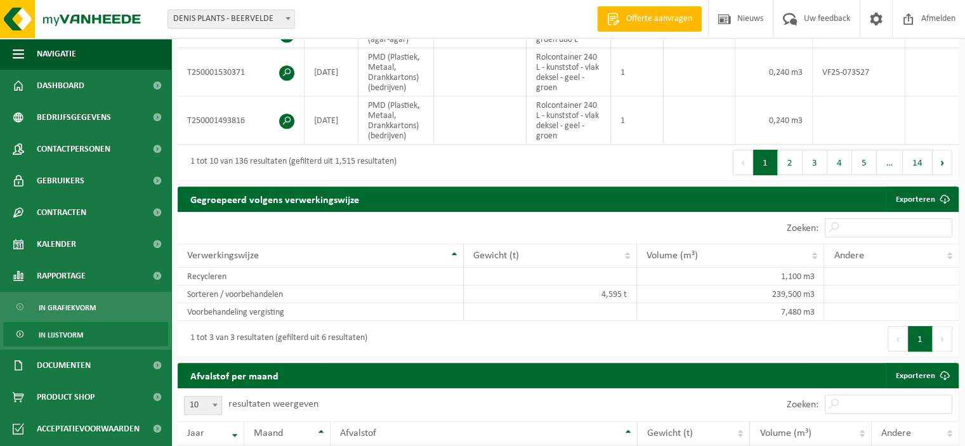
scroll to position [508, 0]
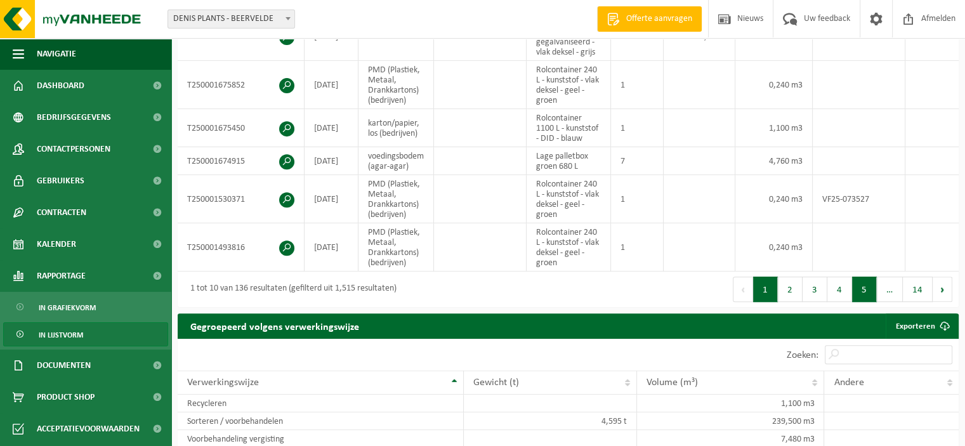
click at [868, 289] on button "5" at bounding box center [864, 289] width 25 height 25
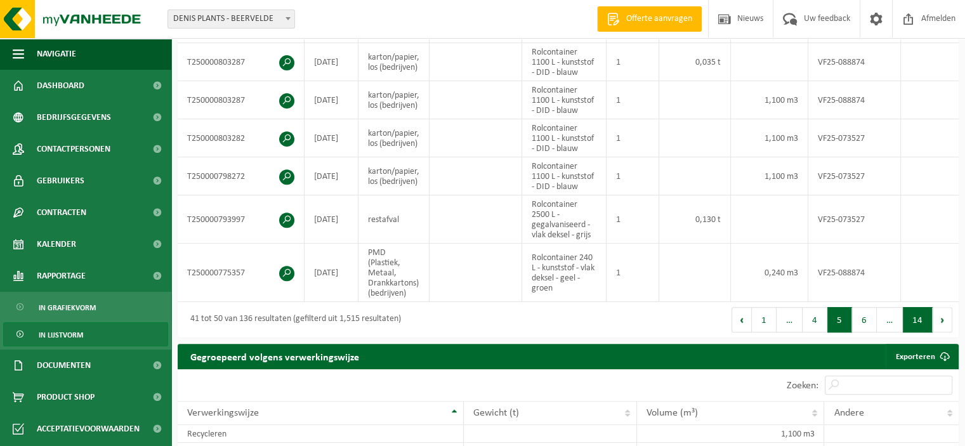
click at [921, 324] on button "14" at bounding box center [918, 319] width 30 height 25
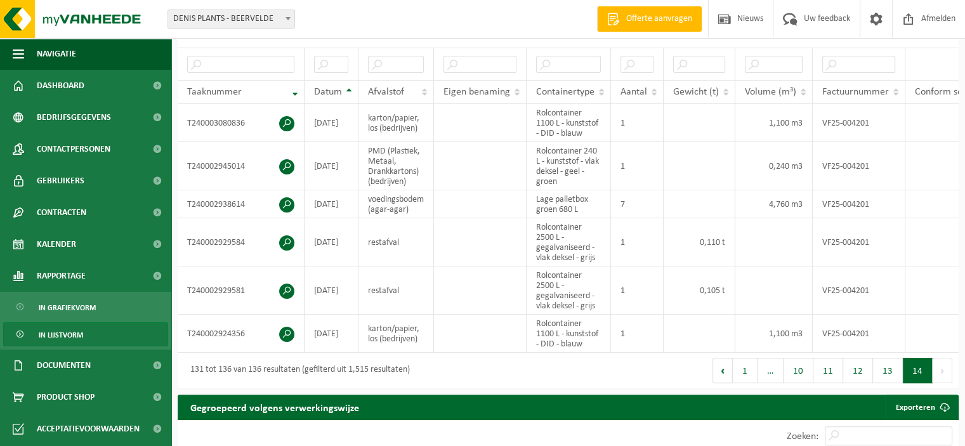
scroll to position [381, 0]
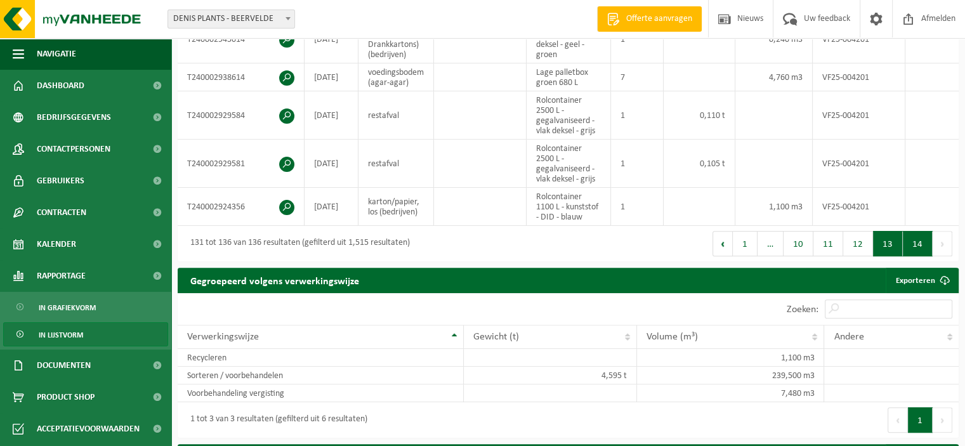
click at [881, 248] on button "13" at bounding box center [888, 243] width 30 height 25
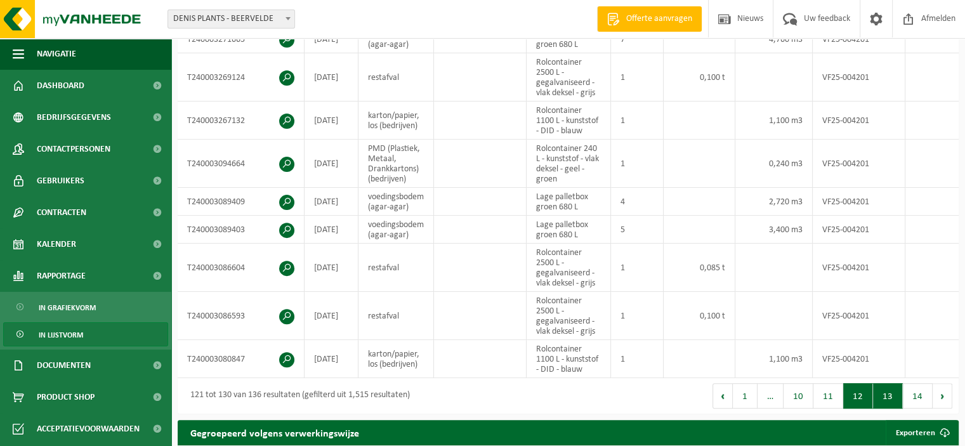
click at [856, 401] on button "12" at bounding box center [858, 395] width 30 height 25
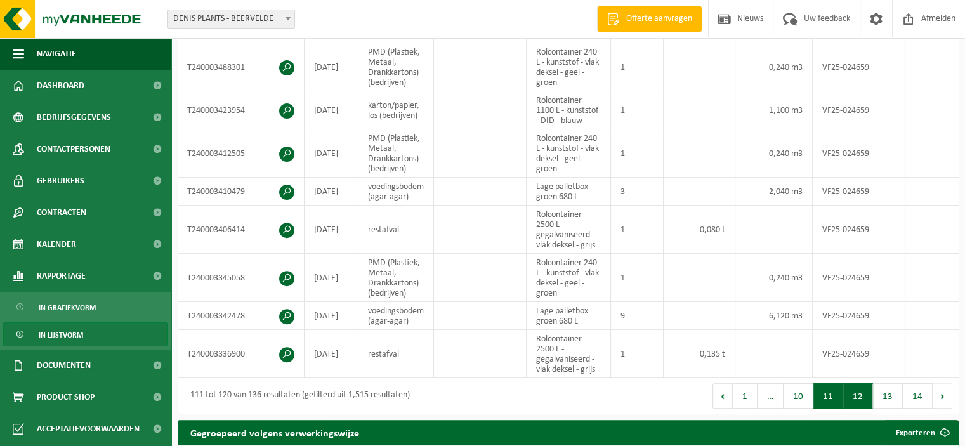
click at [837, 401] on button "11" at bounding box center [828, 395] width 30 height 25
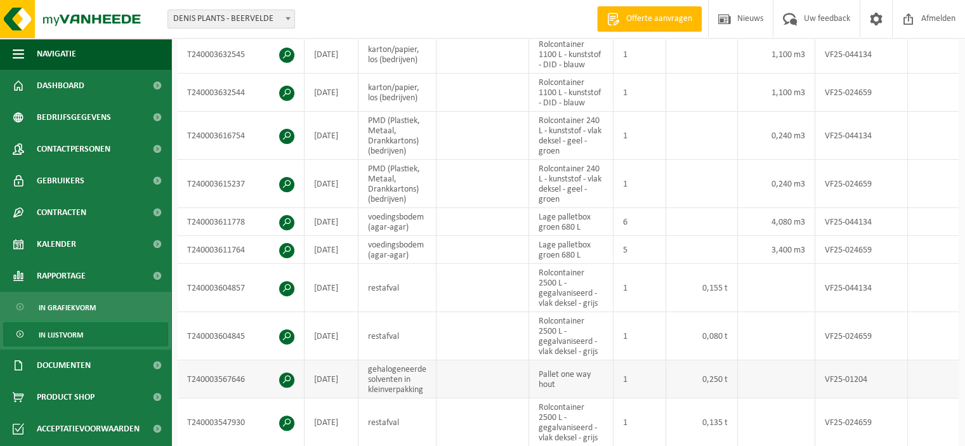
scroll to position [386, 0]
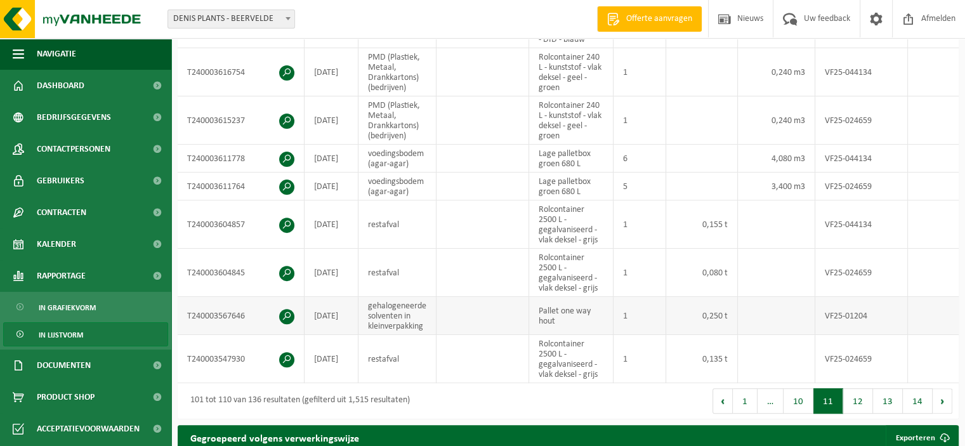
click at [287, 313] on span at bounding box center [286, 316] width 15 height 15
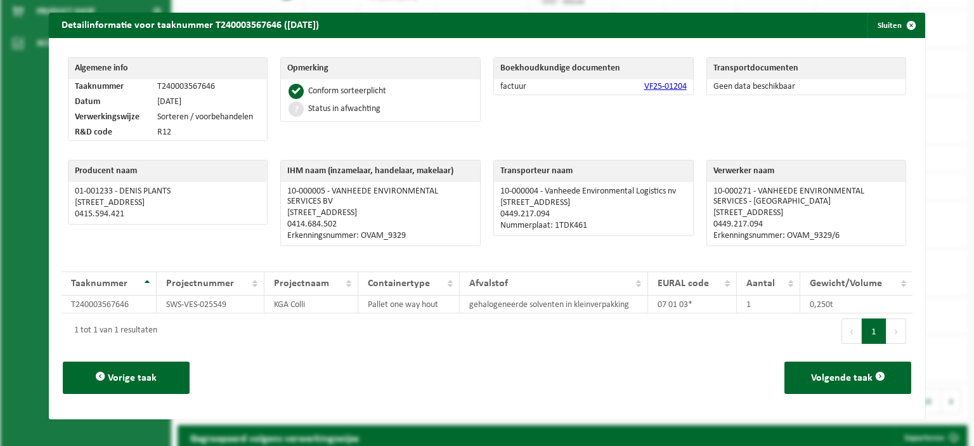
click at [662, 84] on link "VF25-01204" at bounding box center [666, 87] width 43 height 10
click at [899, 24] on span "button" at bounding box center [911, 25] width 25 height 25
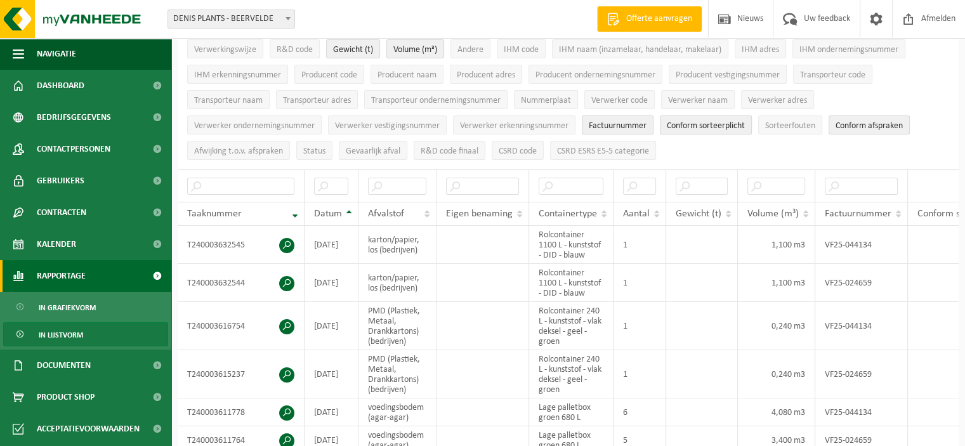
scroll to position [0, 0]
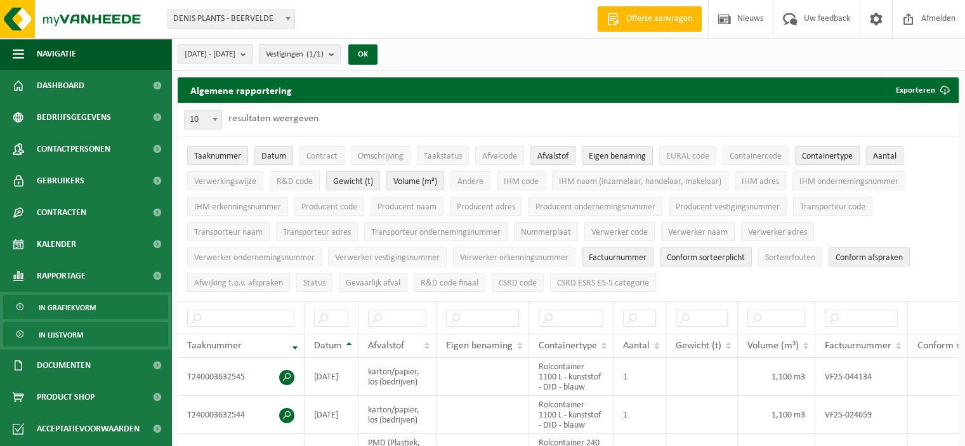
click at [78, 306] on span "In grafiekvorm" at bounding box center [67, 308] width 57 height 24
